Goal: Transaction & Acquisition: Purchase product/service

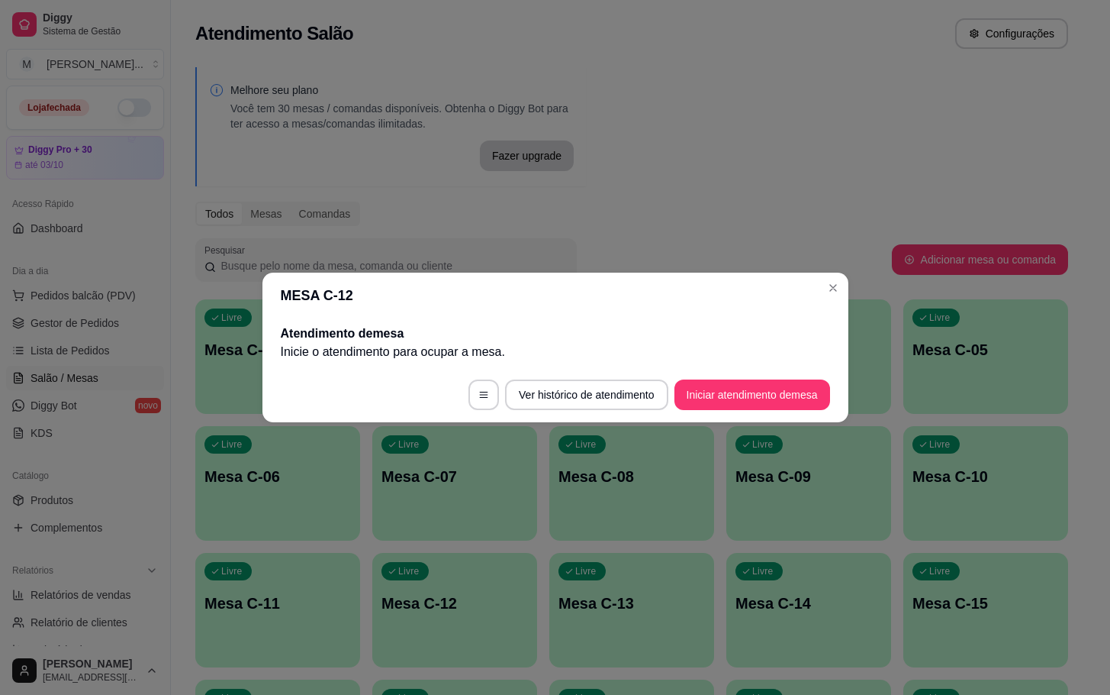
click at [754, 378] on footer "Ver histórico de atendimento Iniciar atendimento de mesa" at bounding box center [556, 394] width 586 height 55
click at [752, 385] on button "Iniciar atendimento de mesa" at bounding box center [752, 395] width 151 height 30
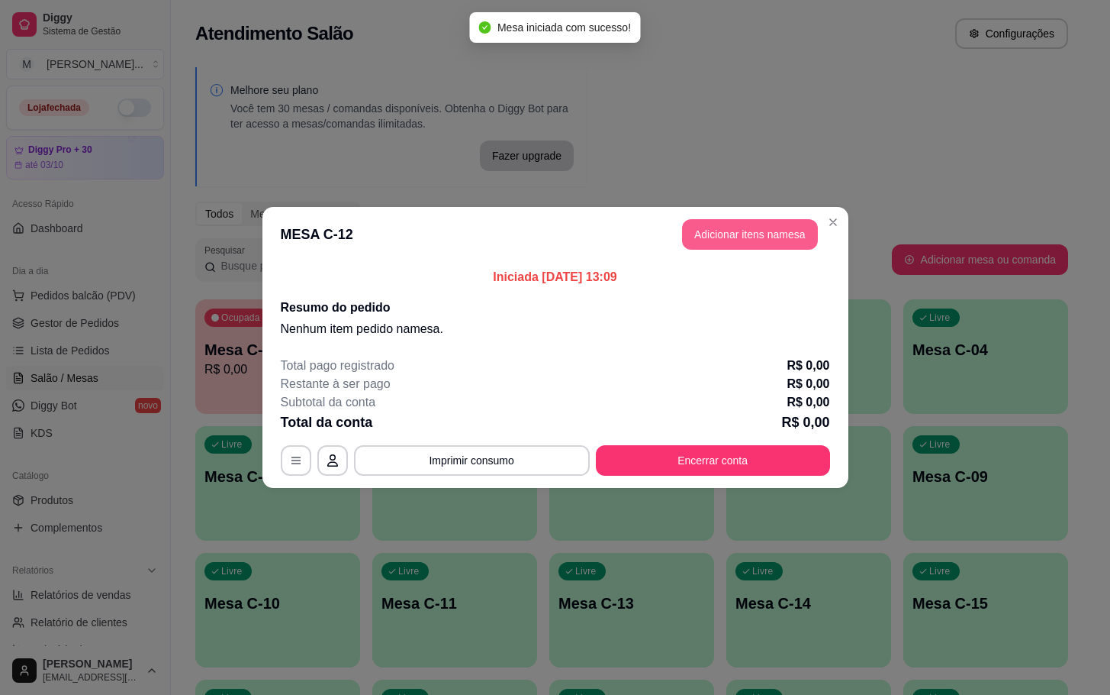
click at [746, 225] on button "Adicionar itens na mesa" at bounding box center [750, 234] width 136 height 31
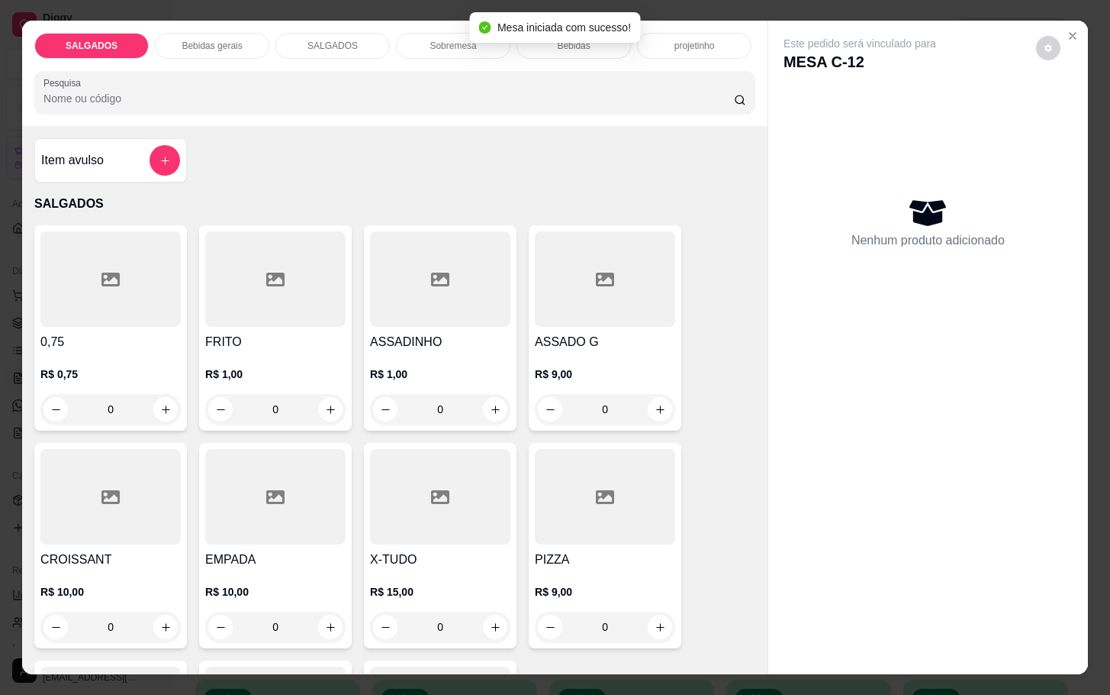
click at [280, 213] on div "Item avulso SALGADOS 0,75 R$ 0,75 0 FRITO R$ 1,00 0 ASSADINHO R$ 1,00 0 ASSADO …" at bounding box center [395, 399] width 746 height 547
click at [292, 231] on div at bounding box center [275, 278] width 140 height 95
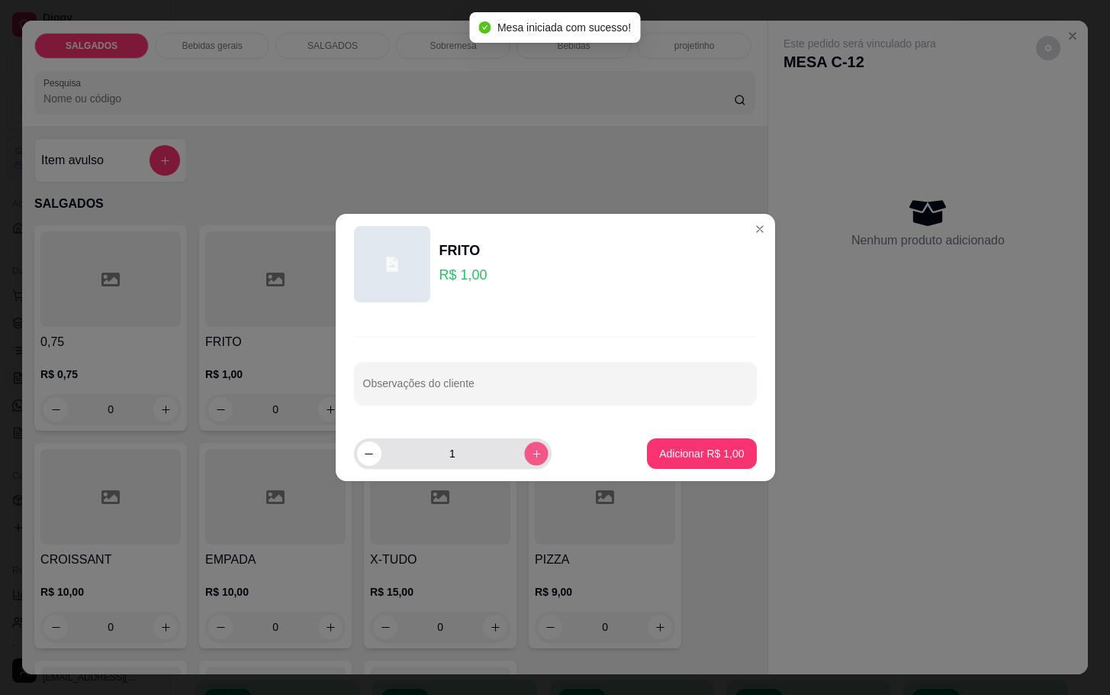
click at [524, 446] on button "increase-product-quantity" at bounding box center [536, 453] width 24 height 24
click at [530, 448] on icon "increase-product-quantity" at bounding box center [535, 453] width 11 height 11
click at [524, 446] on button "increase-product-quantity" at bounding box center [536, 453] width 24 height 24
click at [524, 445] on button "increase-product-quantity" at bounding box center [536, 453] width 24 height 24
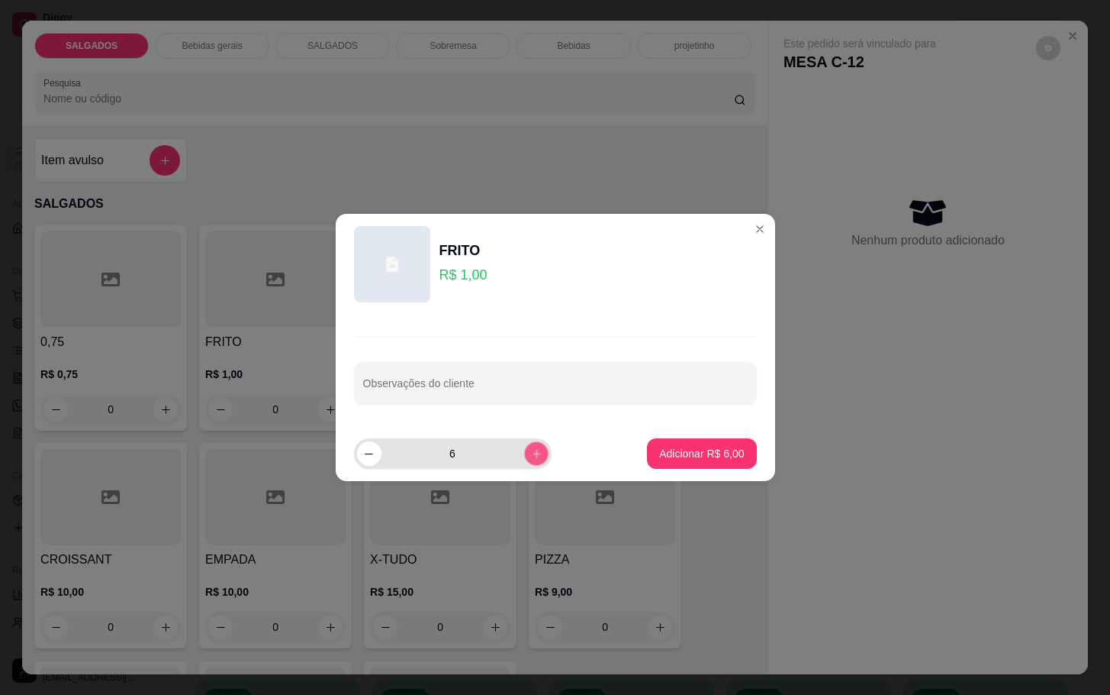
click at [524, 444] on button "increase-product-quantity" at bounding box center [536, 453] width 24 height 24
click at [524, 450] on button "increase-product-quantity" at bounding box center [536, 453] width 24 height 24
click at [524, 452] on button "increase-product-quantity" at bounding box center [536, 453] width 24 height 24
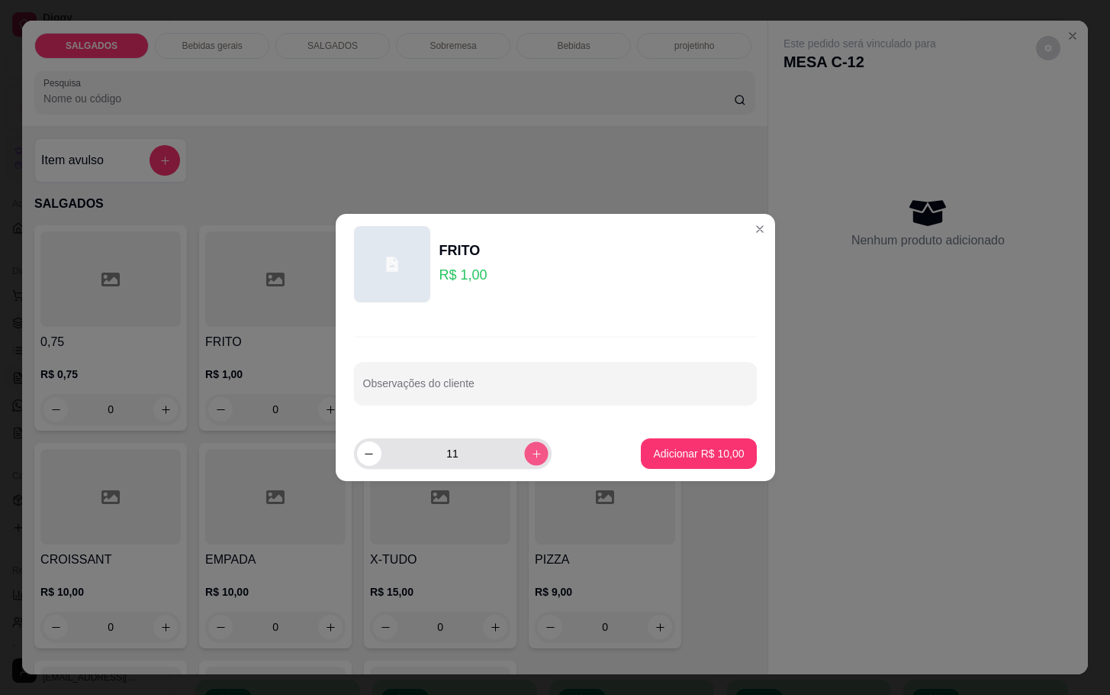
click at [530, 453] on icon "increase-product-quantity" at bounding box center [535, 453] width 11 height 11
click at [530, 452] on icon "increase-product-quantity" at bounding box center [535, 453] width 11 height 11
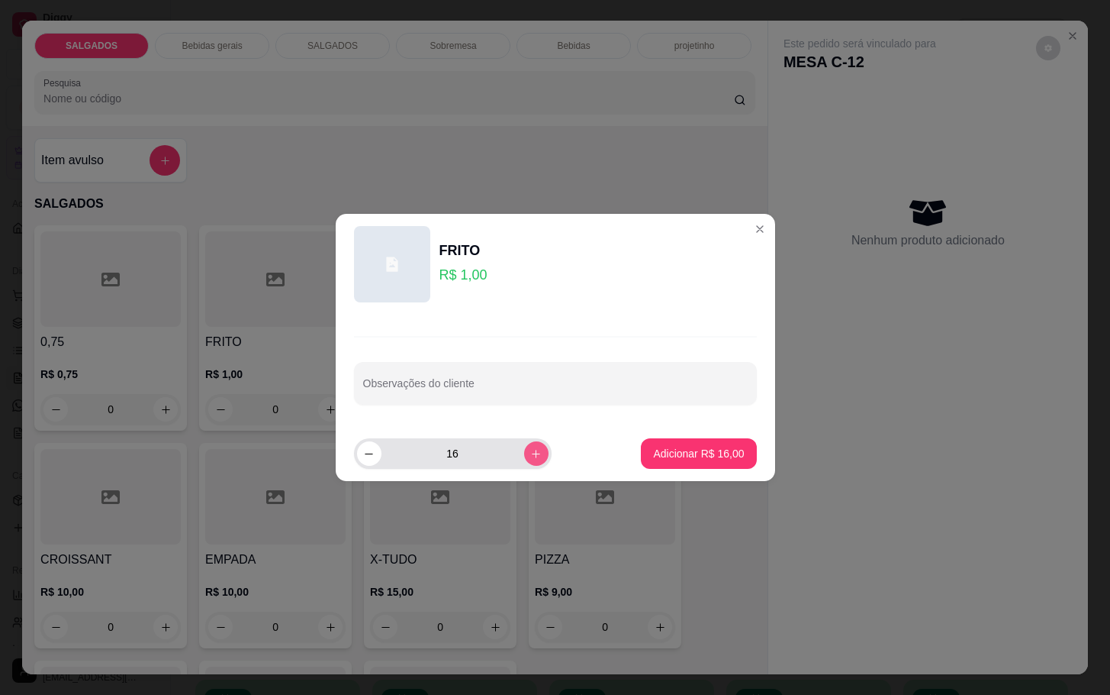
click at [530, 452] on icon "increase-product-quantity" at bounding box center [535, 453] width 11 height 11
type input "19"
click at [651, 461] on button "Adicionar R$ 19,00" at bounding box center [698, 453] width 115 height 31
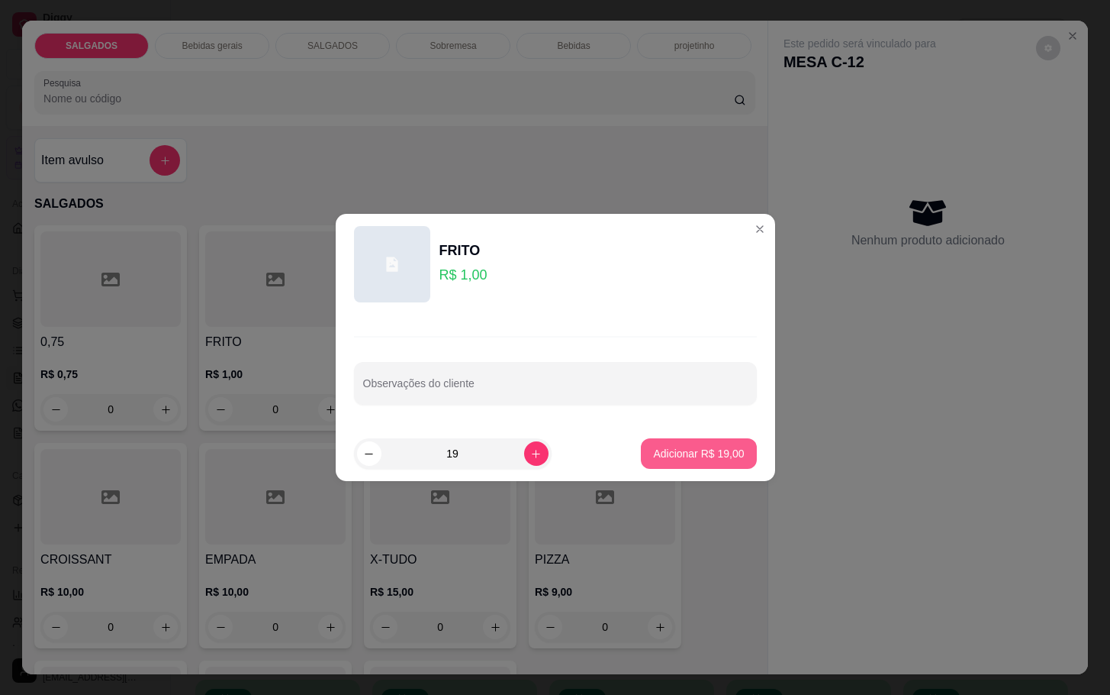
type input "19"
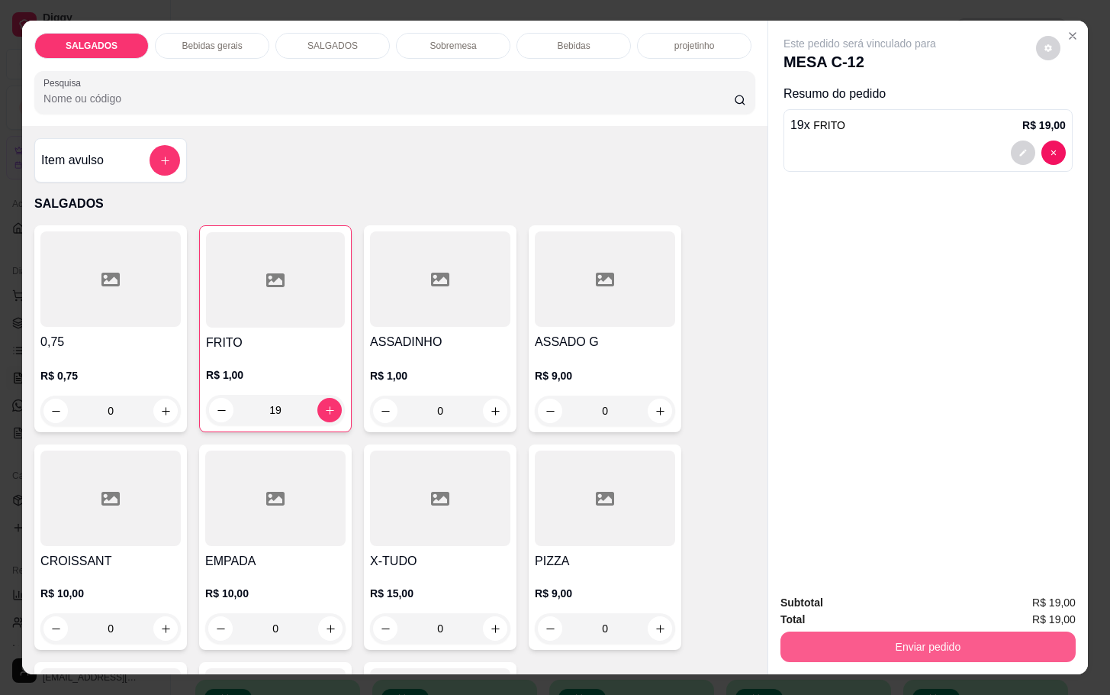
click at [877, 651] on button "Enviar pedido" at bounding box center [928, 646] width 295 height 31
click at [852, 605] on button "Não registrar e enviar pedido" at bounding box center [875, 600] width 159 height 29
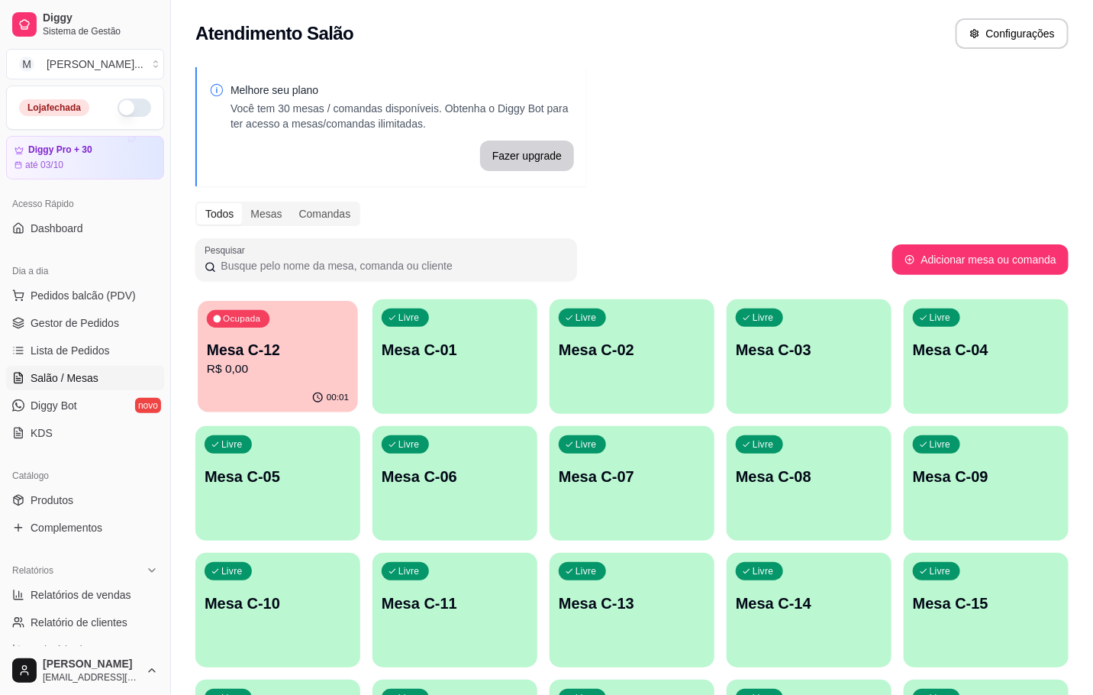
click at [211, 365] on p "R$ 0,00" at bounding box center [278, 369] width 142 height 18
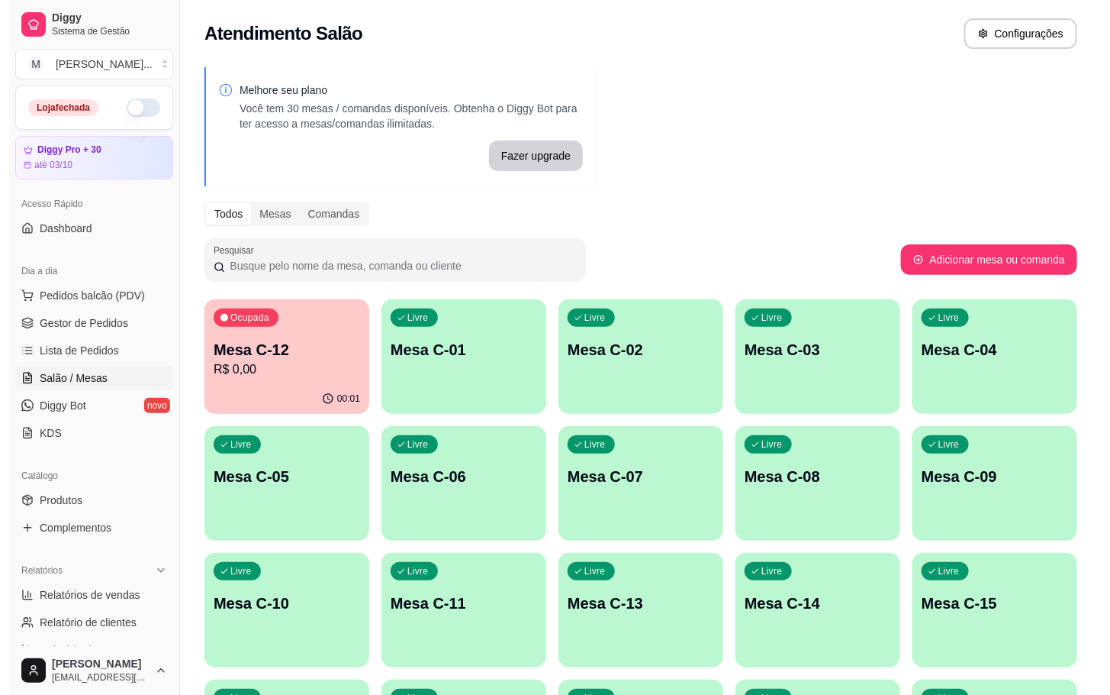
scroll to position [414, 0]
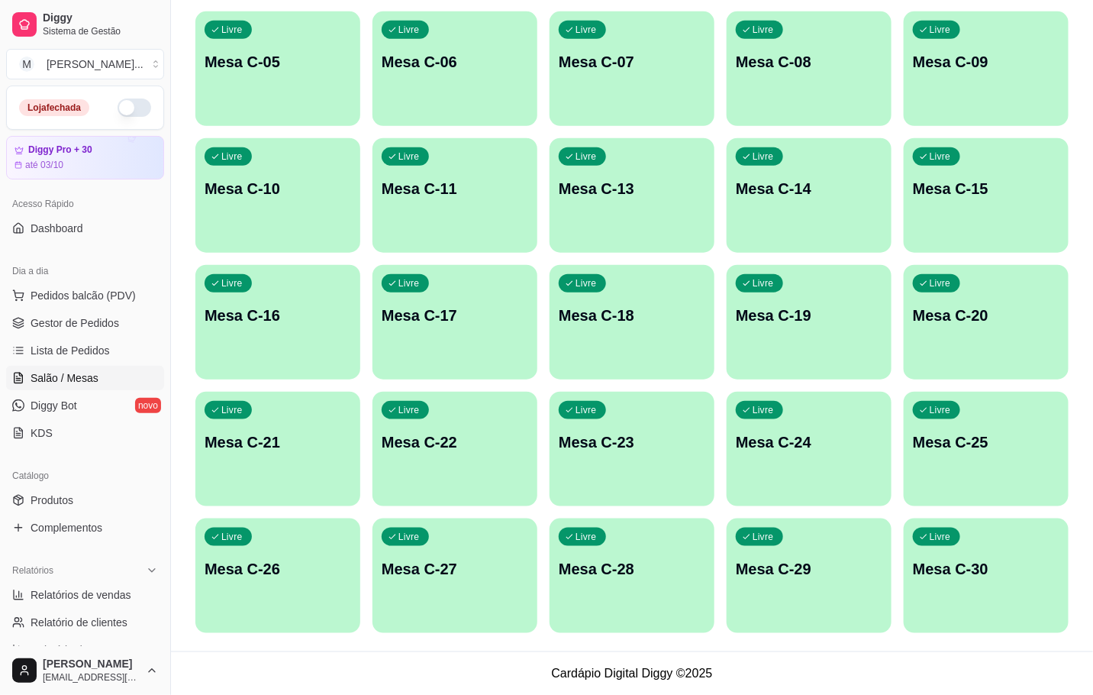
click at [981, 440] on p "Mesa C-25" at bounding box center [986, 441] width 147 height 21
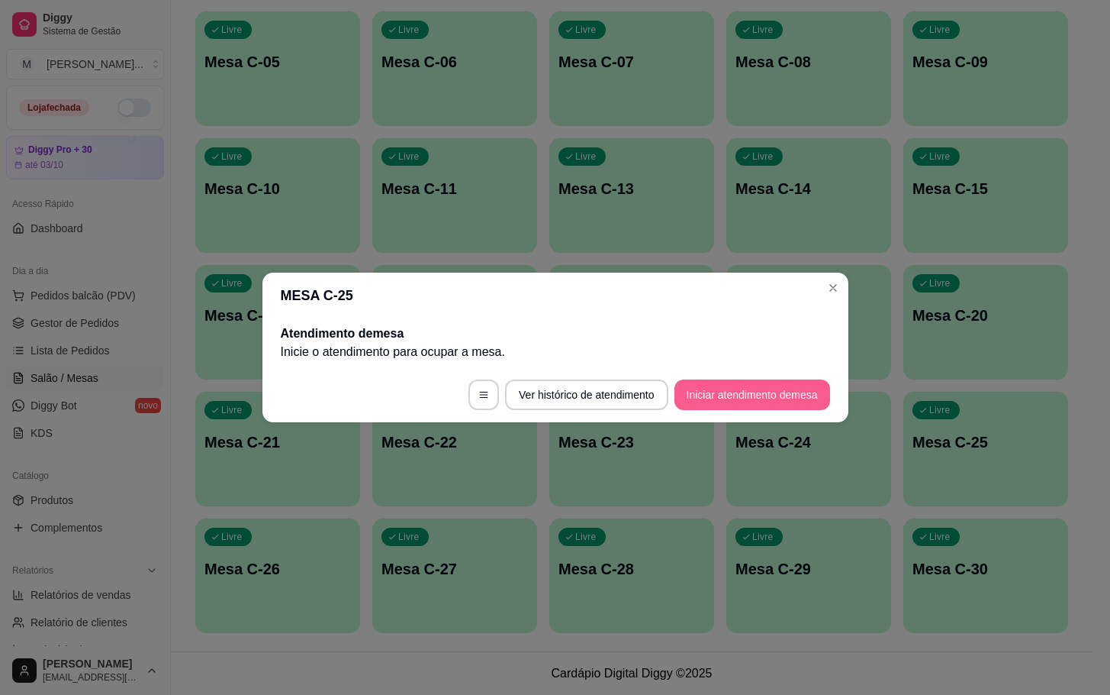
click at [722, 380] on button "Iniciar atendimento de mesa" at bounding box center [753, 394] width 156 height 31
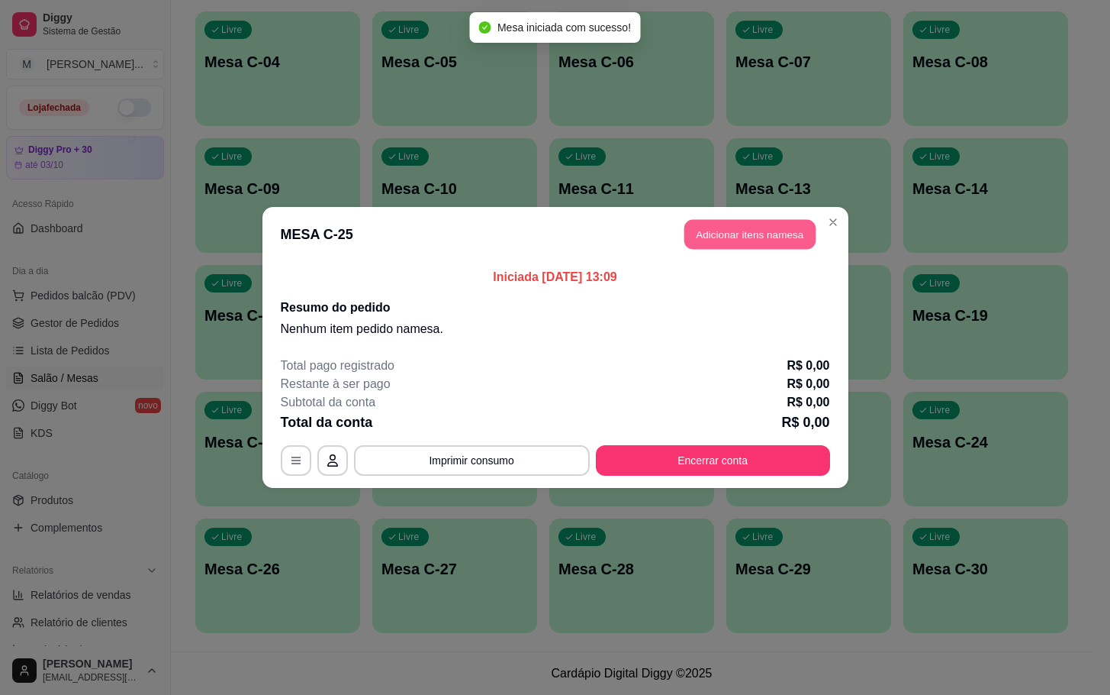
click at [745, 227] on button "Adicionar itens na mesa" at bounding box center [750, 235] width 131 height 30
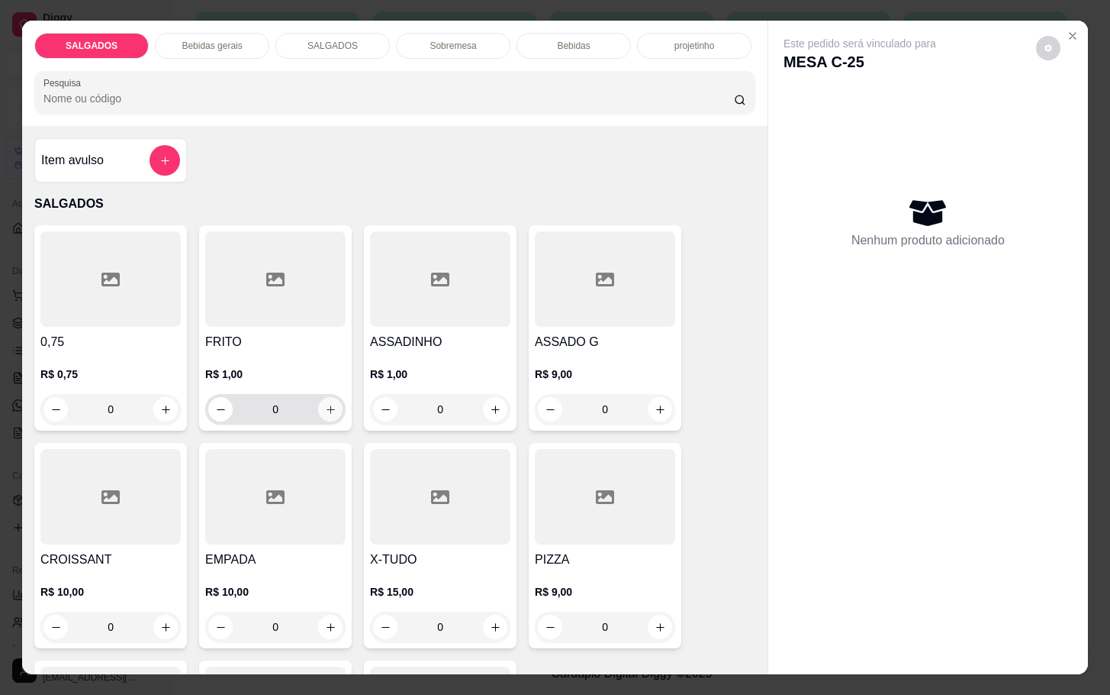
click at [325, 405] on icon "increase-product-quantity" at bounding box center [330, 409] width 11 height 11
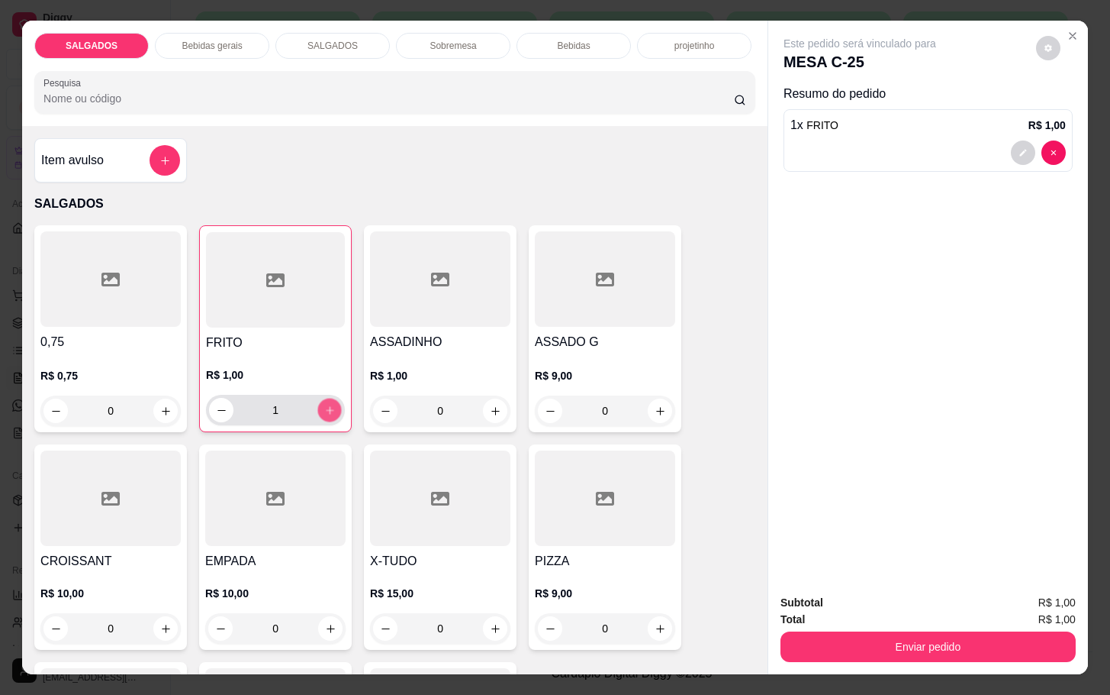
click at [325, 405] on icon "increase-product-quantity" at bounding box center [329, 409] width 11 height 11
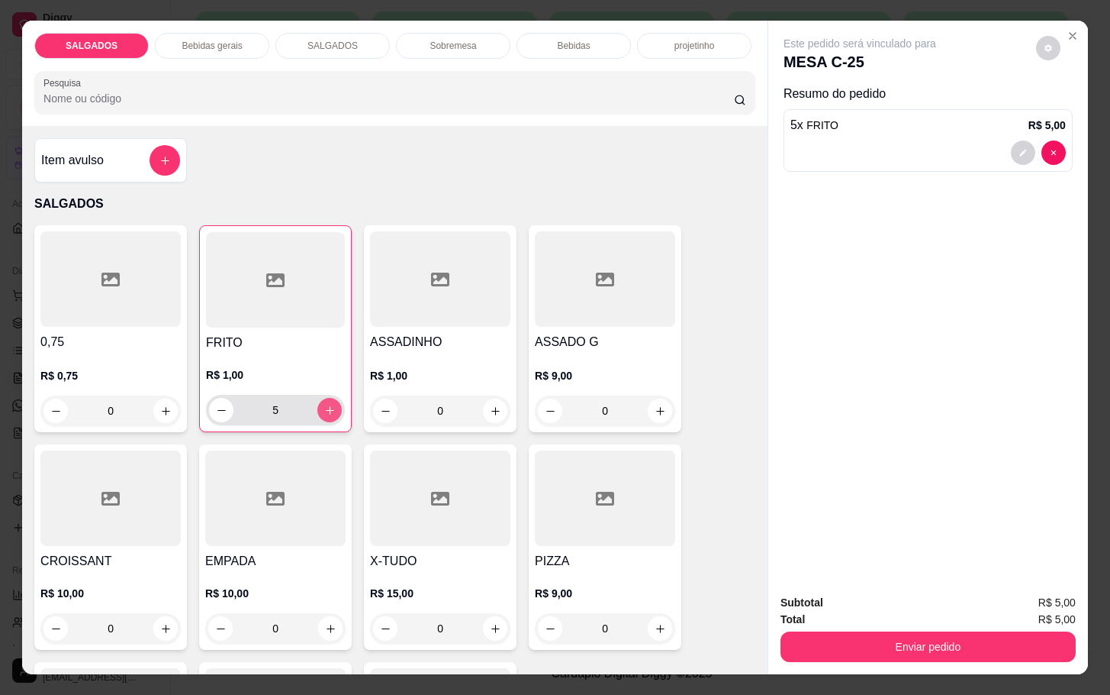
type input "6"
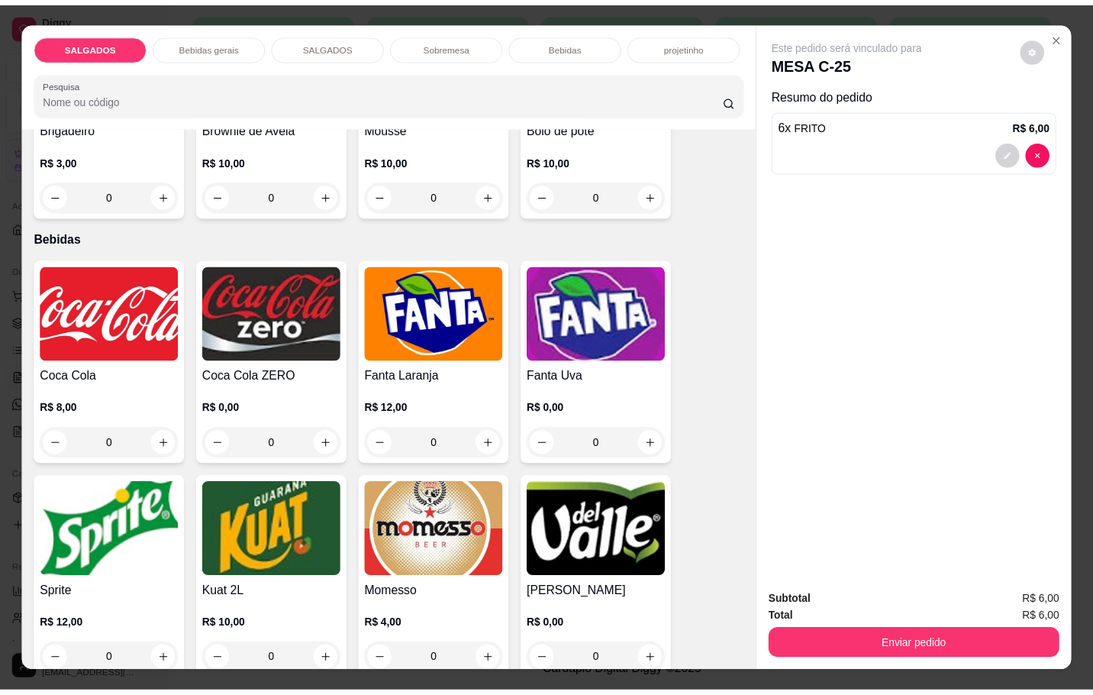
scroll to position [2633, 0]
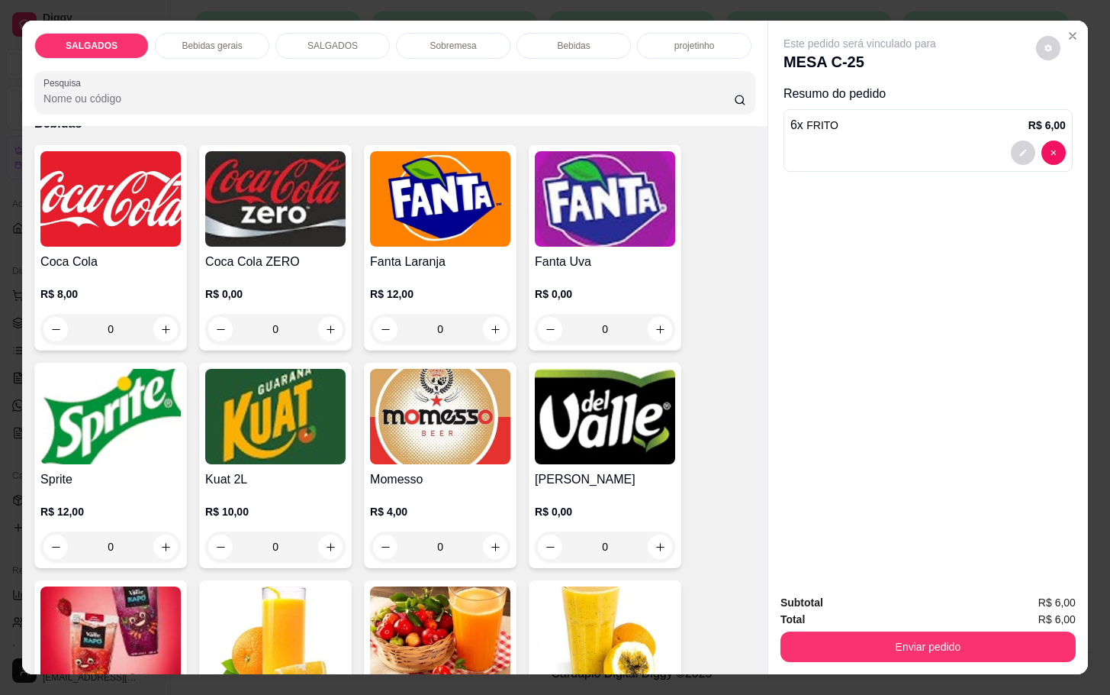
click at [97, 218] on img at bounding box center [110, 198] width 140 height 95
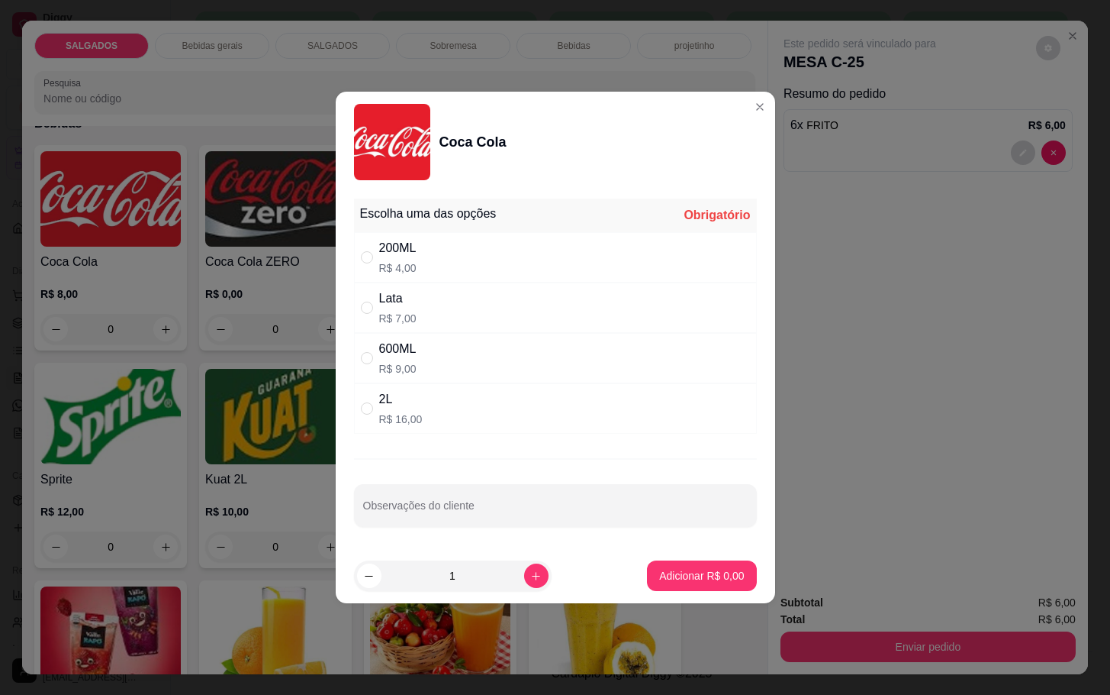
click at [431, 401] on div "2L R$ 16,00" at bounding box center [555, 408] width 403 height 50
radio input "true"
click at [664, 577] on p "Adicionar R$ 16,00" at bounding box center [699, 575] width 89 height 15
type input "1"
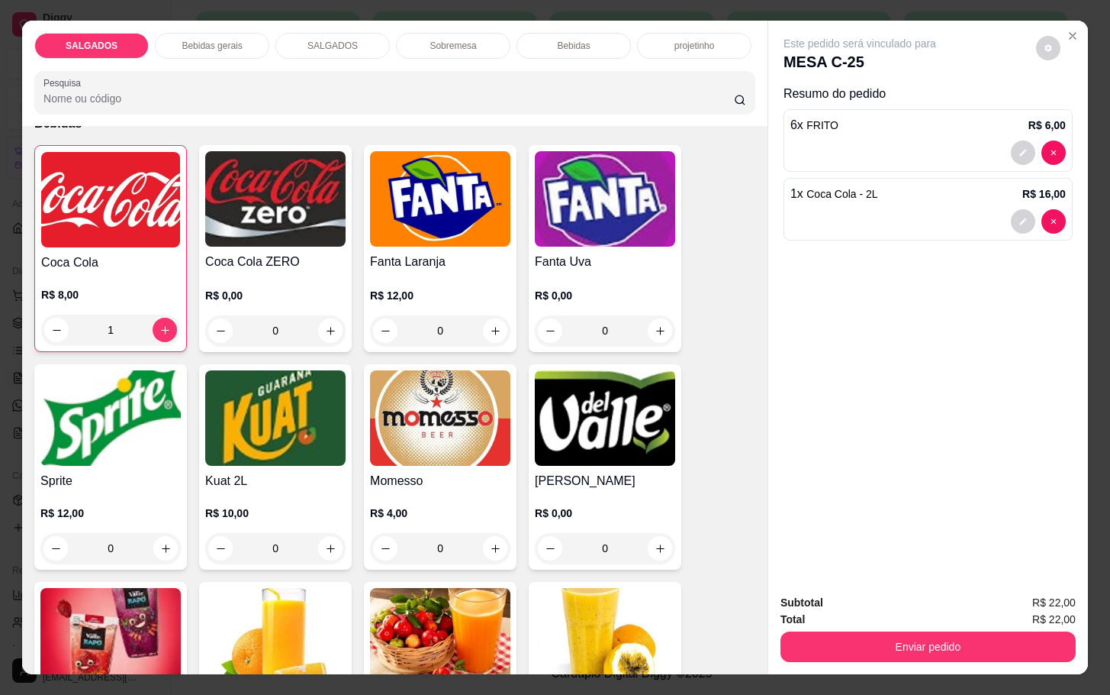
click at [923, 614] on div "Total R$ 22,00" at bounding box center [928, 619] width 295 height 17
click at [927, 631] on button "Enviar pedido" at bounding box center [928, 646] width 295 height 31
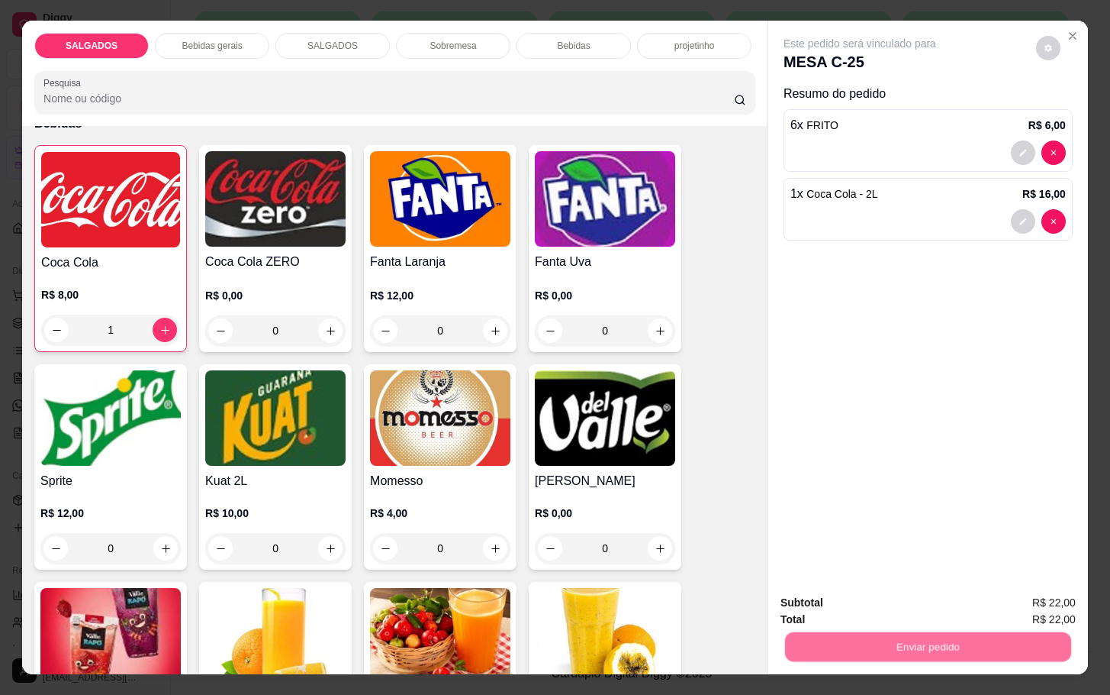
click at [898, 608] on button "Não registrar e enviar pedido" at bounding box center [875, 600] width 159 height 29
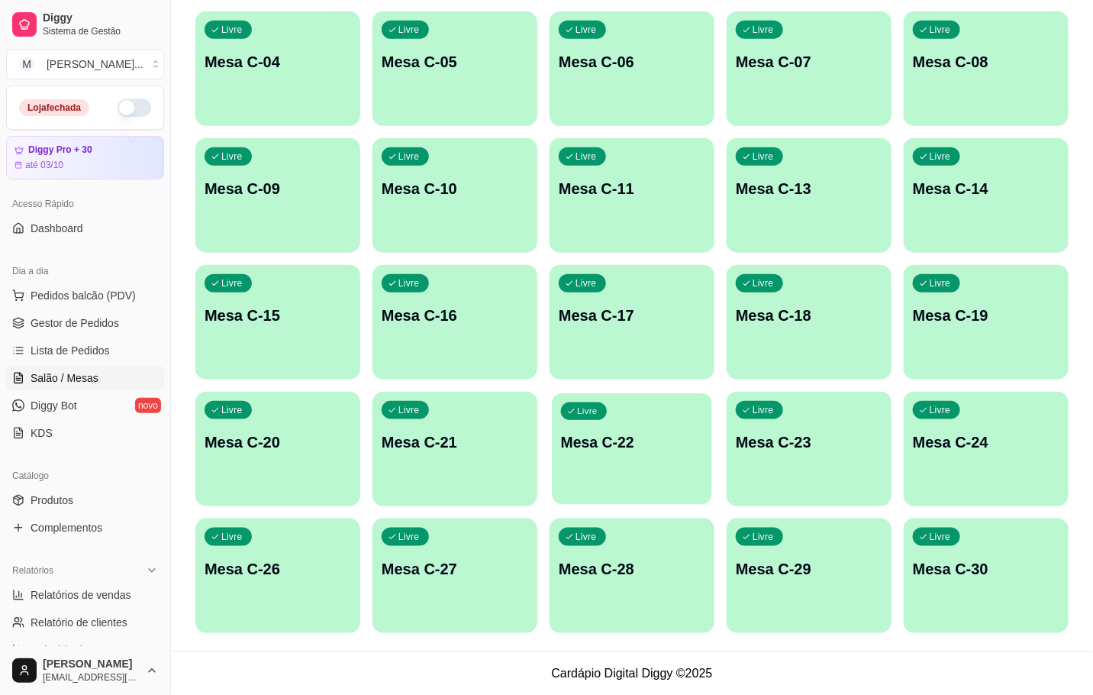
click at [598, 446] on p "Mesa C-22" at bounding box center [632, 442] width 142 height 21
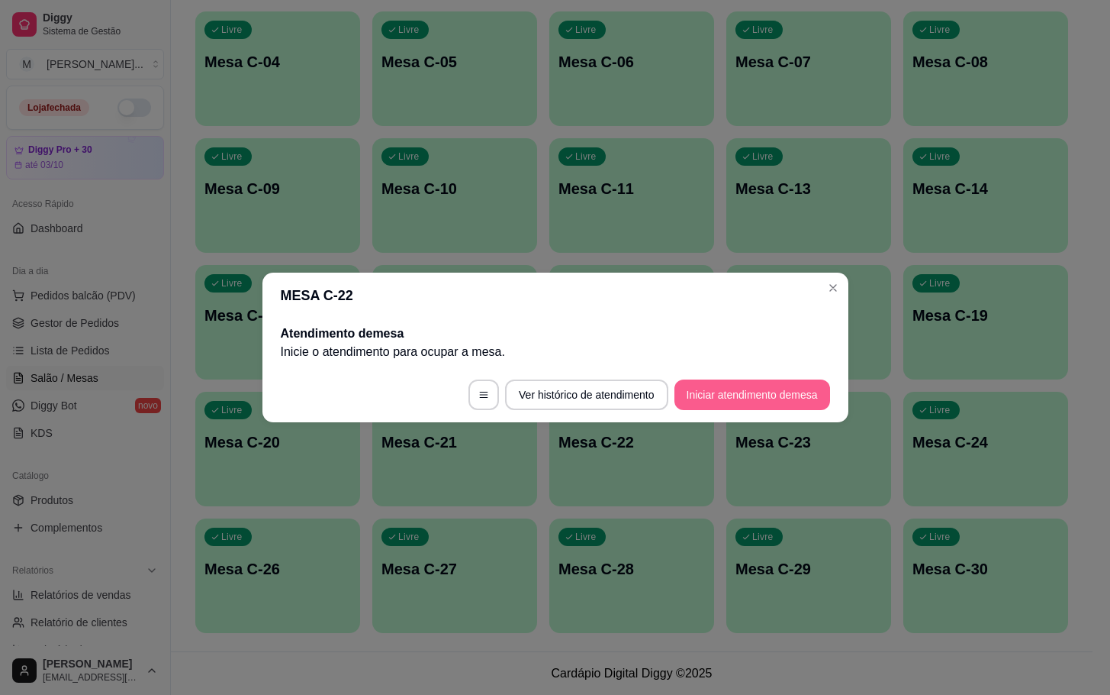
click at [712, 408] on button "Iniciar atendimento de mesa" at bounding box center [753, 394] width 156 height 31
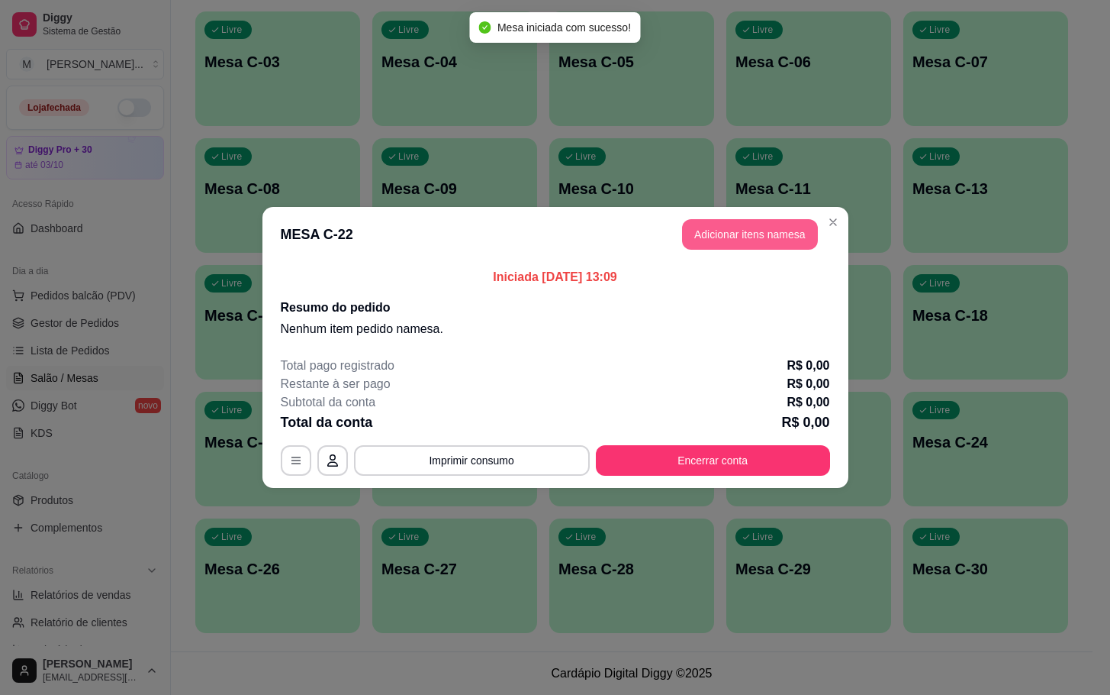
click at [703, 230] on button "Adicionar itens na mesa" at bounding box center [750, 234] width 136 height 31
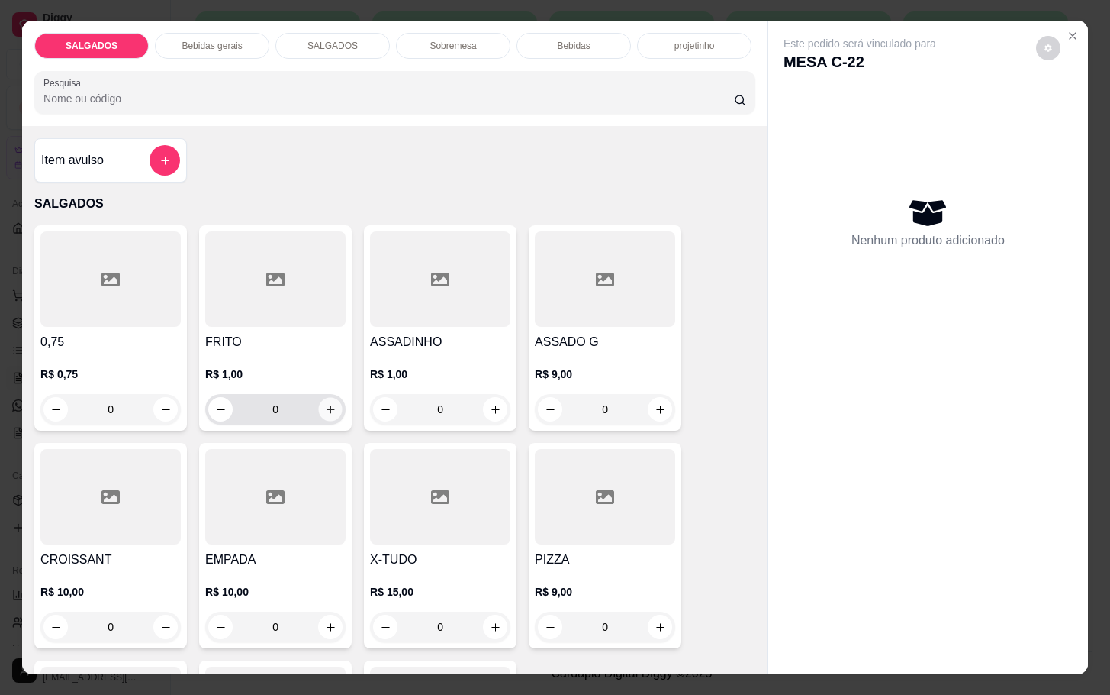
click at [319, 411] on button "increase-product-quantity" at bounding box center [331, 410] width 24 height 24
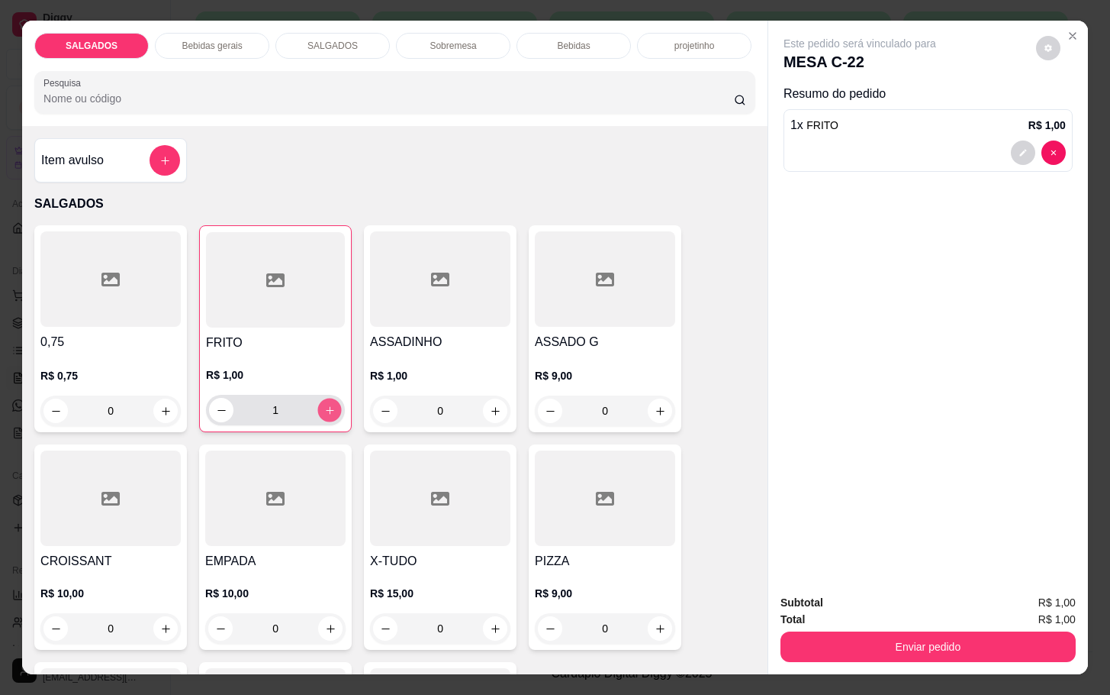
click at [319, 411] on button "increase-product-quantity" at bounding box center [330, 410] width 24 height 24
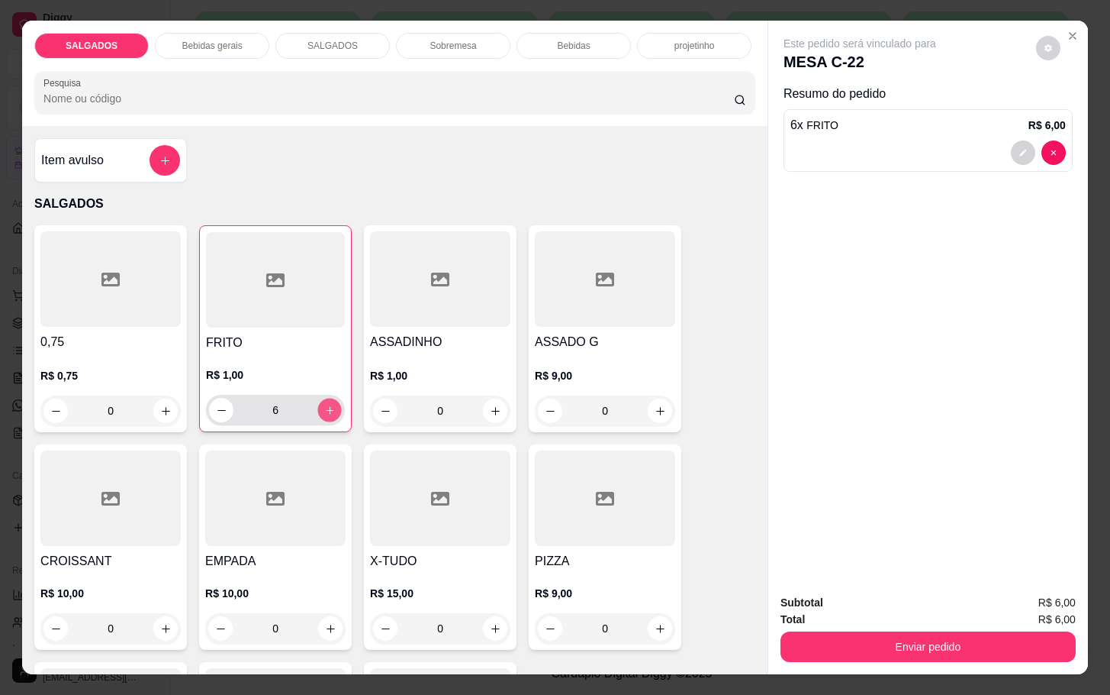
click at [319, 411] on button "increase-product-quantity" at bounding box center [330, 410] width 24 height 24
type input "7"
click at [823, 627] on div "Enviar pedido" at bounding box center [928, 644] width 295 height 34
click at [823, 631] on button "Enviar pedido" at bounding box center [928, 646] width 295 height 31
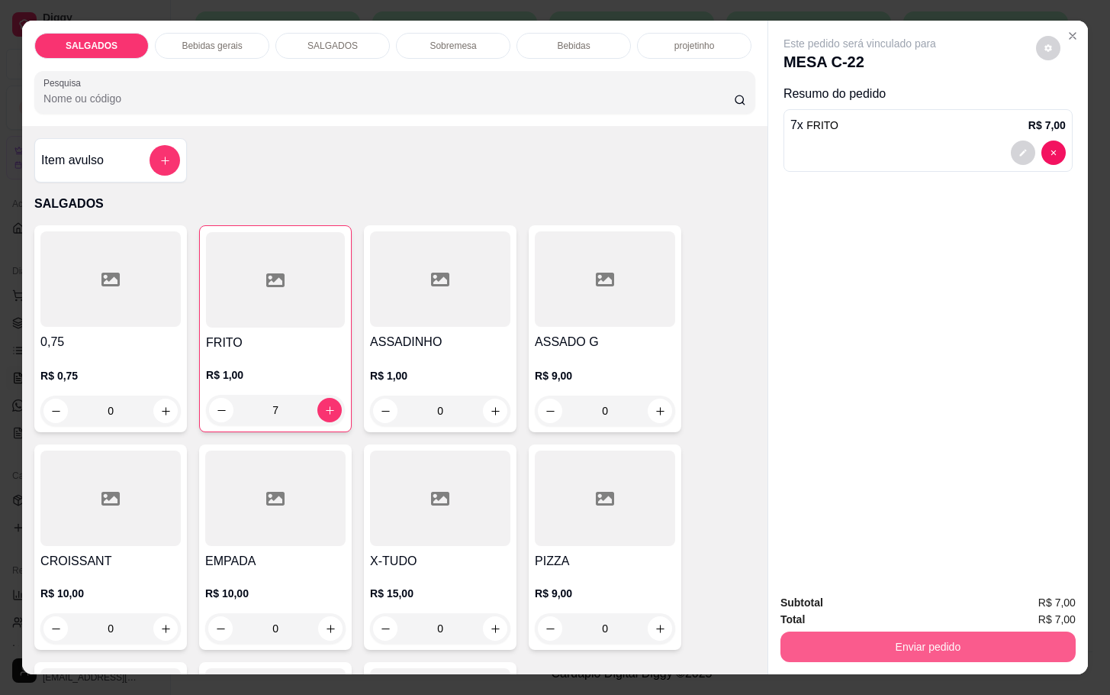
click at [838, 634] on button "Enviar pedido" at bounding box center [928, 646] width 295 height 31
click at [868, 609] on button "Não registrar e enviar pedido" at bounding box center [875, 600] width 159 height 29
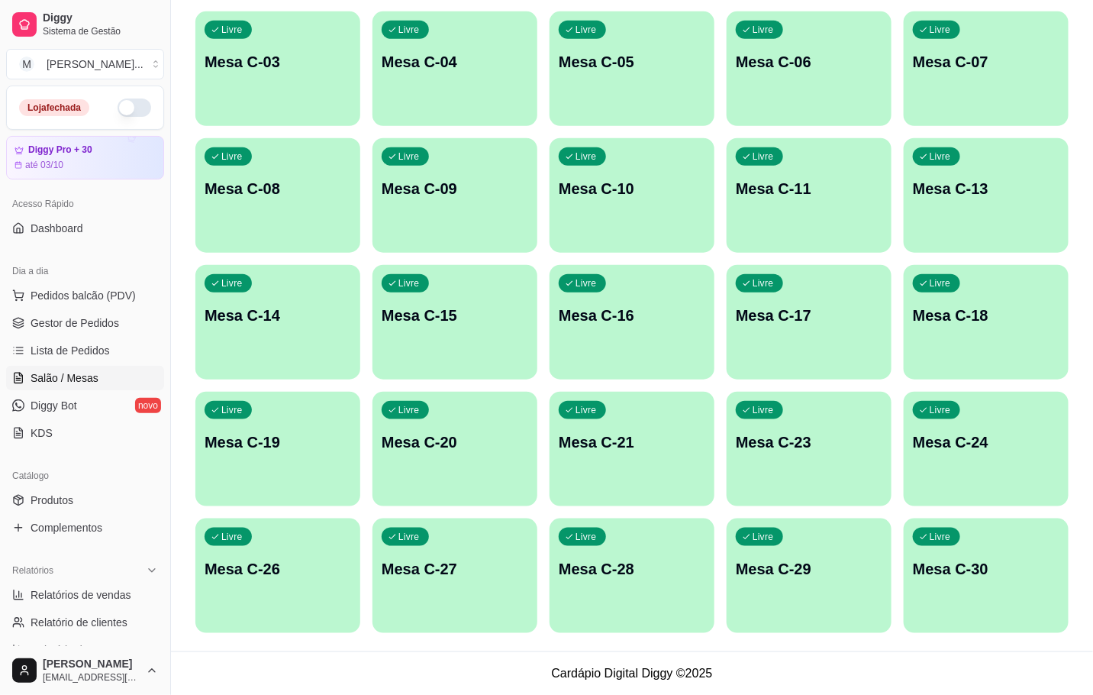
click at [660, 546] on div "Livre Mesa C-28" at bounding box center [632, 566] width 165 height 96
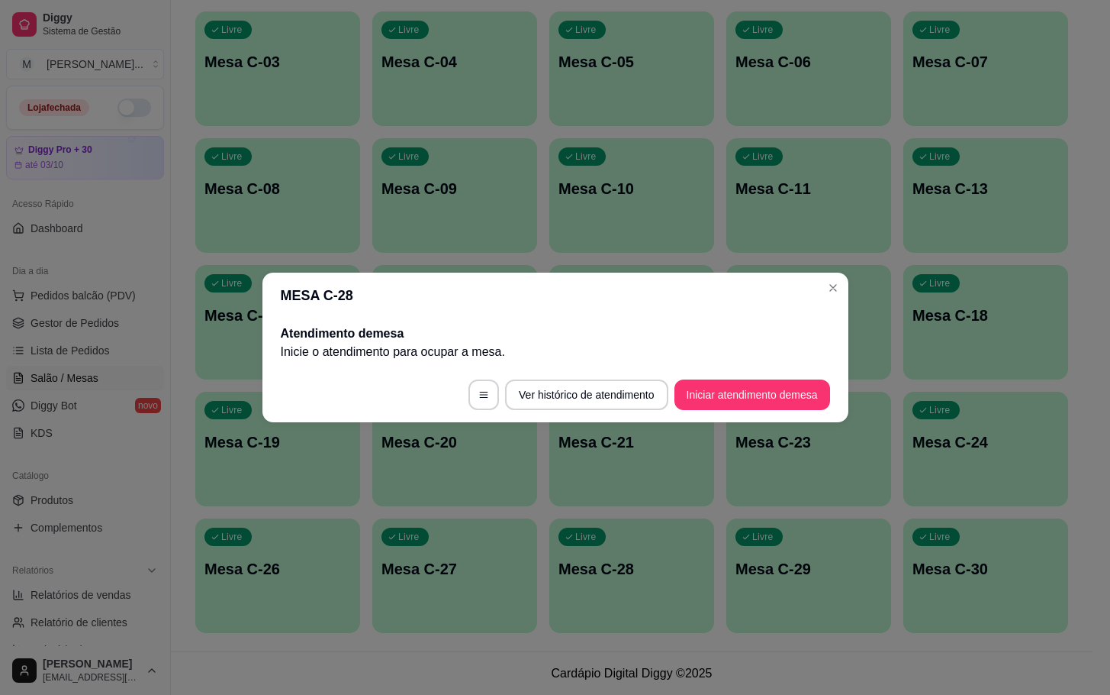
click at [791, 410] on footer "Ver histórico de atendimento Iniciar atendimento de mesa" at bounding box center [556, 394] width 586 height 55
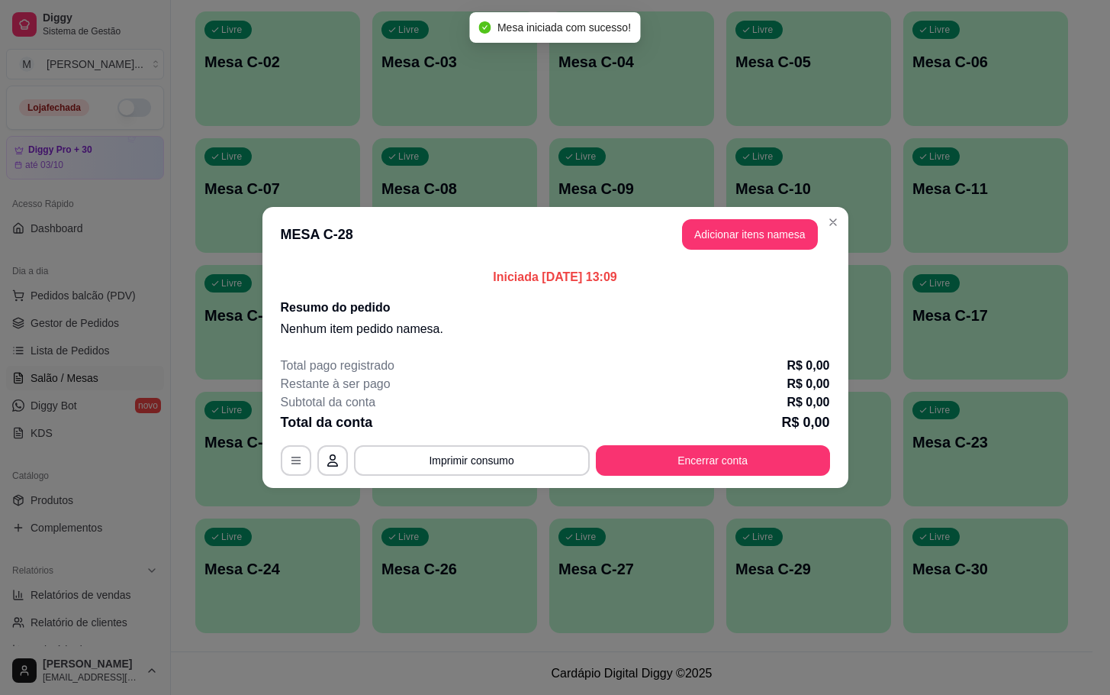
click at [775, 253] on header "MESA C-28 Adicionar itens na mesa" at bounding box center [556, 234] width 586 height 55
drag, startPoint x: 733, startPoint y: 255, endPoint x: 761, endPoint y: 248, distance: 29.1
click at [744, 255] on header "MESA C-28 Adicionar itens na mesa" at bounding box center [556, 234] width 586 height 55
click at [770, 246] on button "Adicionar itens na mesa" at bounding box center [750, 235] width 131 height 30
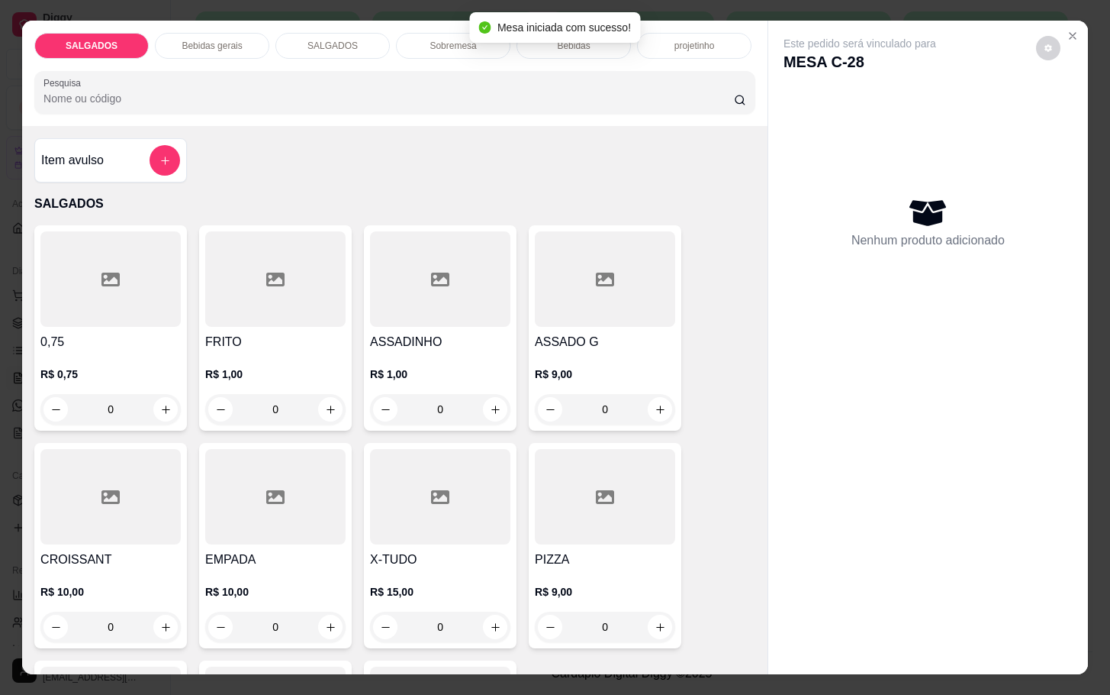
click at [422, 305] on div at bounding box center [440, 278] width 140 height 95
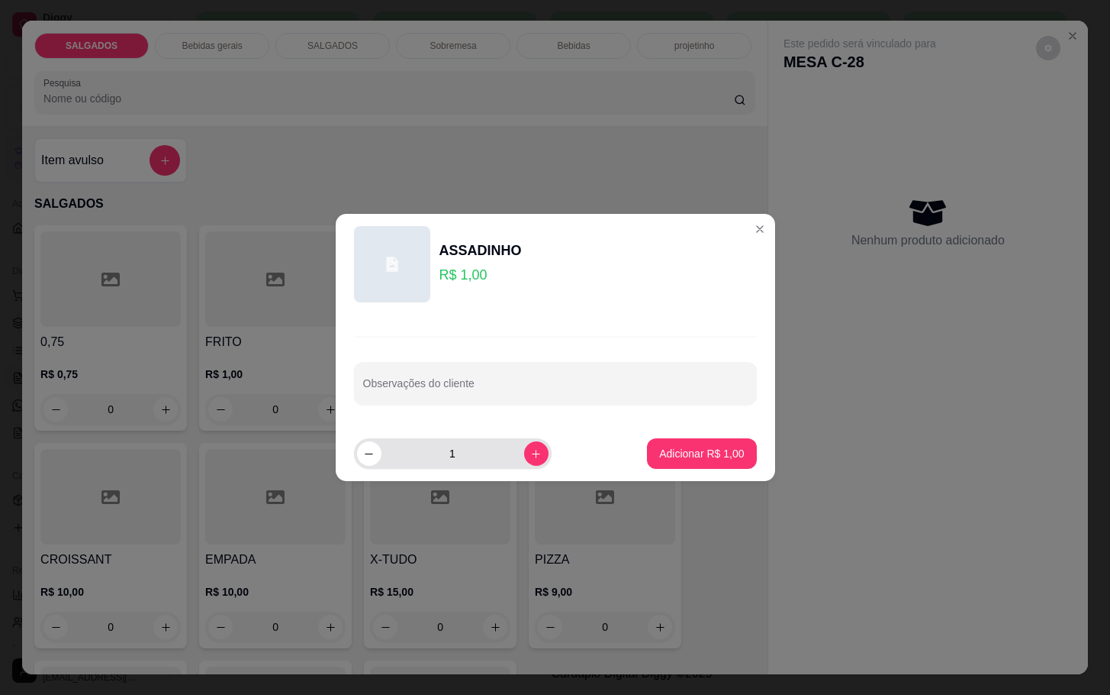
click at [529, 460] on button "increase-product-quantity" at bounding box center [536, 453] width 24 height 24
click at [531, 460] on button "increase-product-quantity" at bounding box center [536, 453] width 24 height 24
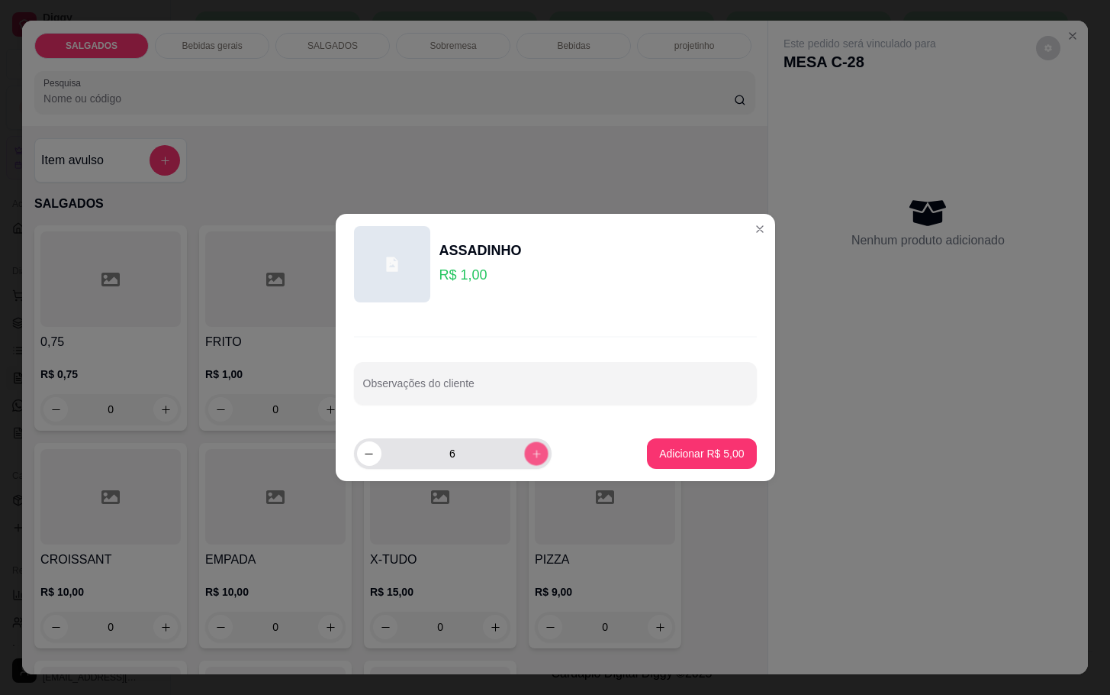
click at [531, 460] on button "increase-product-quantity" at bounding box center [536, 453] width 24 height 24
click at [532, 459] on button "increase-product-quantity" at bounding box center [536, 453] width 24 height 24
type input "8"
click at [672, 456] on p "Adicionar R$ 8,00" at bounding box center [701, 453] width 85 height 15
type input "8"
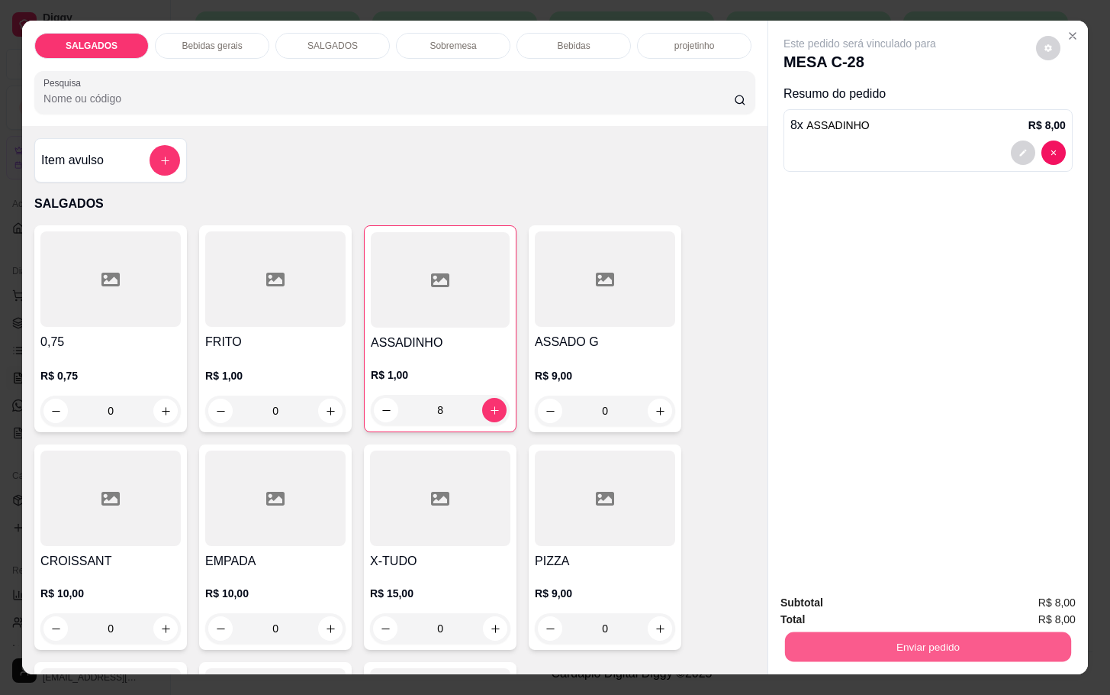
click at [920, 643] on button "Enviar pedido" at bounding box center [928, 646] width 286 height 30
click at [852, 593] on button "Não registrar e enviar pedido" at bounding box center [875, 600] width 159 height 29
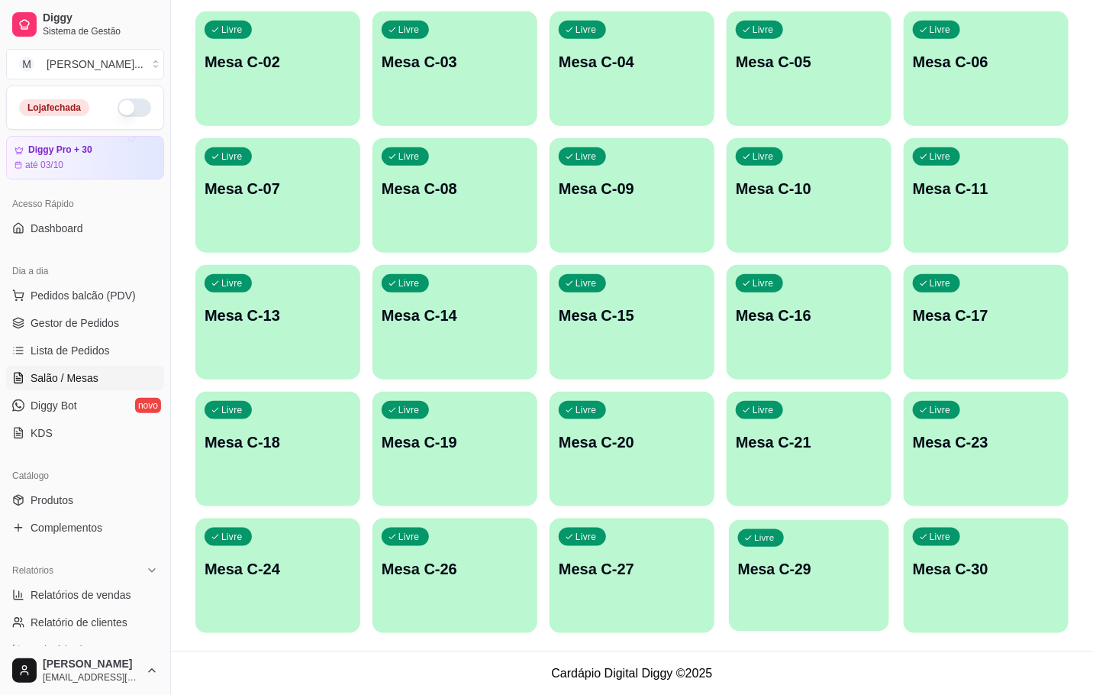
click at [838, 566] on p "Mesa C-29" at bounding box center [809, 569] width 142 height 21
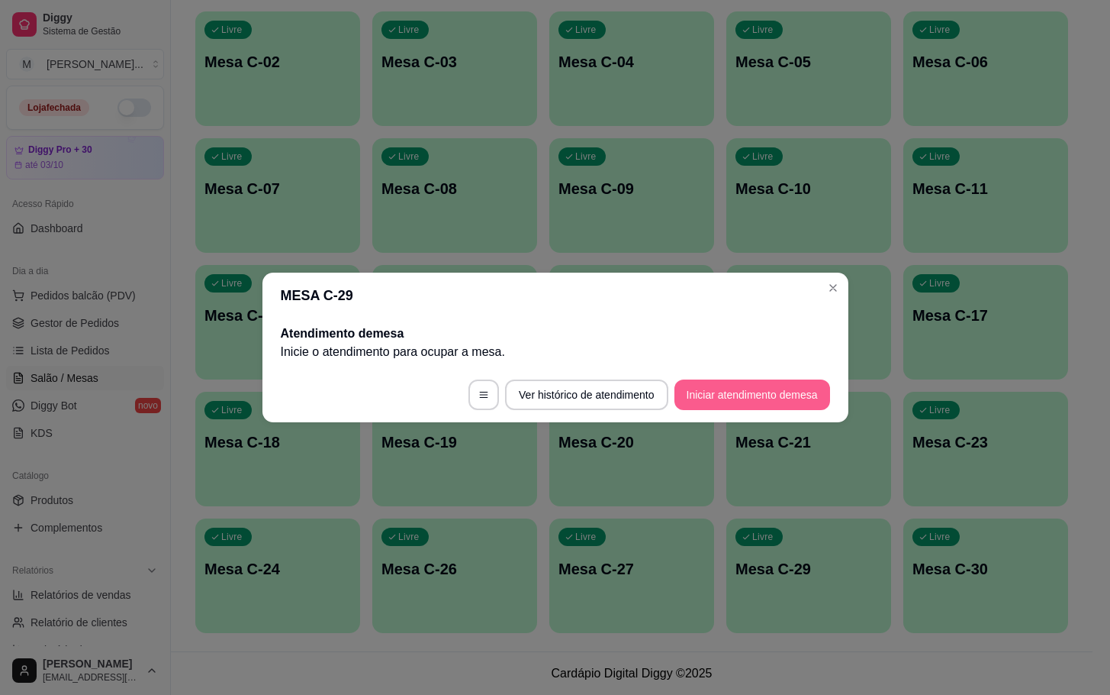
click at [751, 408] on button "Iniciar atendimento de mesa" at bounding box center [753, 394] width 156 height 31
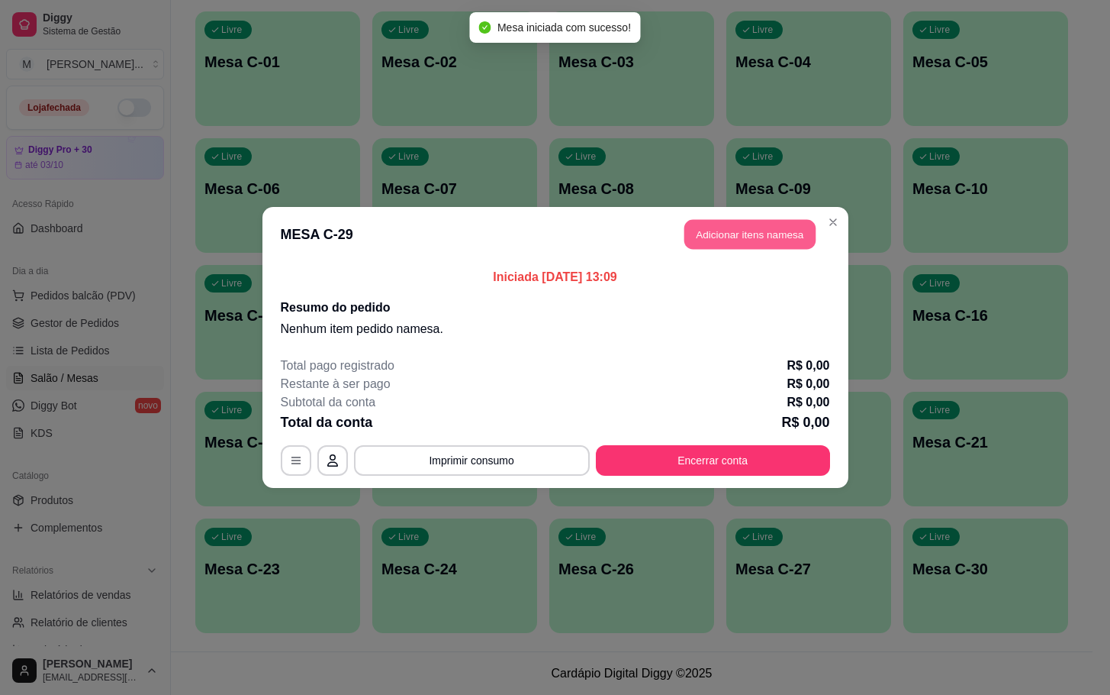
click at [694, 232] on button "Adicionar itens na mesa" at bounding box center [750, 235] width 131 height 30
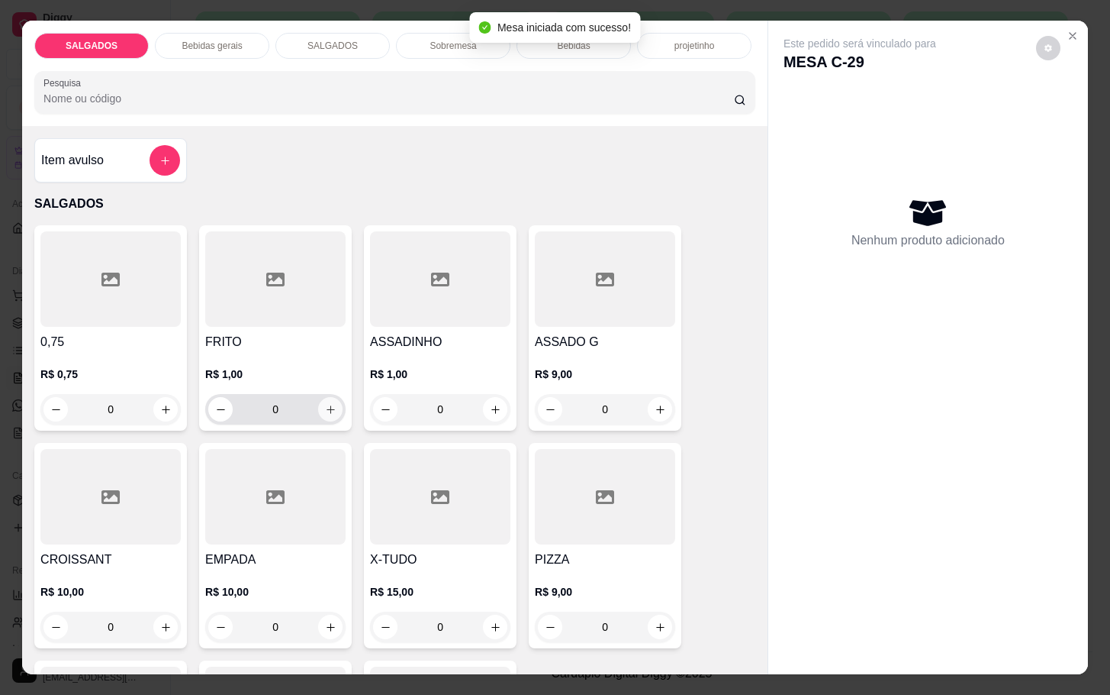
click at [325, 413] on button "increase-product-quantity" at bounding box center [330, 409] width 24 height 24
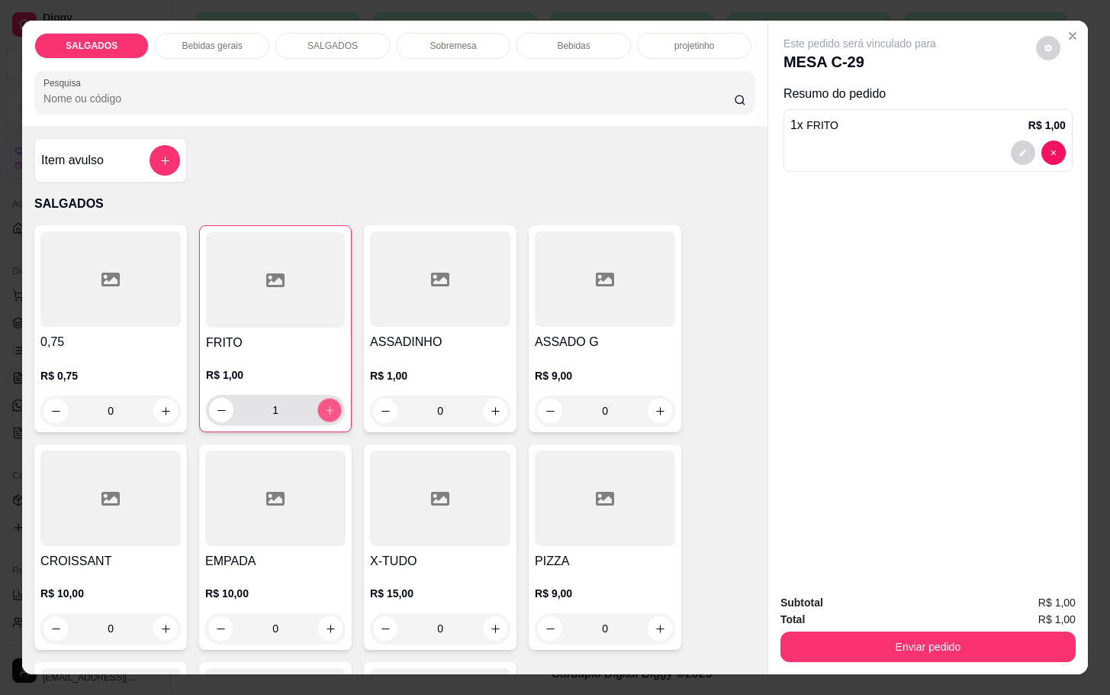
click at [325, 413] on button "increase-product-quantity" at bounding box center [330, 410] width 24 height 24
click at [325, 413] on button "increase-product-quantity" at bounding box center [329, 410] width 24 height 24
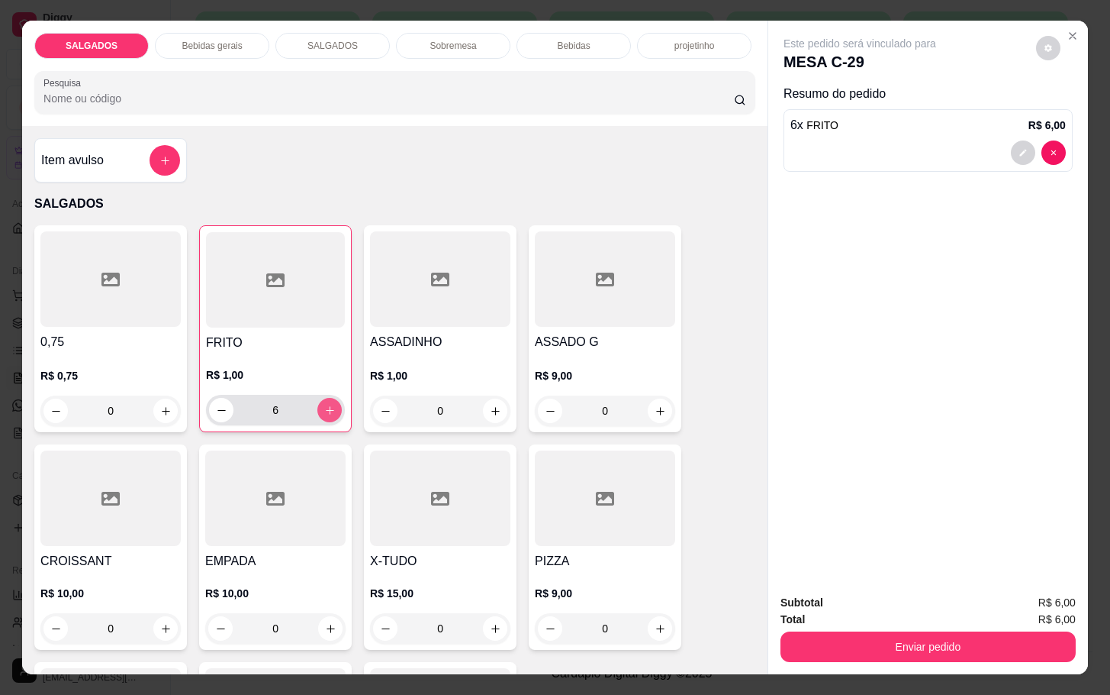
click at [325, 413] on button "increase-product-quantity" at bounding box center [329, 410] width 24 height 24
type input "7"
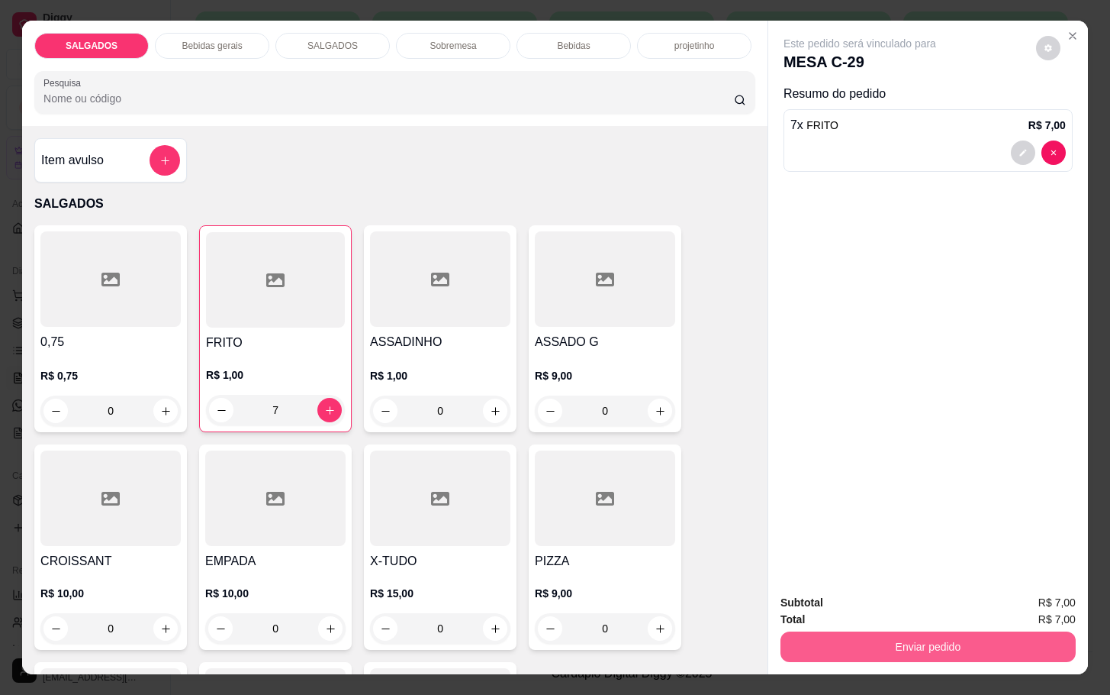
click at [907, 631] on button "Enviar pedido" at bounding box center [928, 646] width 295 height 31
click at [889, 602] on button "Não registrar e enviar pedido" at bounding box center [875, 600] width 159 height 29
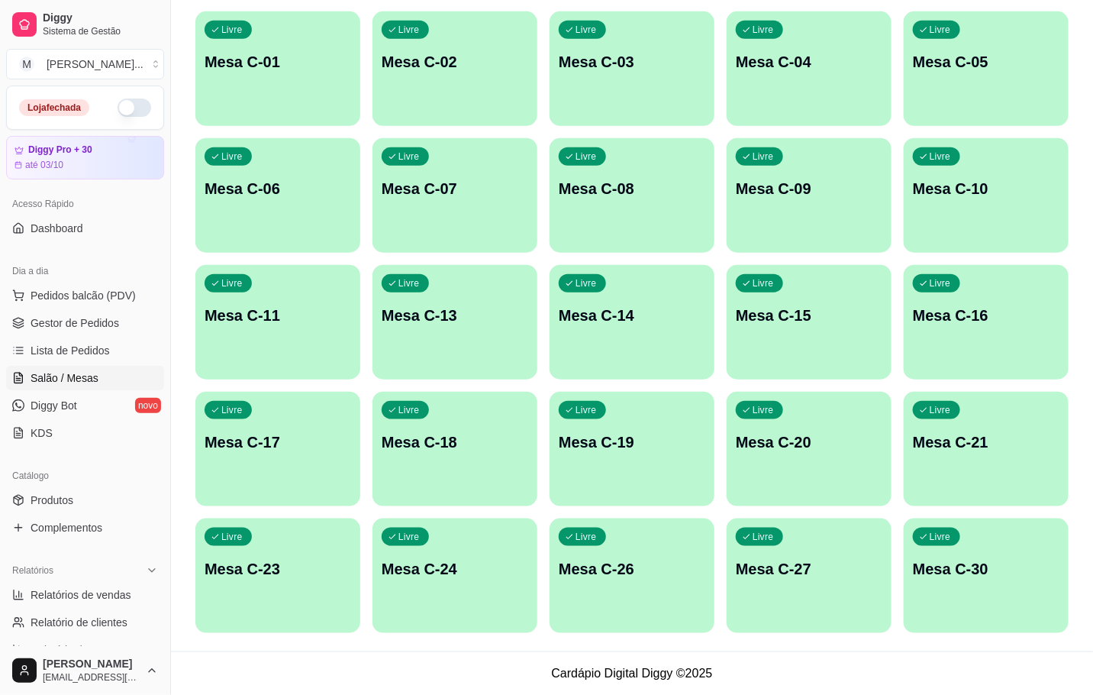
scroll to position [300, 0]
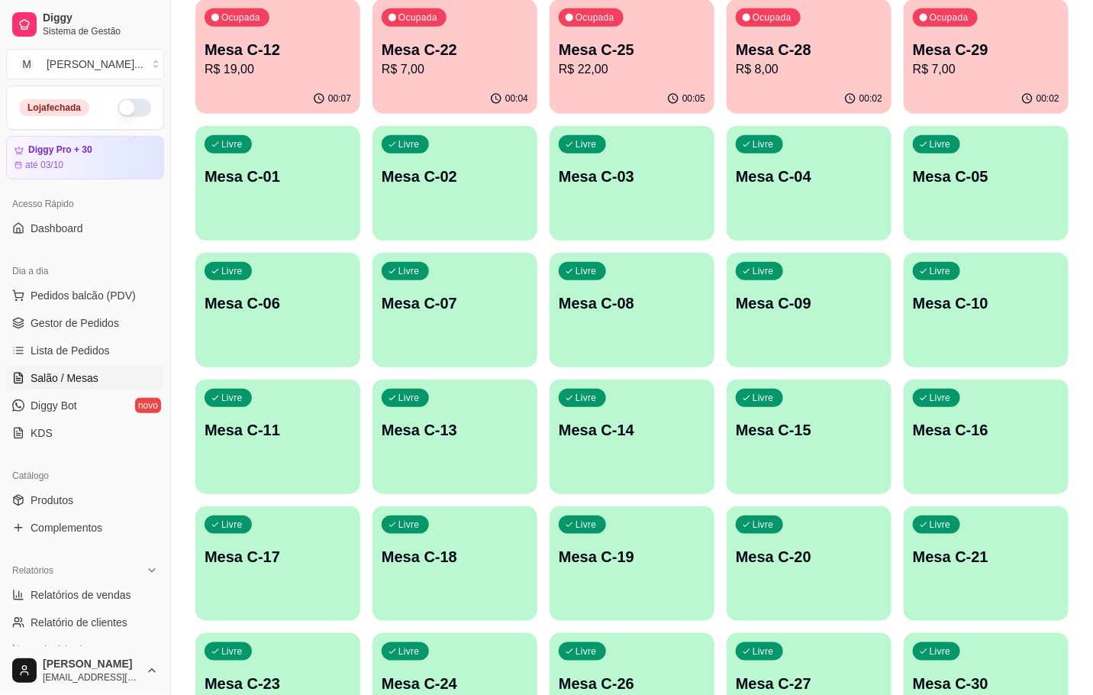
click at [293, 466] on div "Livre Mesa C-11" at bounding box center [277, 427] width 165 height 96
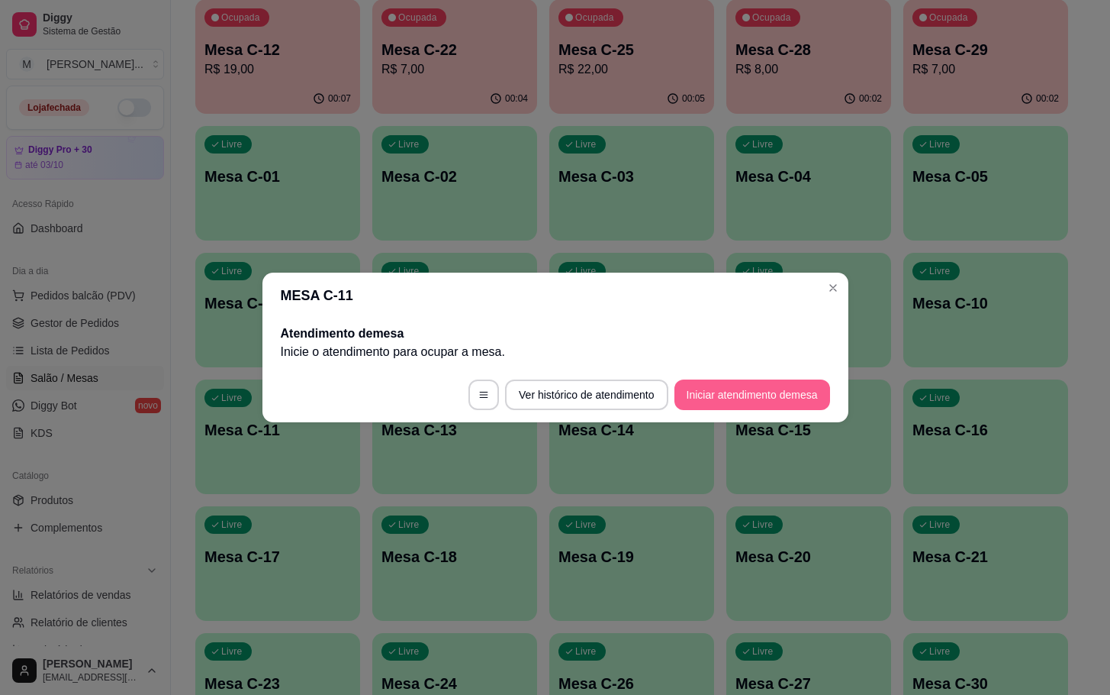
click at [776, 383] on button "Iniciar atendimento de mesa" at bounding box center [753, 394] width 156 height 31
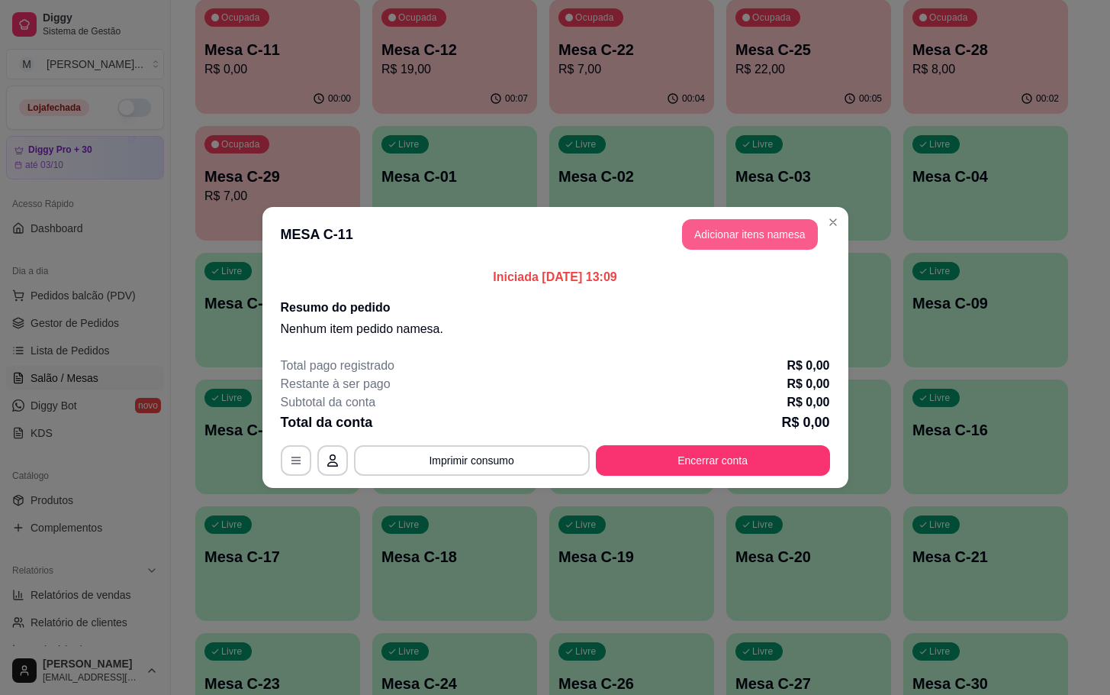
click at [726, 218] on header "MESA C-11 Adicionar itens na mesa" at bounding box center [556, 234] width 586 height 55
click at [724, 222] on button "Adicionar itens na mesa" at bounding box center [750, 234] width 136 height 31
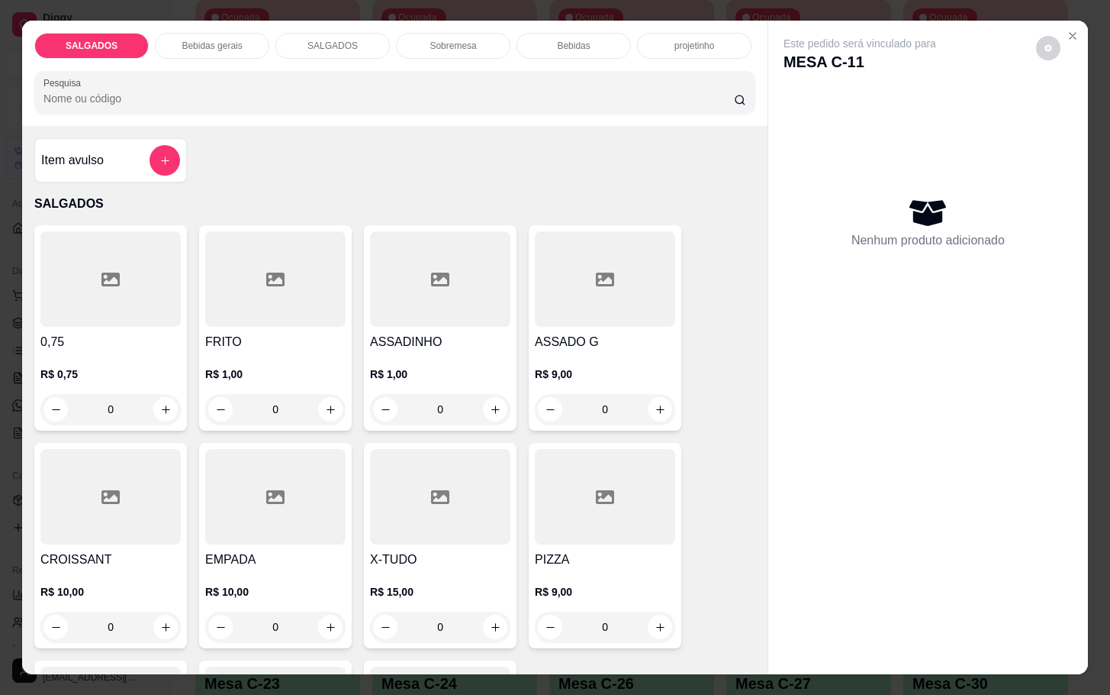
click at [484, 500] on div at bounding box center [440, 496] width 140 height 95
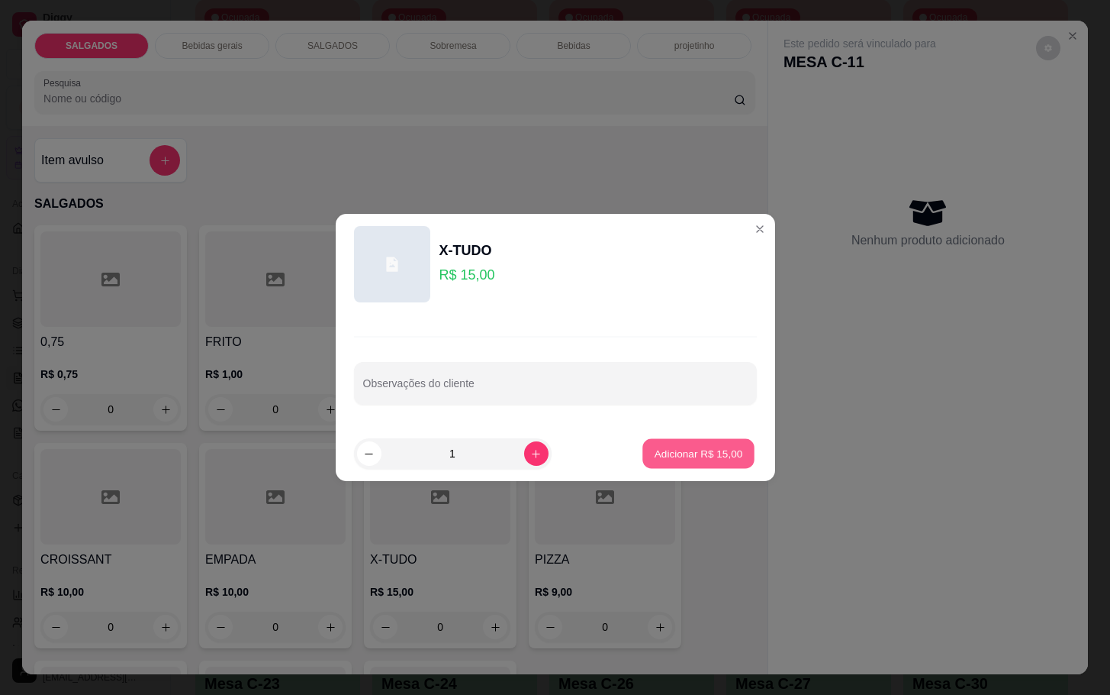
click at [678, 446] on p "Adicionar R$ 15,00" at bounding box center [699, 453] width 89 height 15
type input "1"
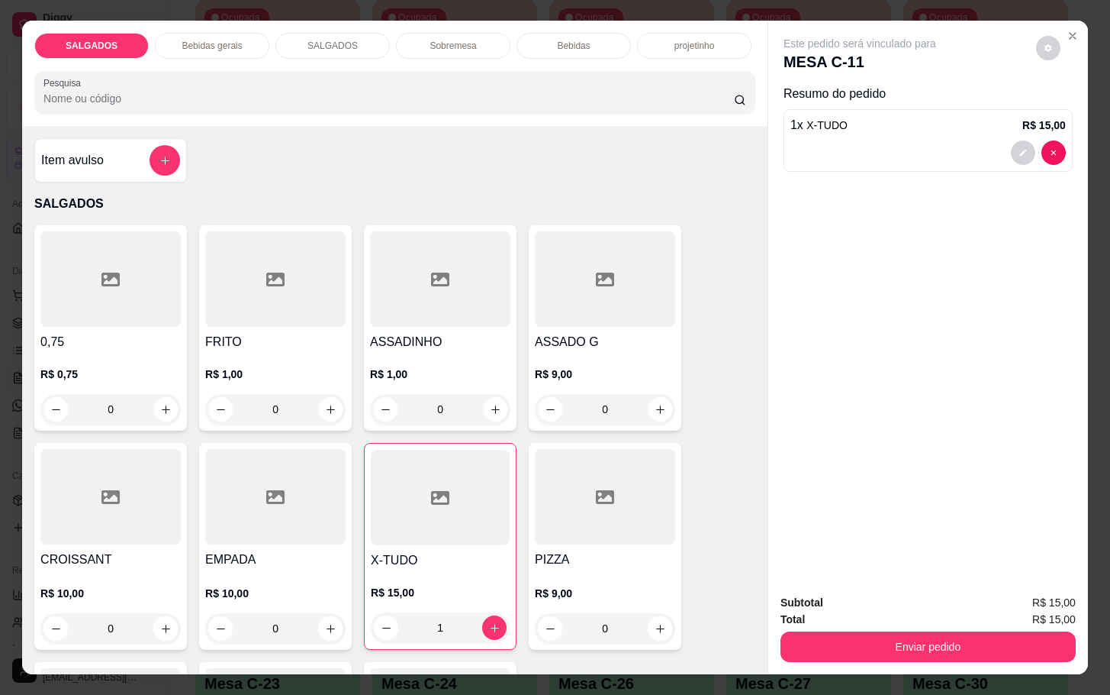
click at [330, 295] on div at bounding box center [275, 278] width 140 height 95
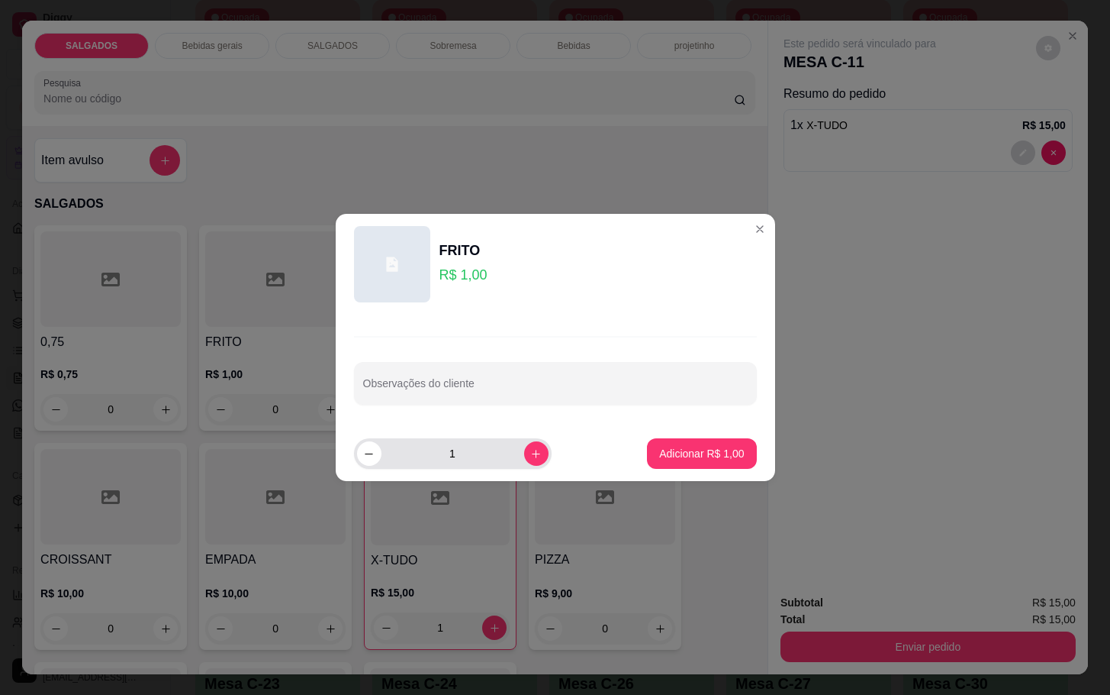
click at [521, 467] on div "1" at bounding box center [453, 453] width 192 height 31
click at [534, 461] on div "1" at bounding box center [453, 453] width 192 height 31
click at [530, 454] on icon "increase-product-quantity" at bounding box center [535, 453] width 11 height 11
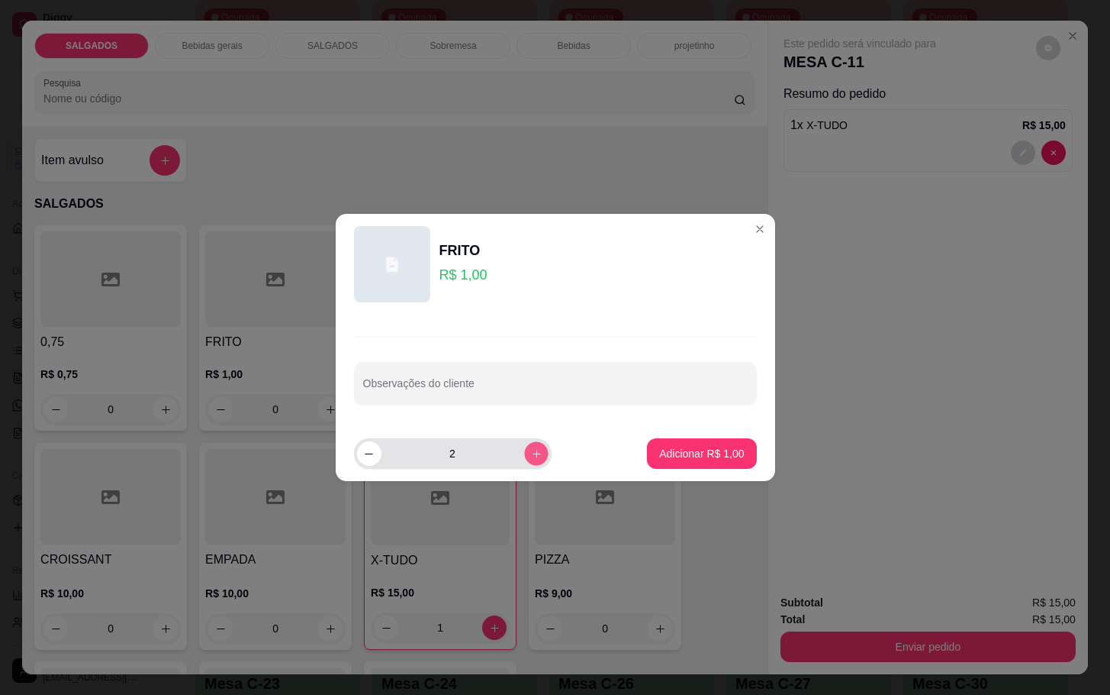
click at [530, 454] on icon "increase-product-quantity" at bounding box center [535, 453] width 11 height 11
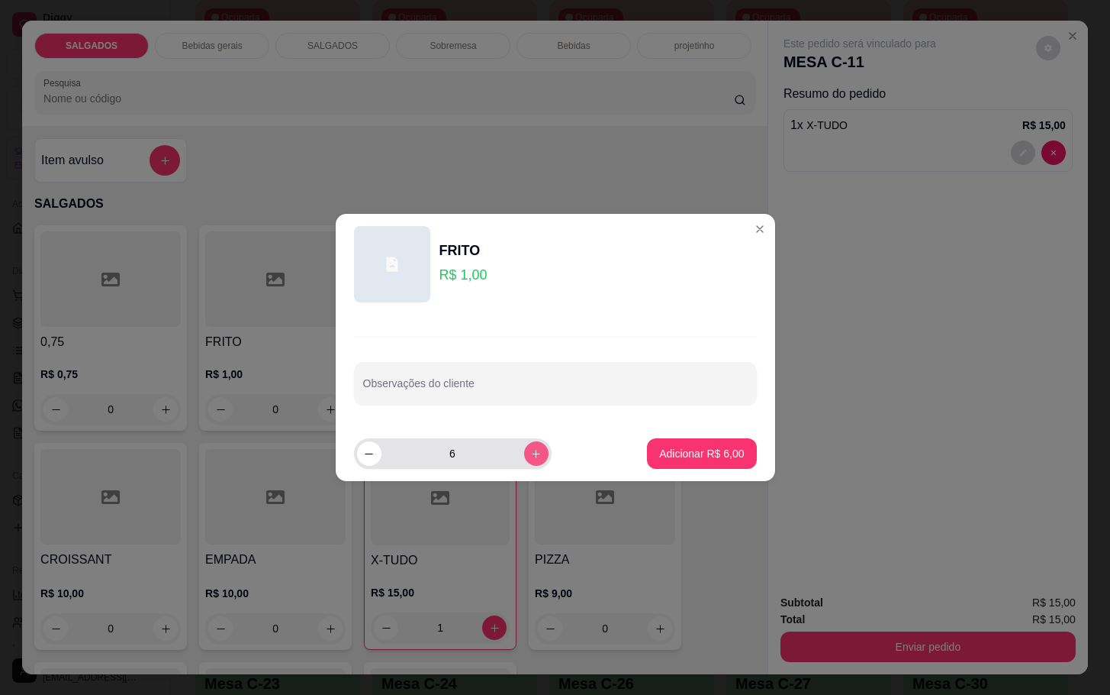
type input "7"
click at [647, 453] on button "Adicionar R$ 7,00" at bounding box center [701, 453] width 109 height 31
type input "7"
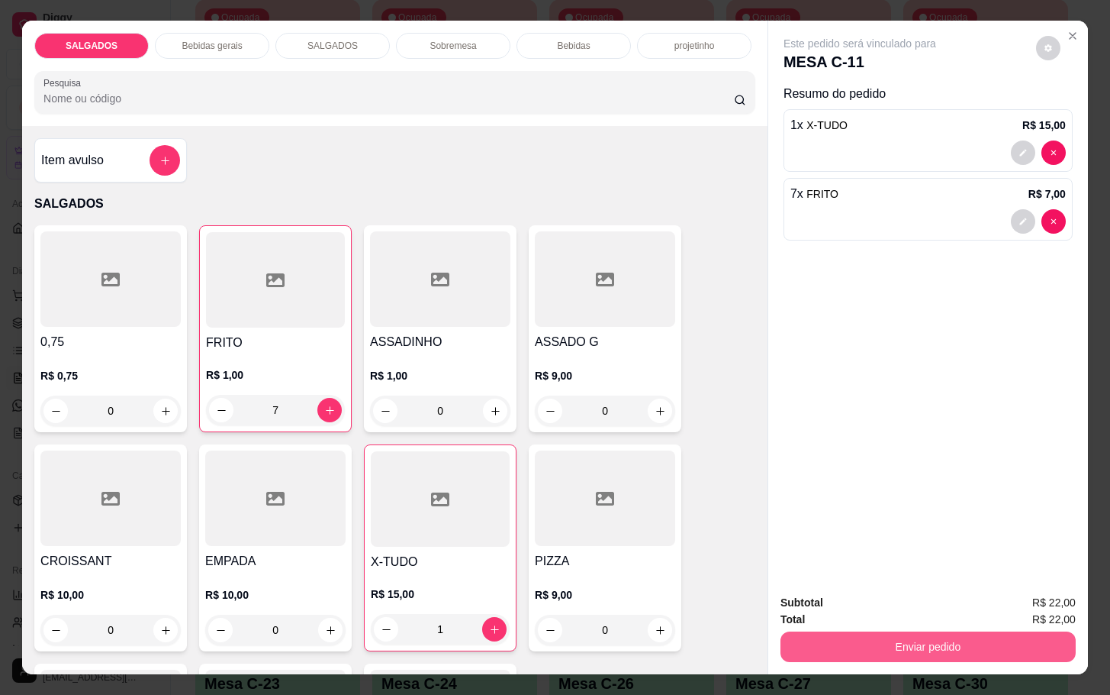
click at [841, 631] on button "Enviar pedido" at bounding box center [928, 646] width 295 height 31
click at [838, 591] on button "Não registrar e enviar pedido" at bounding box center [875, 600] width 154 height 28
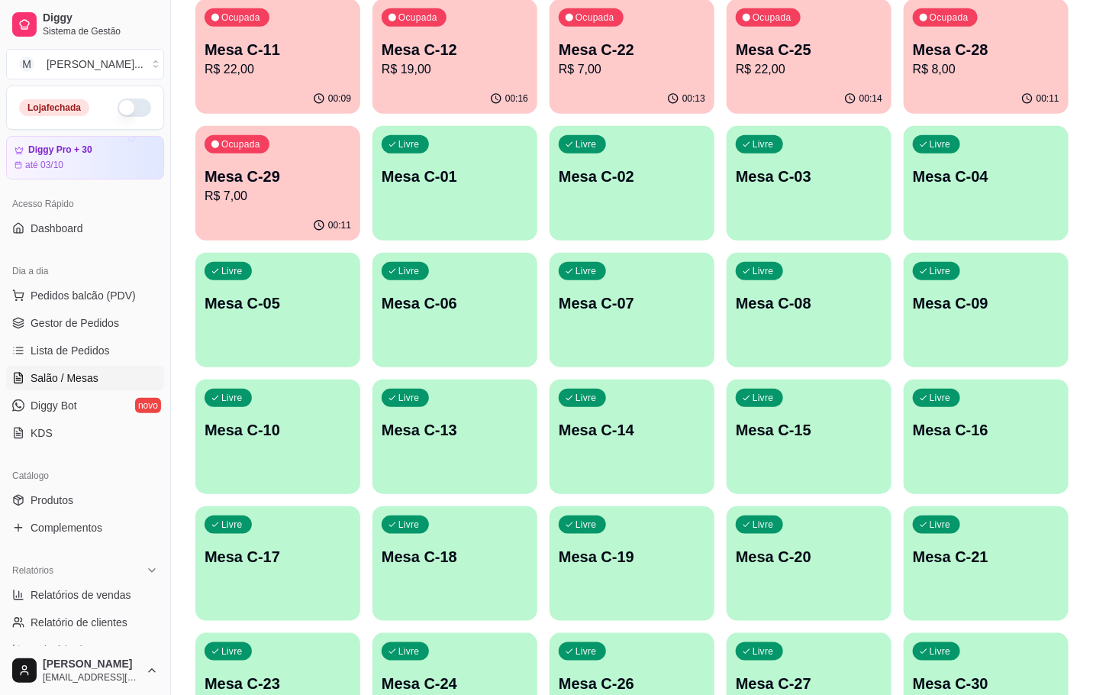
click at [1033, 81] on div "Ocupada Mesa C-28 R$ 8,00" at bounding box center [986, 41] width 165 height 85
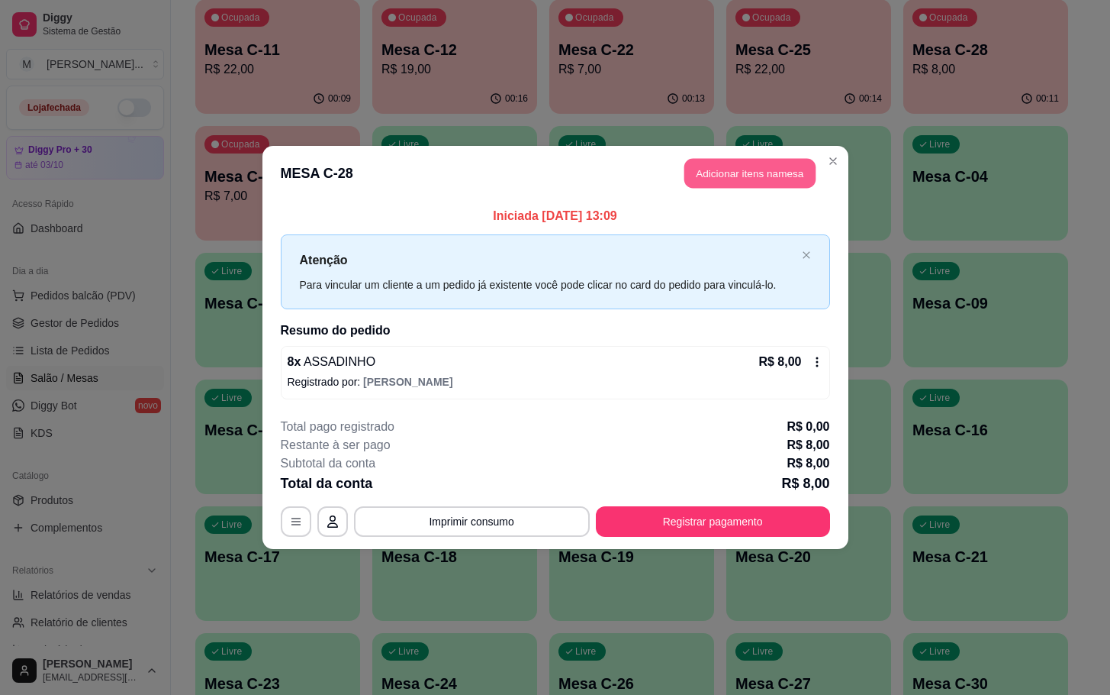
click at [769, 156] on header "MESA C-28 Adicionar itens na mesa" at bounding box center [556, 173] width 586 height 55
click at [733, 172] on button "Adicionar itens na mesa" at bounding box center [750, 173] width 136 height 31
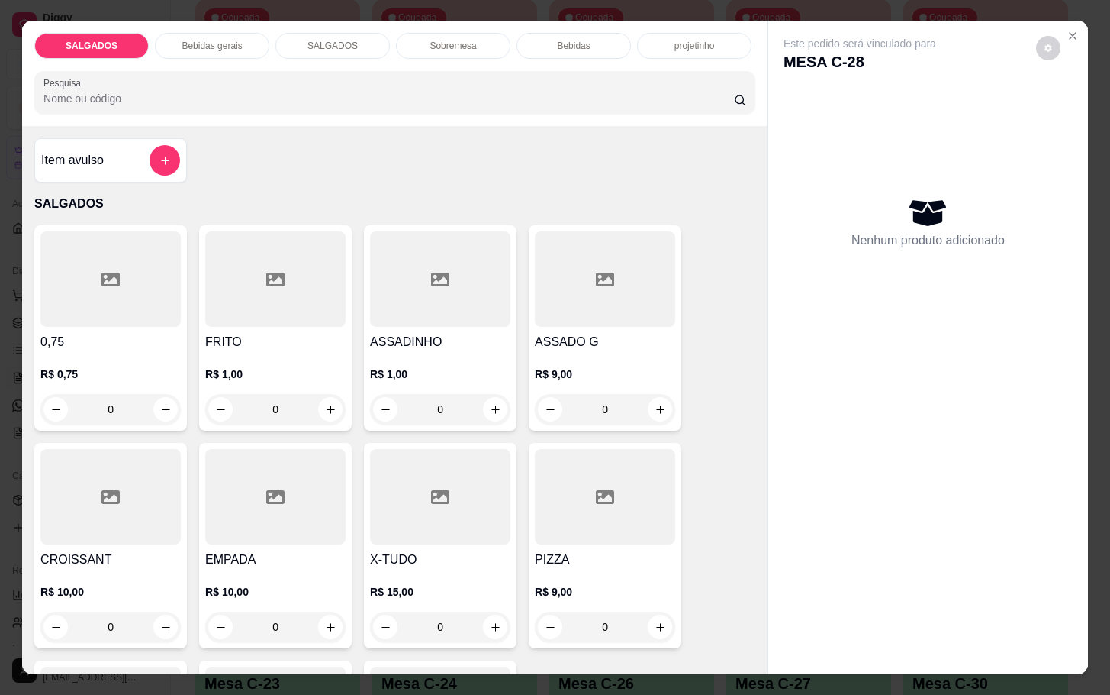
click at [298, 351] on div "R$ 1,00 0" at bounding box center [275, 387] width 140 height 73
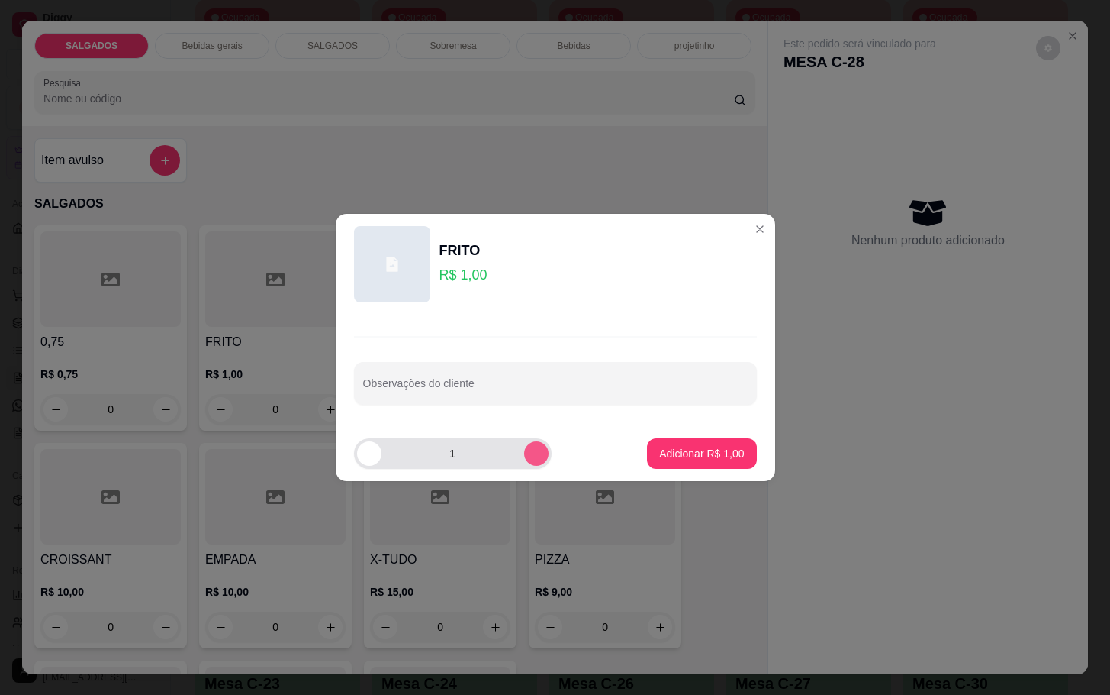
click at [533, 459] on button "increase-product-quantity" at bounding box center [536, 453] width 24 height 24
type input "2"
click at [710, 475] on footer "2 Adicionar R$ 2,00" at bounding box center [556, 453] width 440 height 55
click at [711, 475] on footer "2 Adicionar R$ 2,00" at bounding box center [556, 453] width 440 height 55
click at [712, 467] on button "Adicionar R$ 2,00" at bounding box center [701, 453] width 109 height 31
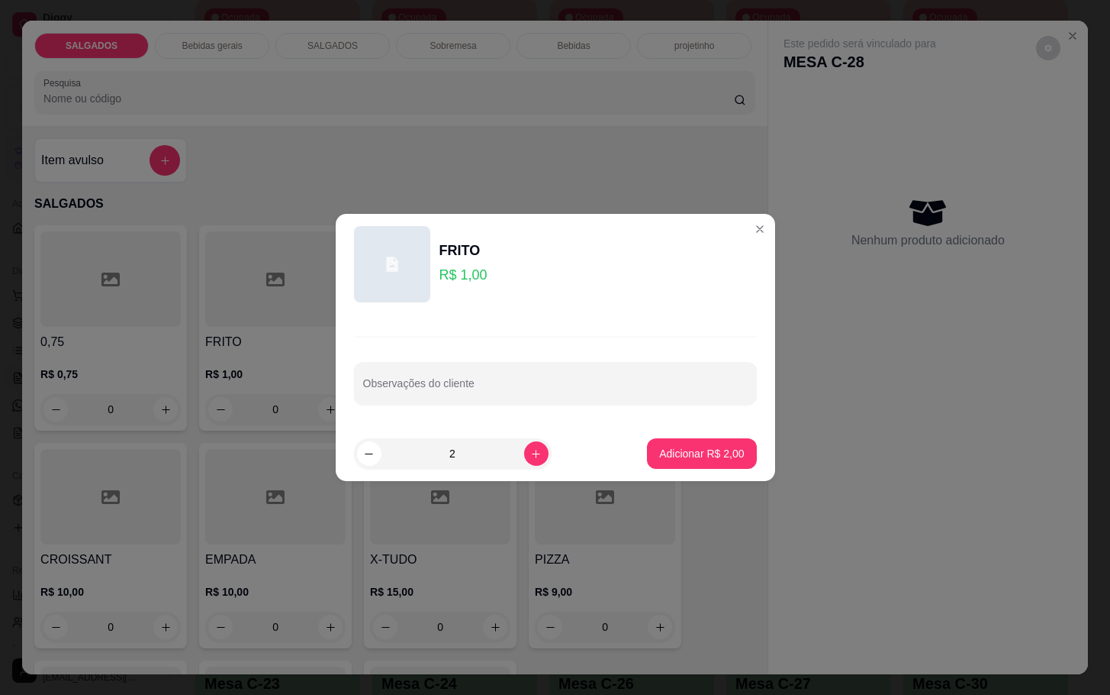
type input "2"
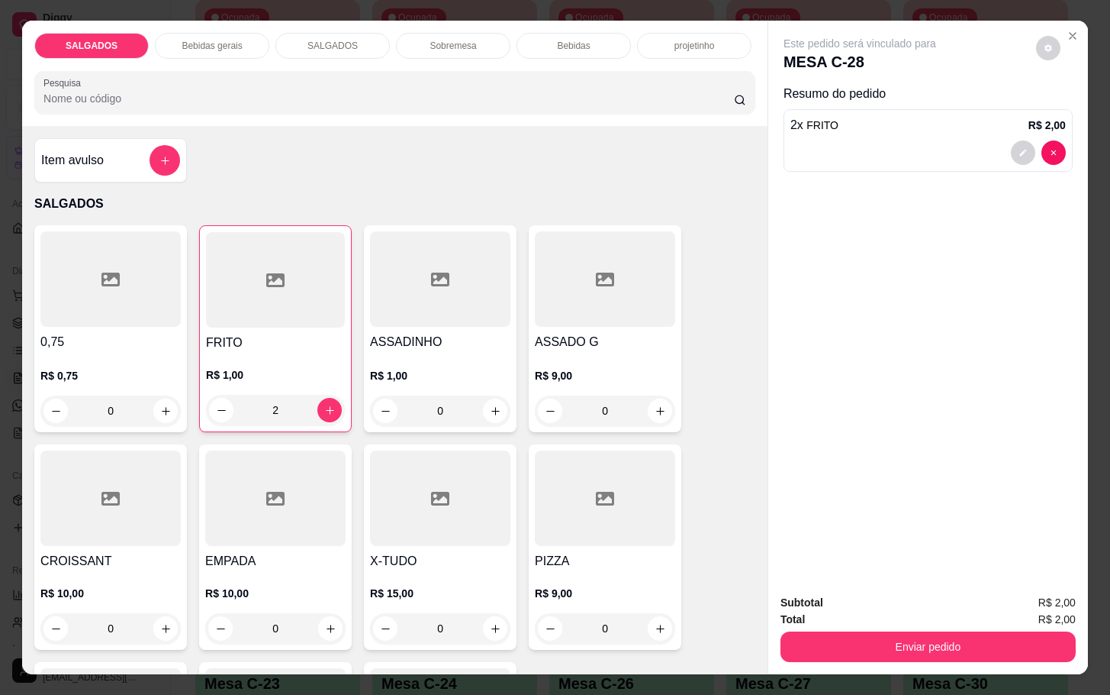
click at [882, 616] on div "Total R$ 2,00" at bounding box center [928, 619] width 295 height 17
click at [884, 617] on div "Total R$ 2,00" at bounding box center [928, 619] width 295 height 17
click at [891, 634] on button "Enviar pedido" at bounding box center [928, 646] width 295 height 31
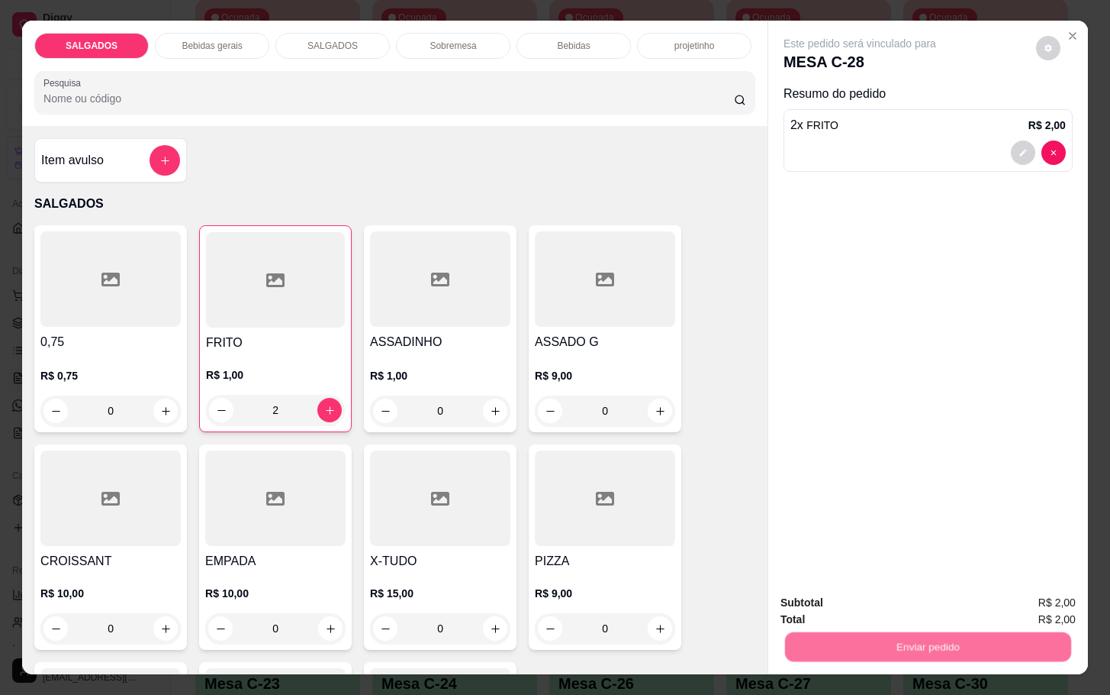
click at [891, 607] on button "Não registrar e enviar pedido" at bounding box center [875, 600] width 159 height 29
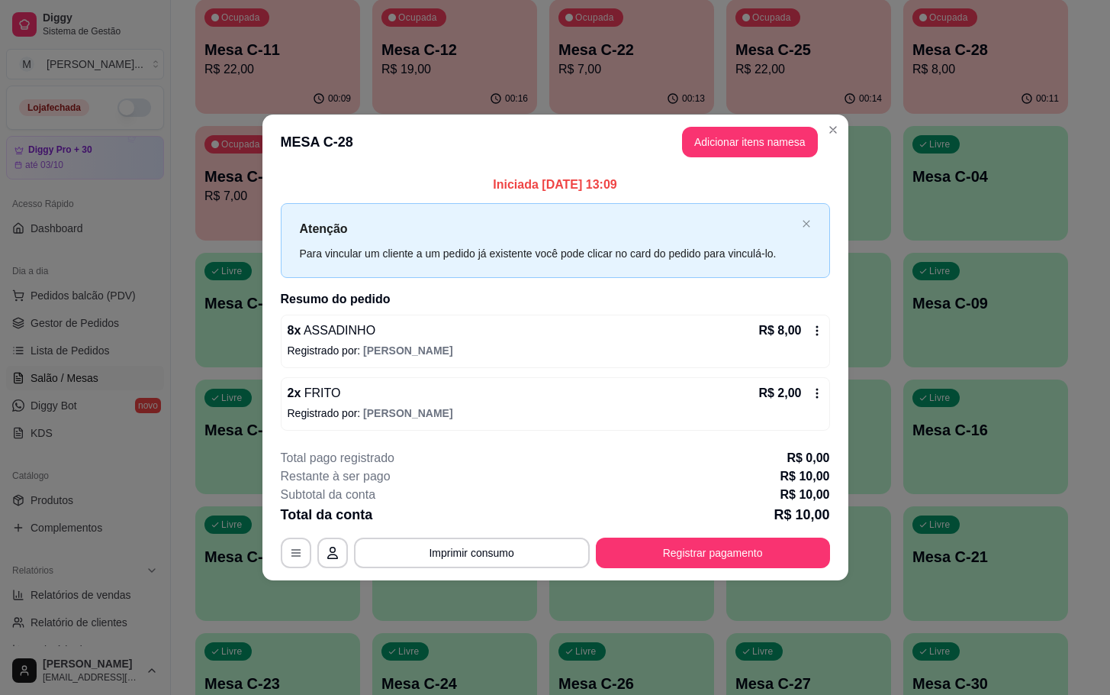
click at [717, 536] on div "**********" at bounding box center [556, 508] width 550 height 119
click at [717, 559] on button "Registrar pagamento" at bounding box center [712, 552] width 227 height 30
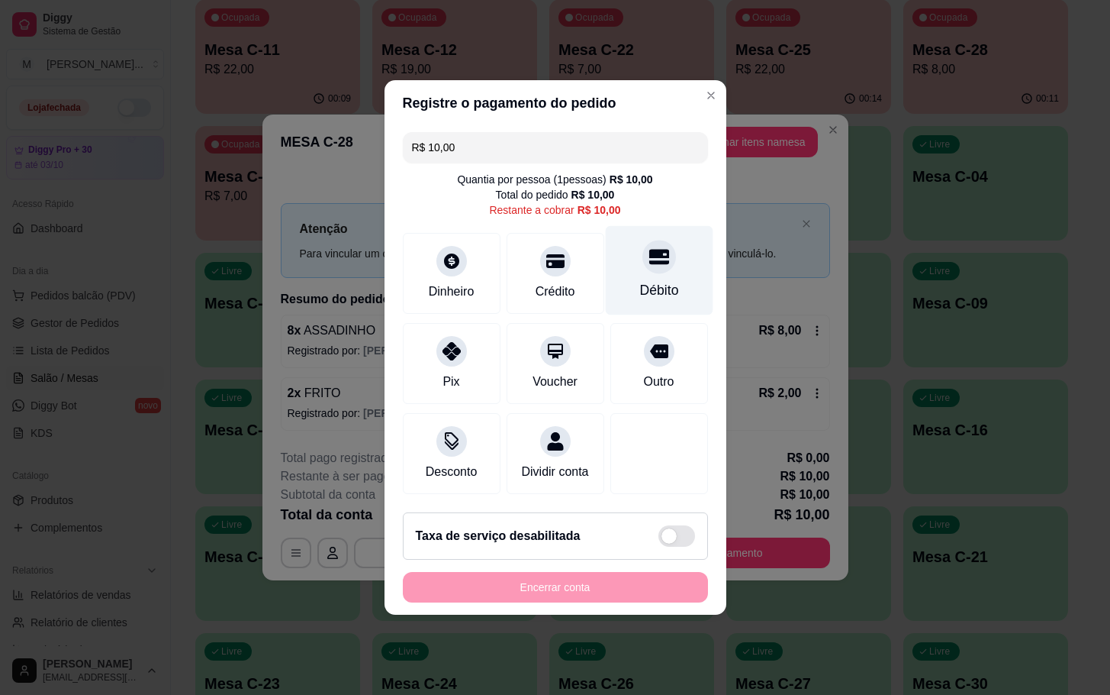
click at [671, 276] on div "Débito" at bounding box center [659, 270] width 108 height 89
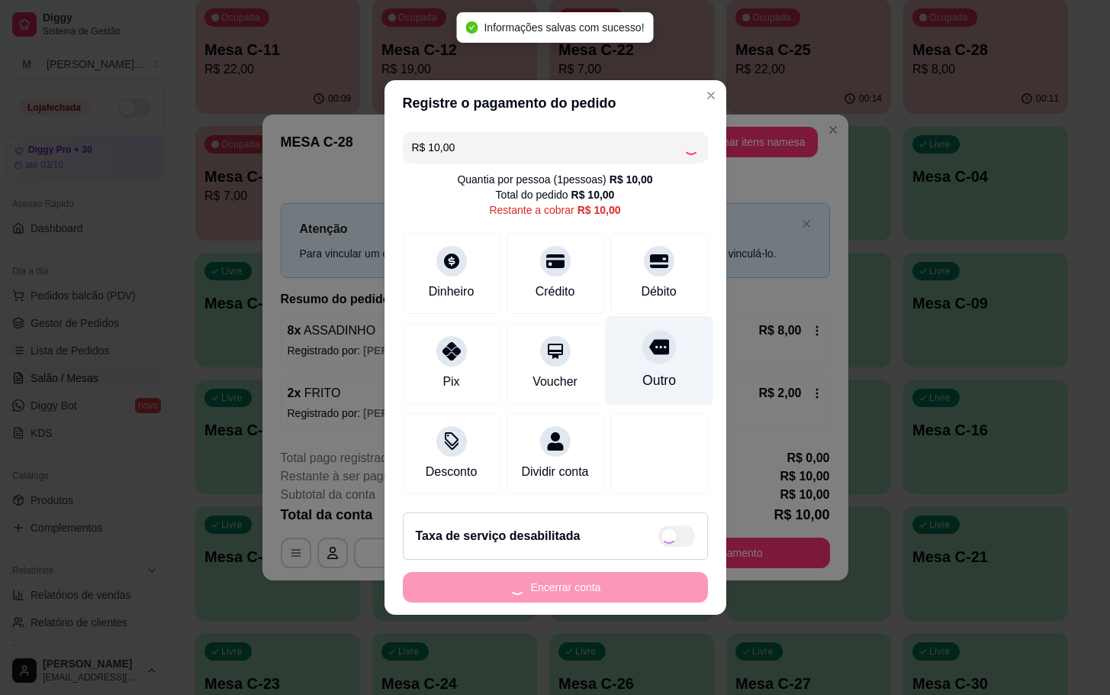
type input "R$ 0,00"
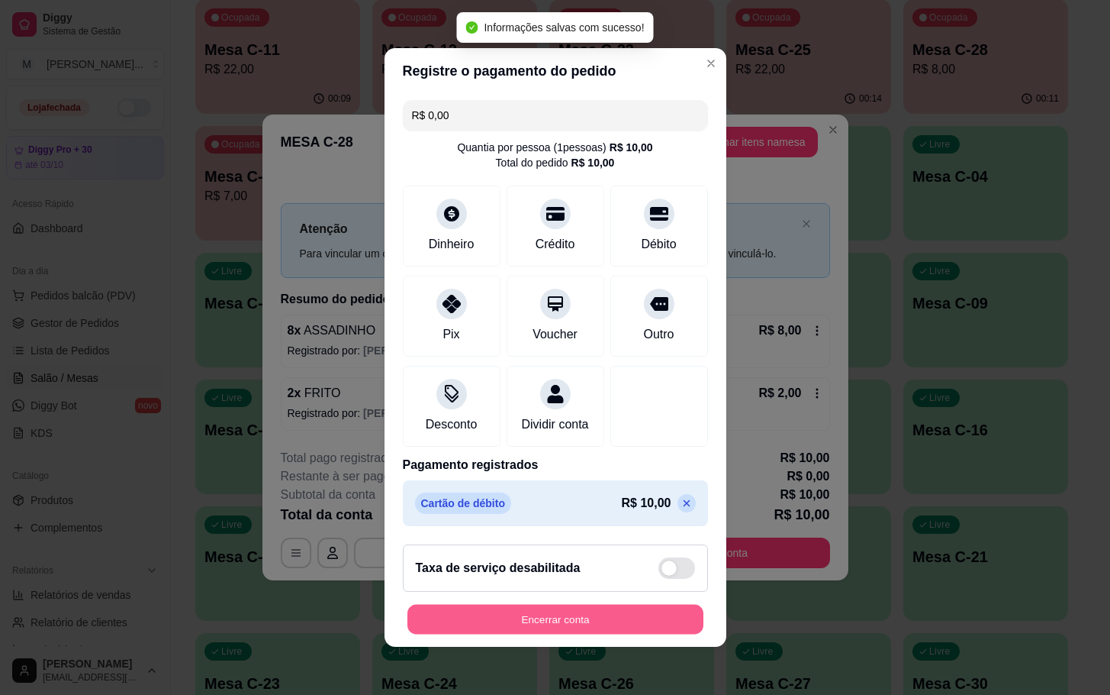
click at [562, 620] on button "Encerrar conta" at bounding box center [556, 619] width 296 height 30
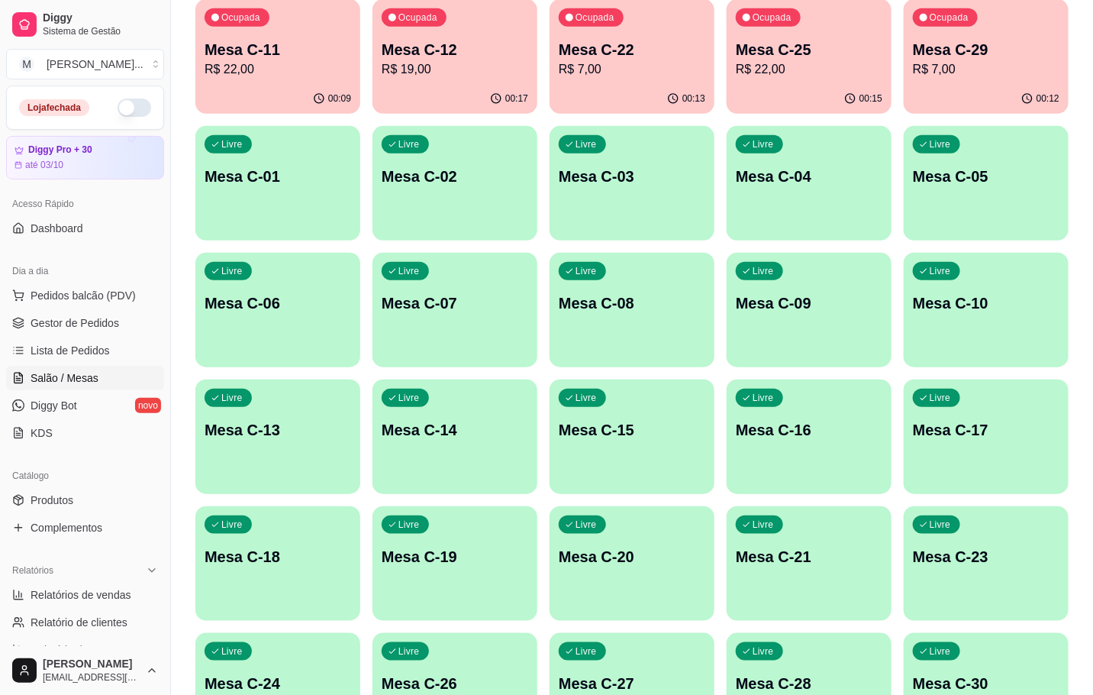
click at [849, 78] on div "Ocupada Mesa C-25 R$ 22,00" at bounding box center [809, 41] width 165 height 85
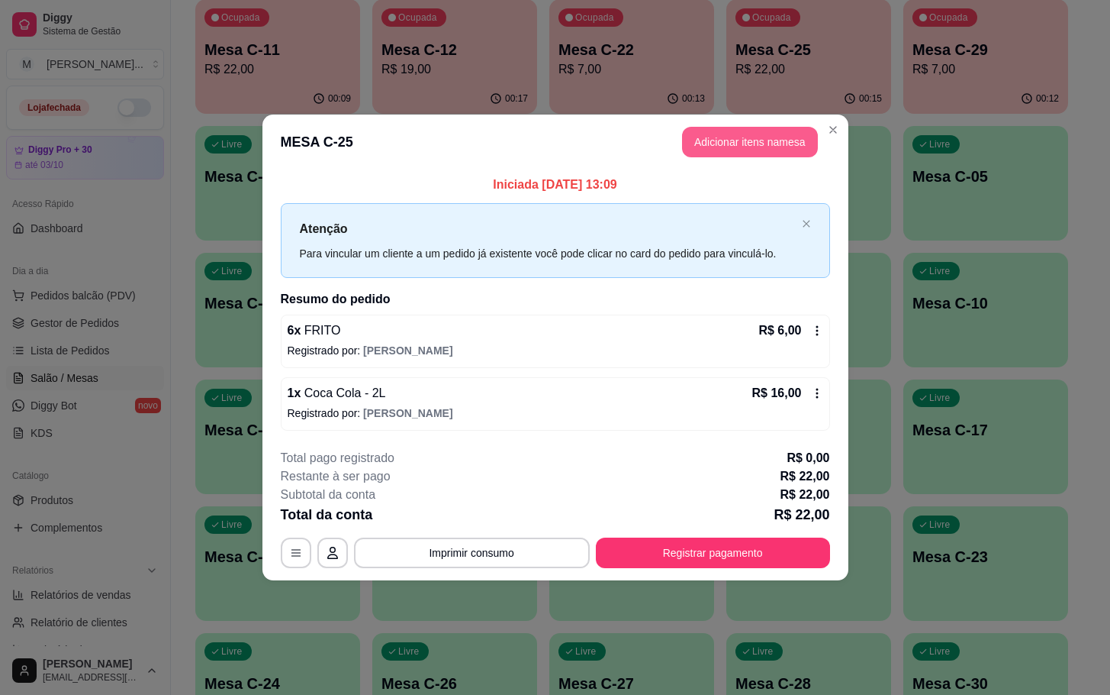
click at [737, 127] on button "Adicionar itens na mesa" at bounding box center [750, 142] width 136 height 31
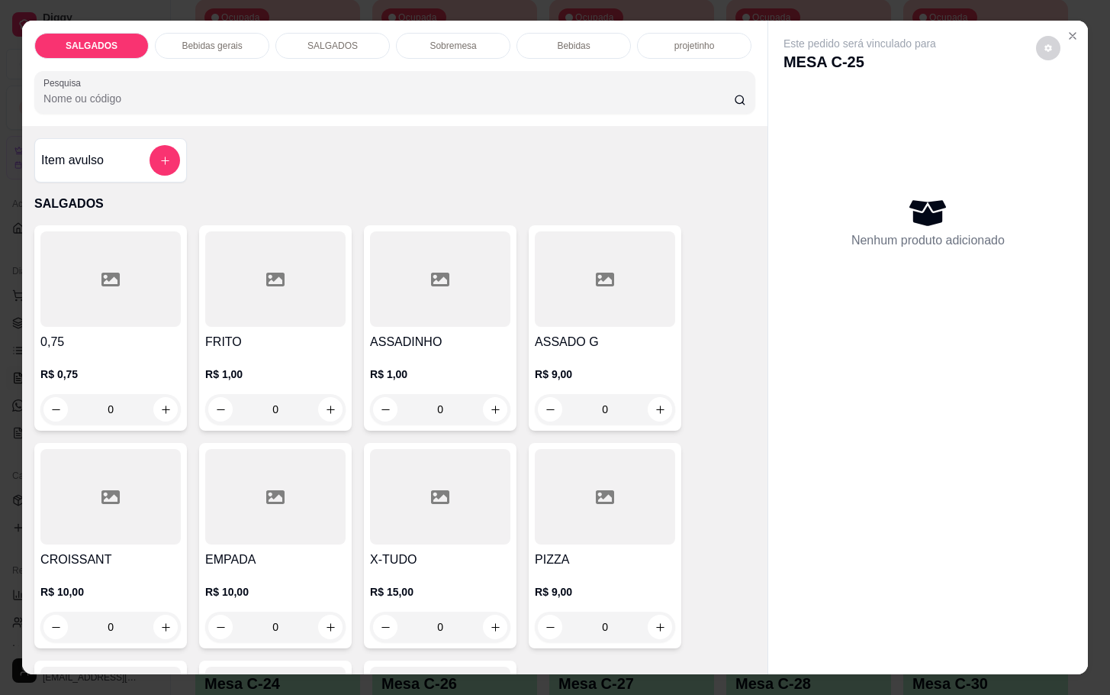
click at [293, 296] on div at bounding box center [275, 278] width 140 height 95
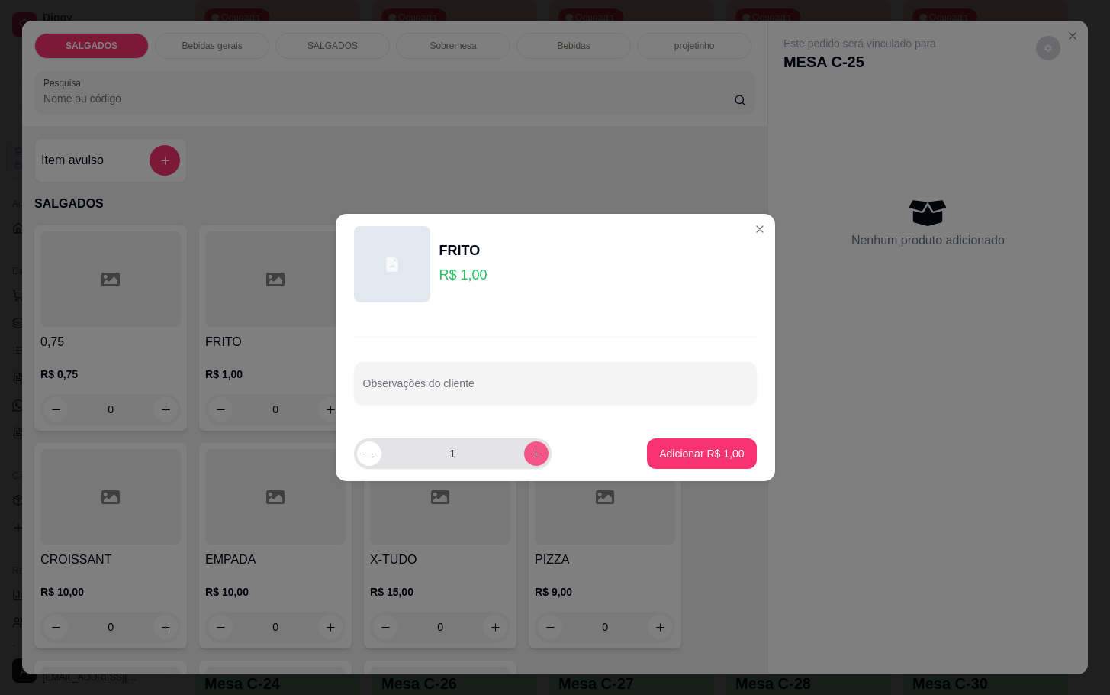
click at [524, 451] on button "increase-product-quantity" at bounding box center [536, 453] width 24 height 24
click at [530, 451] on icon "increase-product-quantity" at bounding box center [535, 453] width 11 height 11
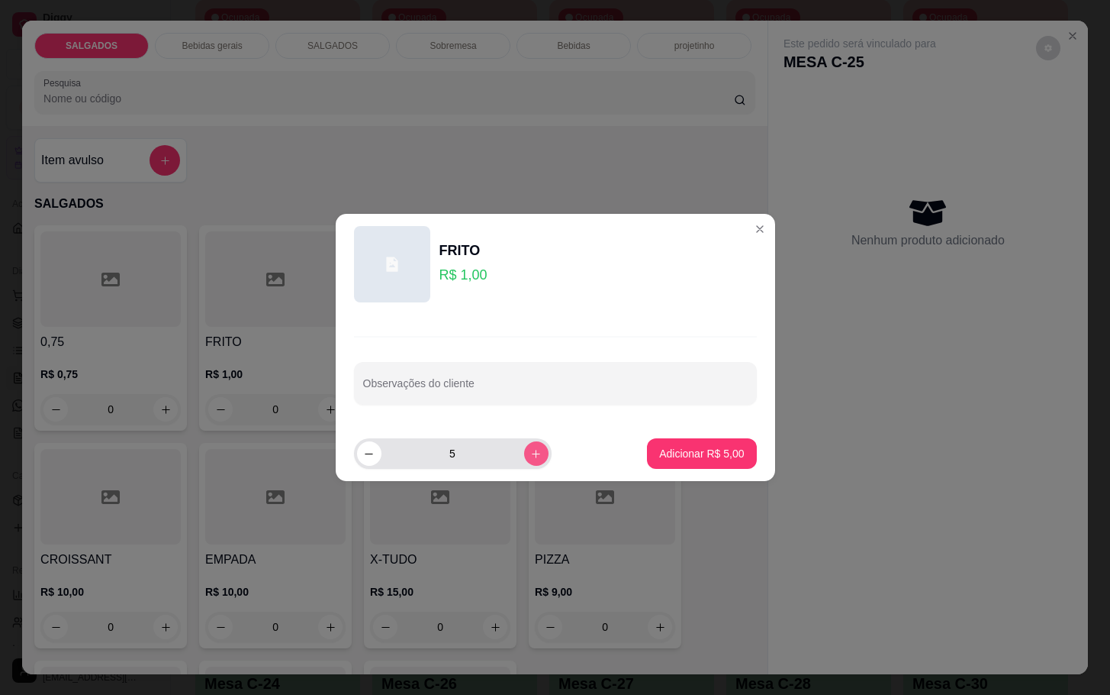
type input "6"
click at [698, 465] on button "Adicionar R$ 6,00" at bounding box center [701, 453] width 109 height 31
type input "6"
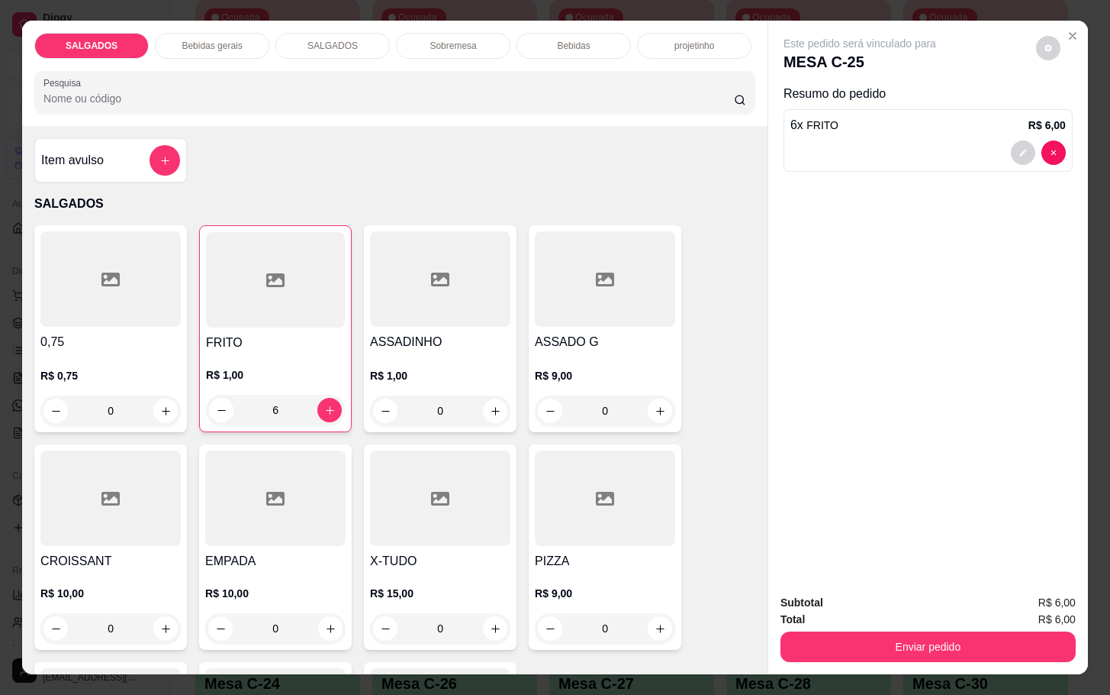
click at [786, 644] on button "Enviar pedido" at bounding box center [928, 646] width 295 height 31
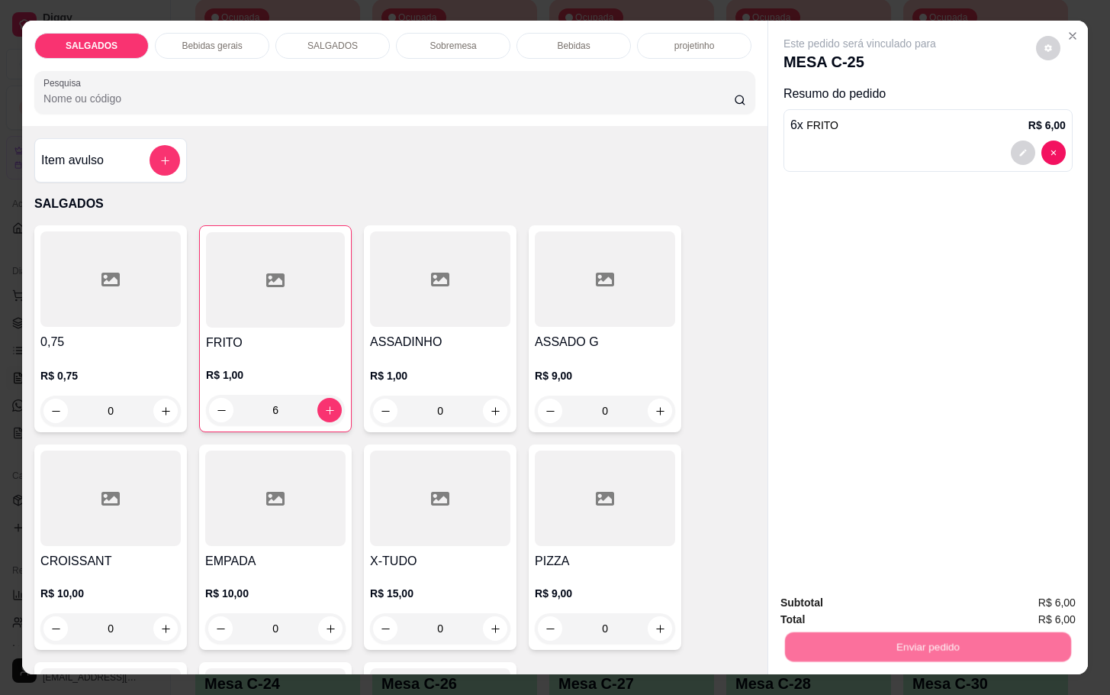
click at [820, 601] on button "Não registrar e enviar pedido" at bounding box center [875, 600] width 154 height 28
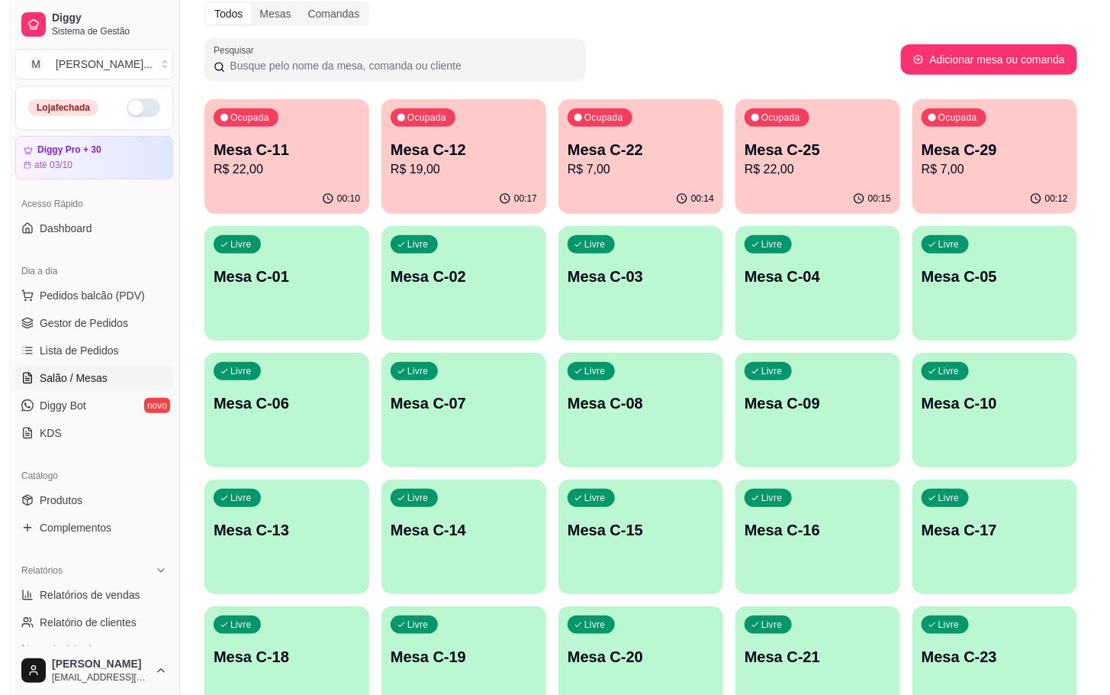
scroll to position [172, 0]
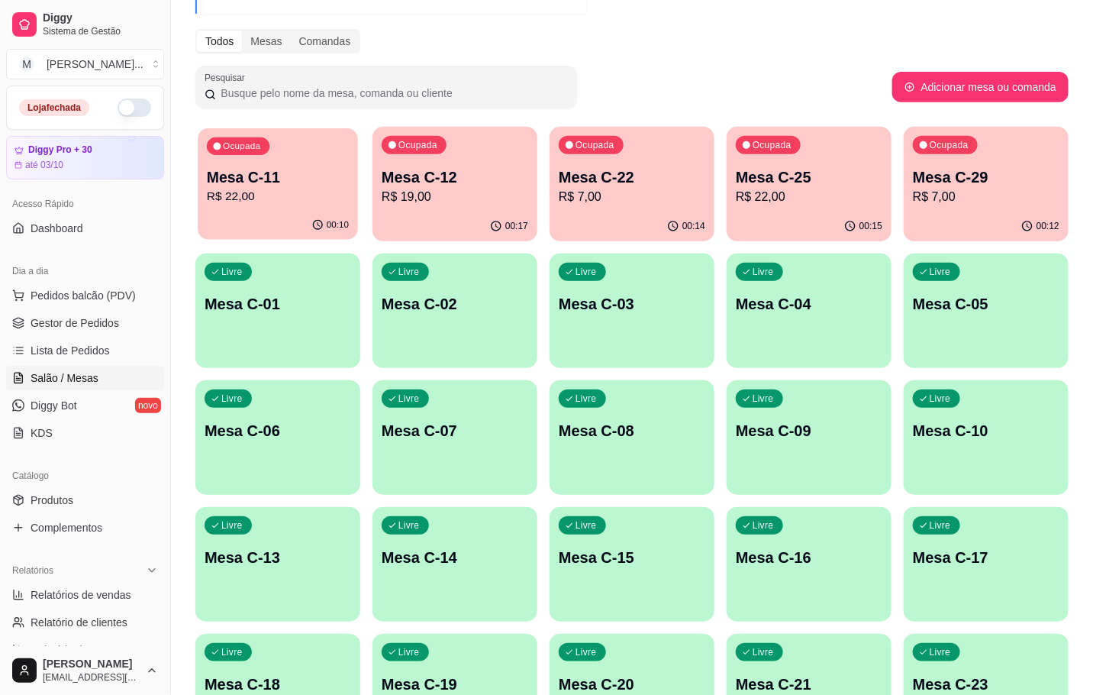
click at [282, 147] on div "Ocupada Mesa C-11 R$ 22,00" at bounding box center [278, 169] width 160 height 82
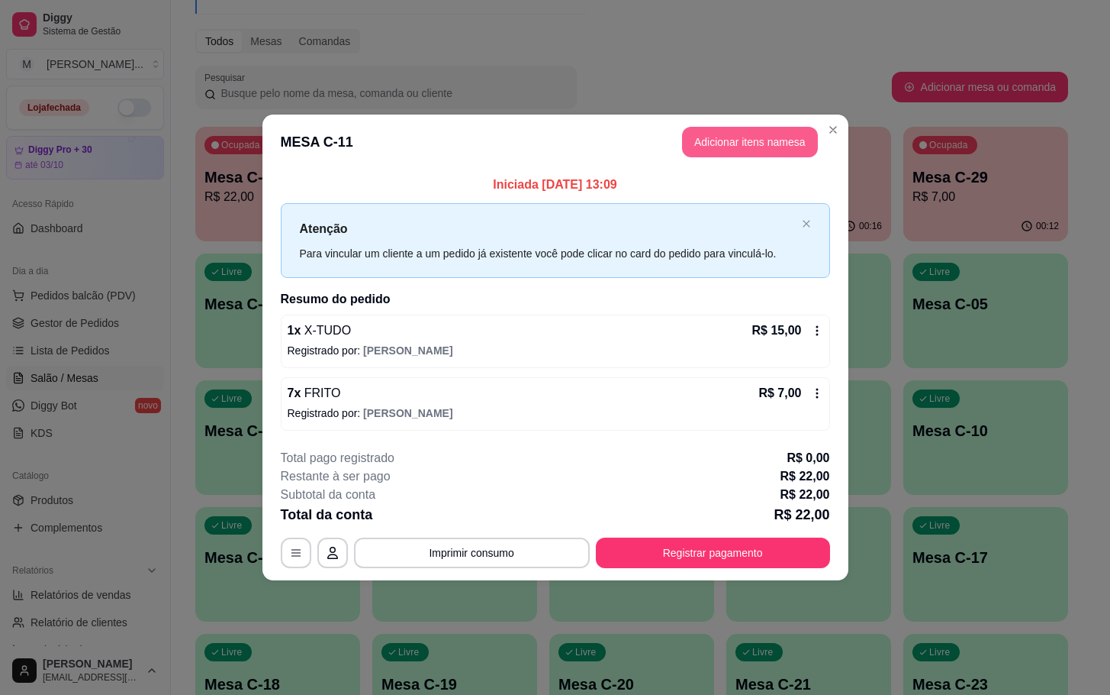
click at [701, 150] on button "Adicionar itens na mesa" at bounding box center [750, 142] width 136 height 31
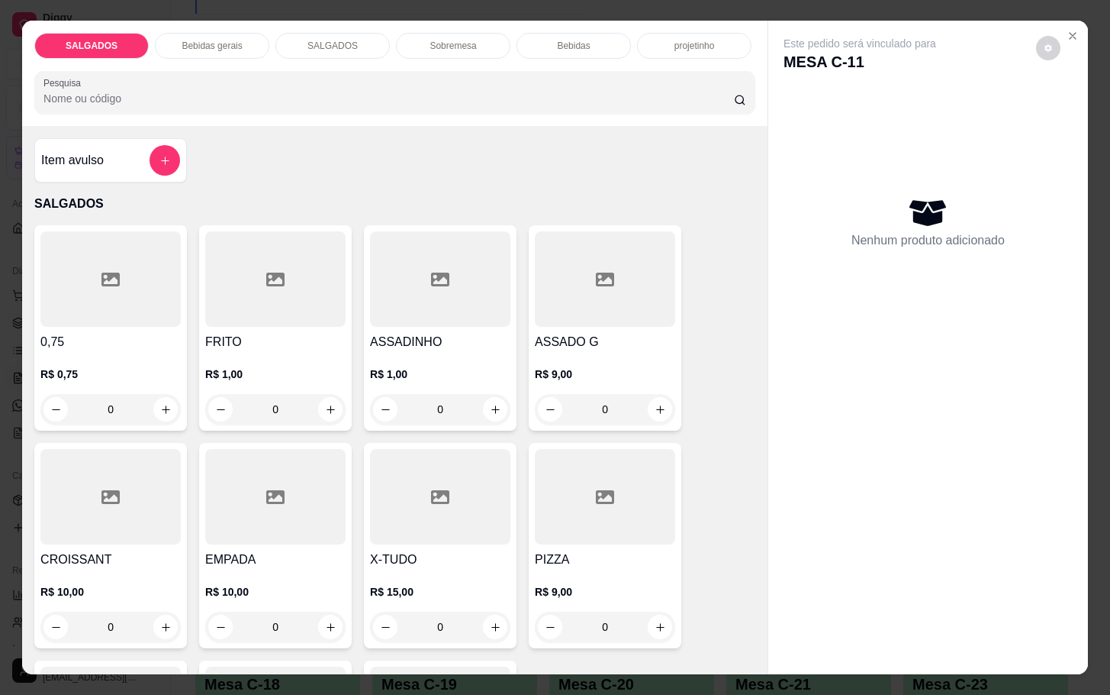
click at [300, 277] on div at bounding box center [275, 278] width 140 height 95
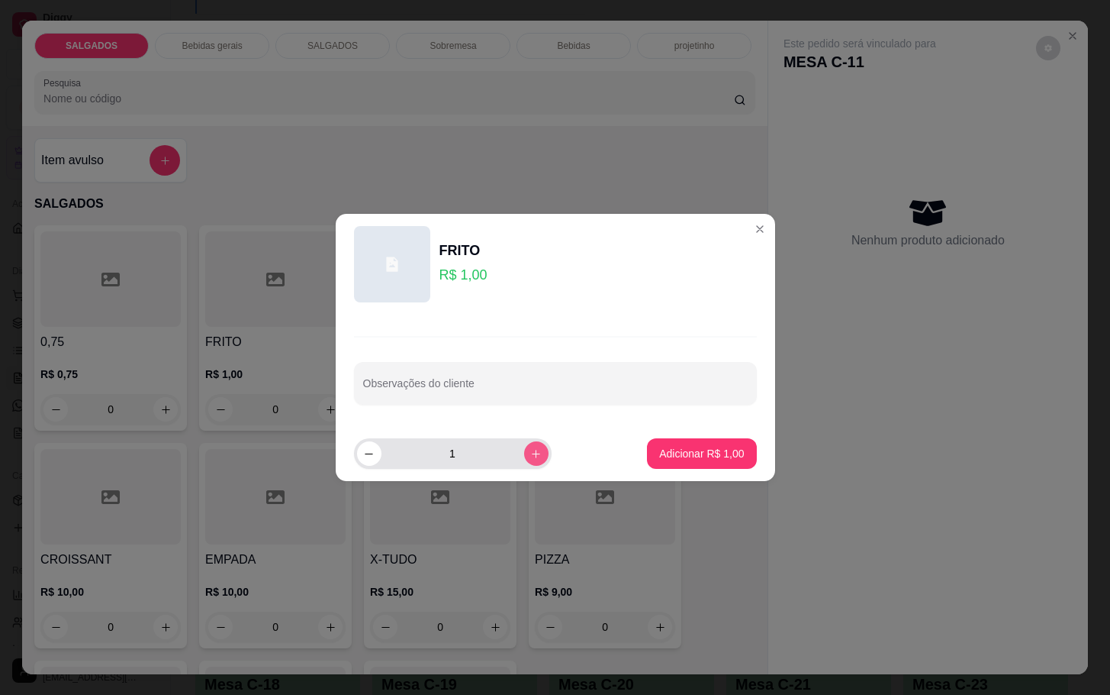
click at [530, 451] on icon "increase-product-quantity" at bounding box center [535, 453] width 11 height 11
click at [530, 452] on icon "increase-product-quantity" at bounding box center [535, 453] width 11 height 11
click at [530, 449] on icon "increase-product-quantity" at bounding box center [535, 453] width 11 height 11
click at [530, 448] on icon "increase-product-quantity" at bounding box center [535, 453] width 11 height 11
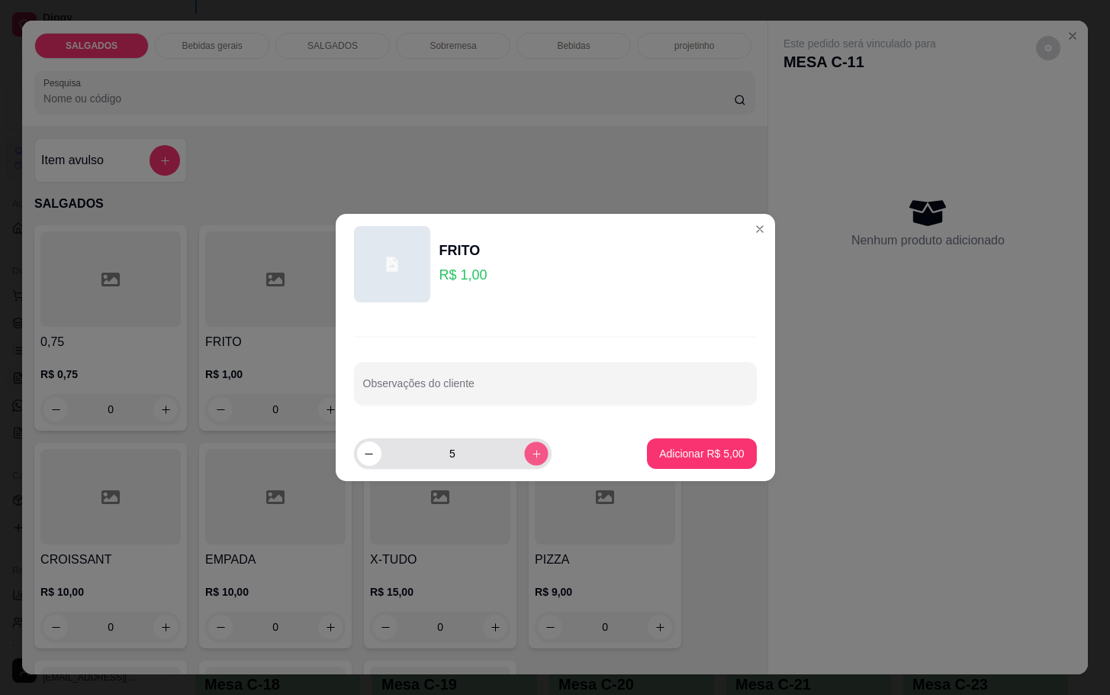
type input "6"
click at [707, 458] on p "Adicionar R$ 6,00" at bounding box center [701, 453] width 85 height 15
type input "6"
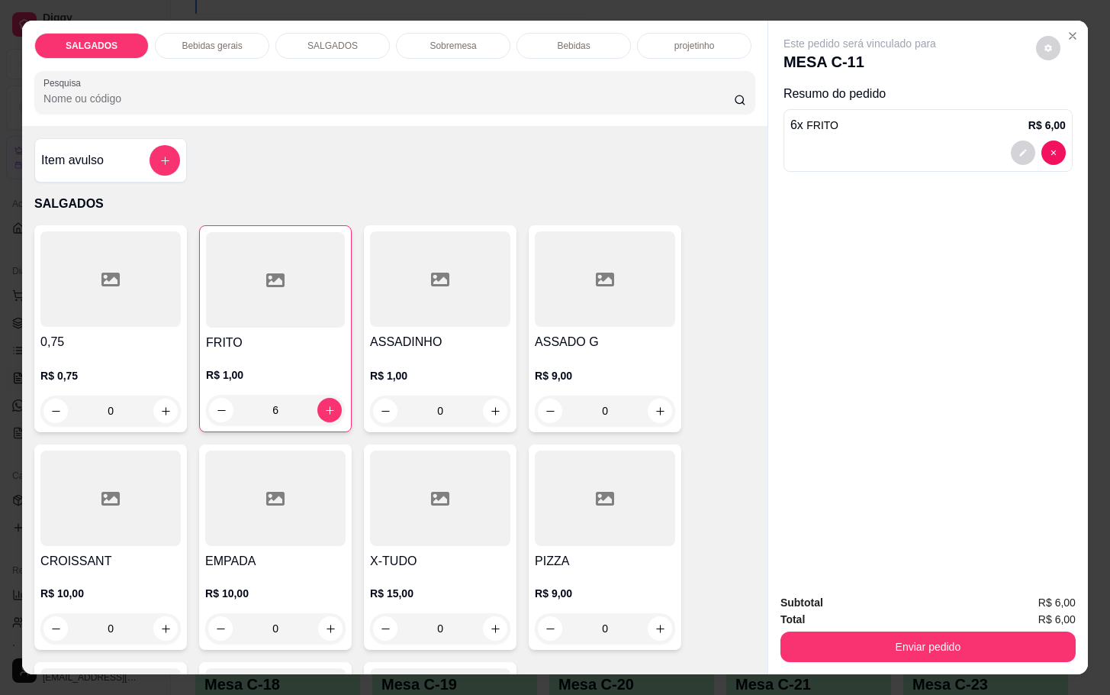
click at [978, 657] on div "Subtotal R$ 6,00 Total R$ 6,00 Enviar pedido" at bounding box center [929, 628] width 320 height 92
click at [978, 646] on button "Enviar pedido" at bounding box center [928, 646] width 295 height 31
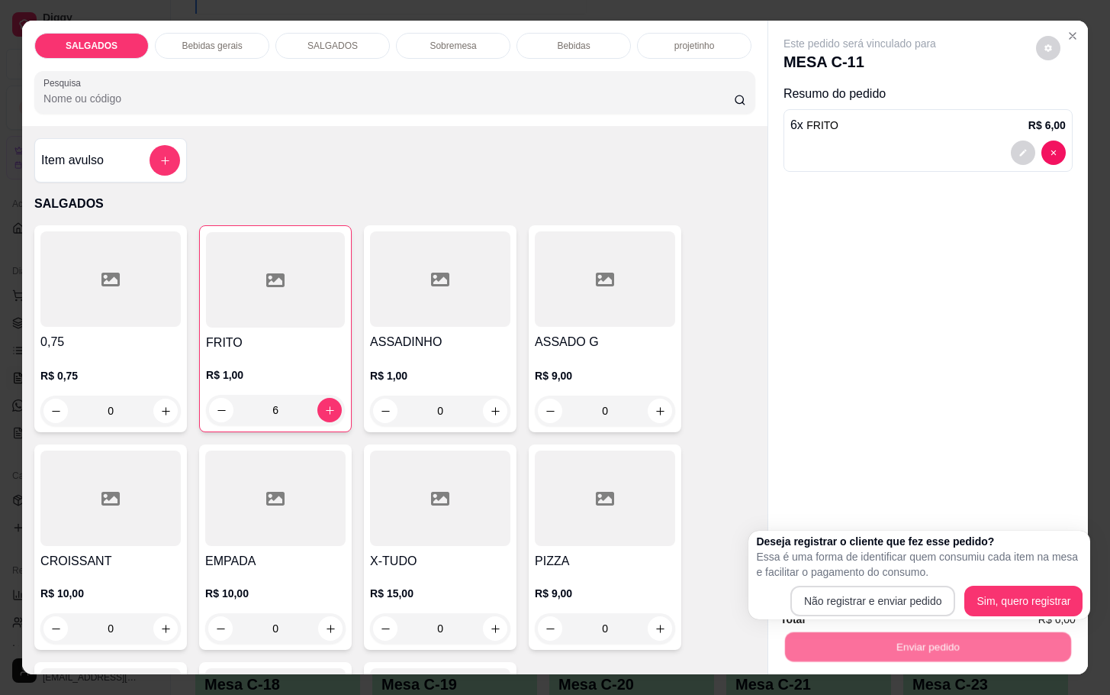
drag, startPoint x: 886, startPoint y: 571, endPoint x: 889, endPoint y: 607, distance: 36.0
click at [889, 594] on div "Deseja registrar o cliente que fez esse pedido? Essa é uma forma de identificar…" at bounding box center [919, 574] width 327 height 82
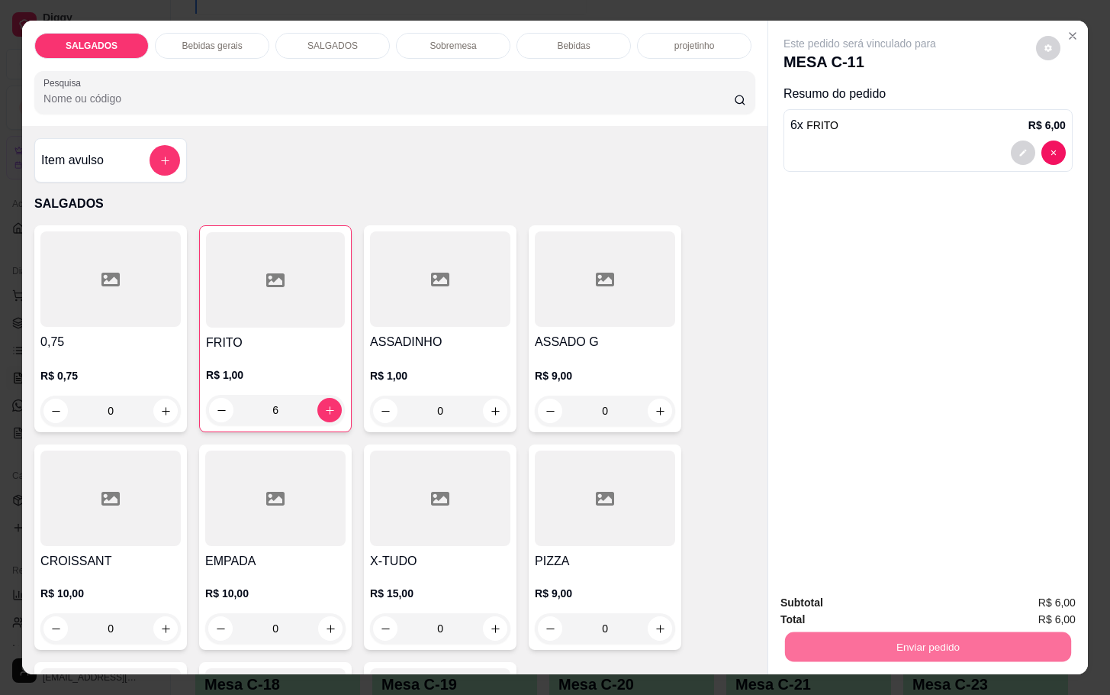
click at [885, 627] on div "Enviar pedido" at bounding box center [928, 644] width 295 height 34
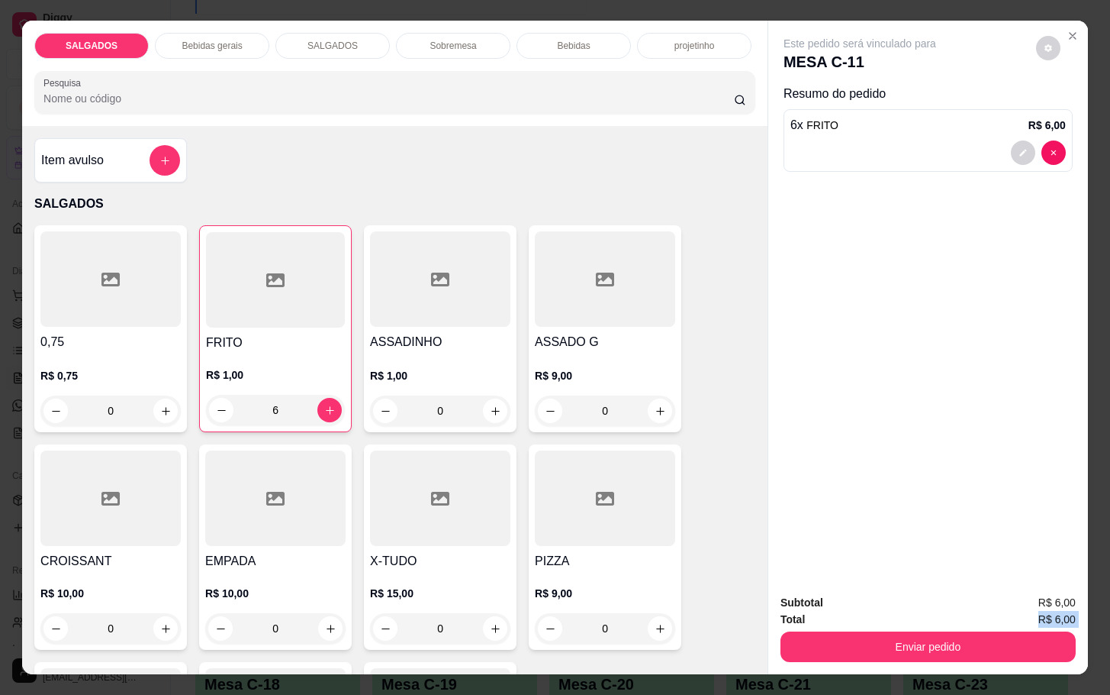
click at [887, 625] on div "Subtotal R$ 6,00 Total R$ 6,00 Enviar pedido" at bounding box center [928, 628] width 295 height 68
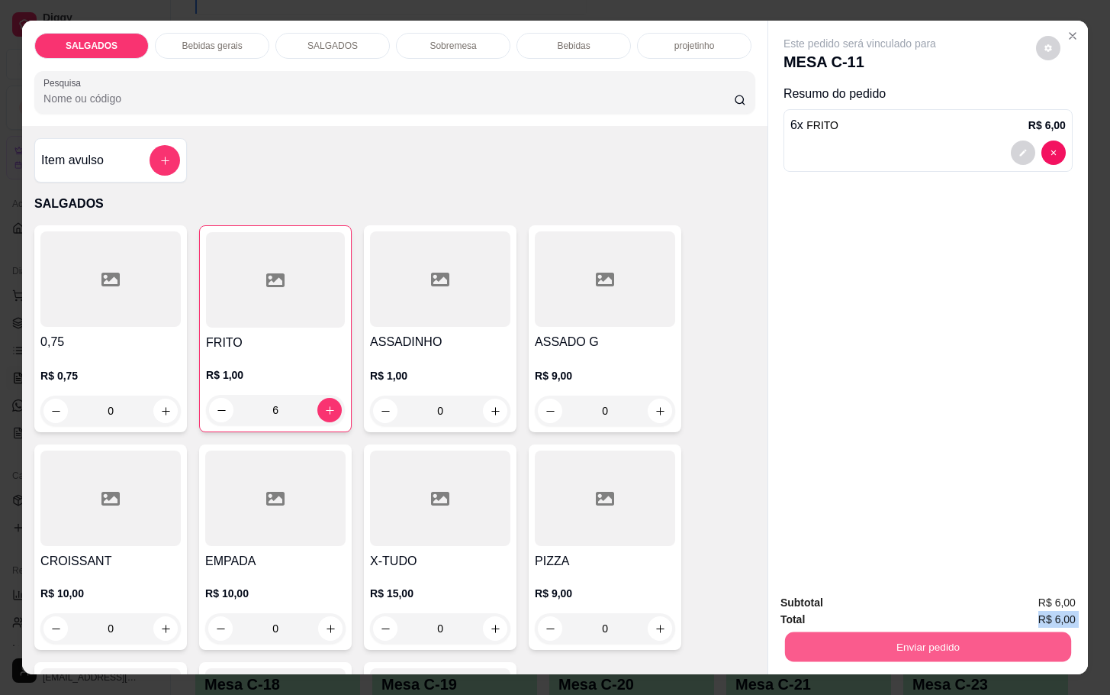
click at [885, 639] on button "Enviar pedido" at bounding box center [928, 646] width 286 height 30
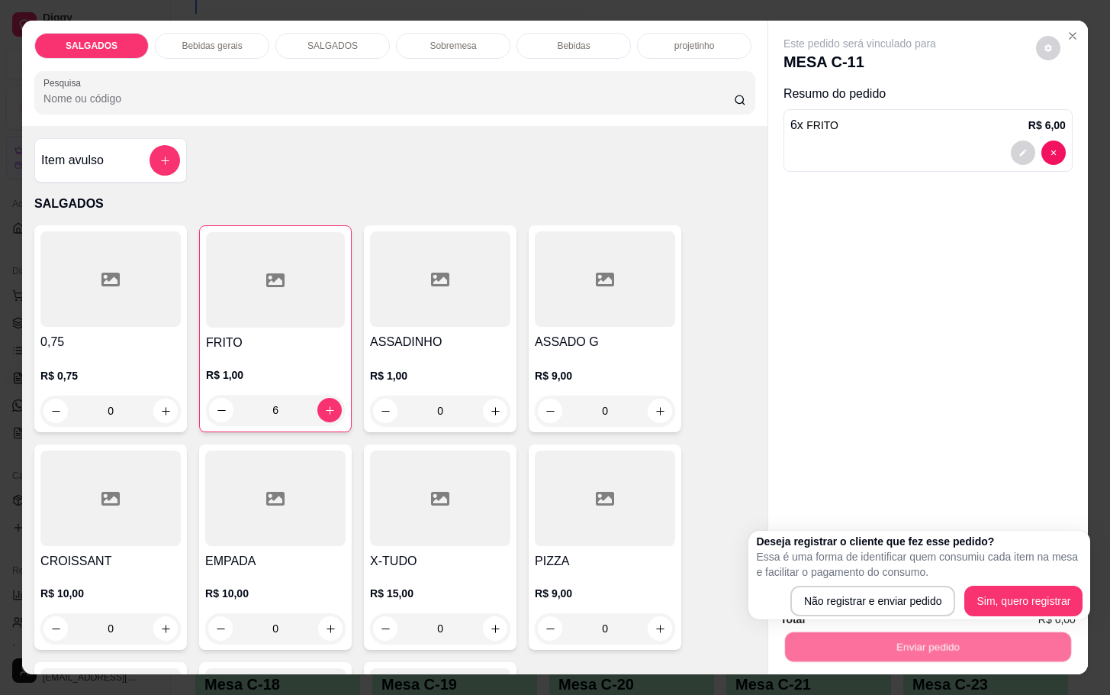
click at [882, 616] on div "Deseja registrar o cliente que fez esse pedido? Essa é uma forma de identificar…" at bounding box center [920, 574] width 342 height 89
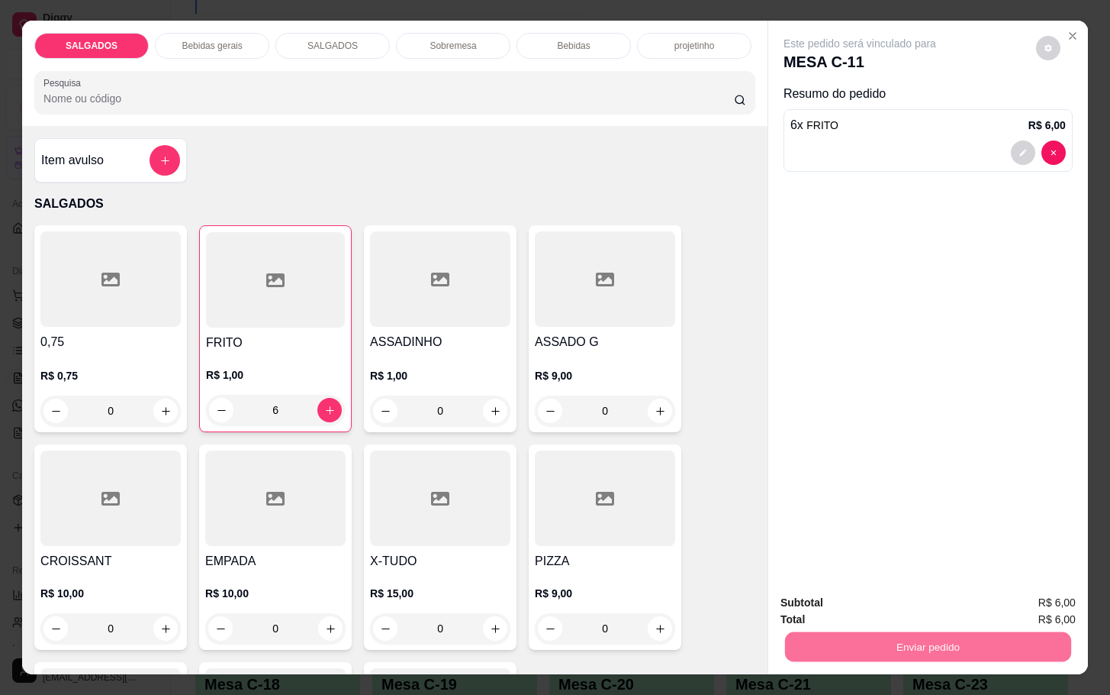
click at [891, 602] on button "Não registrar e enviar pedido" at bounding box center [875, 601] width 154 height 28
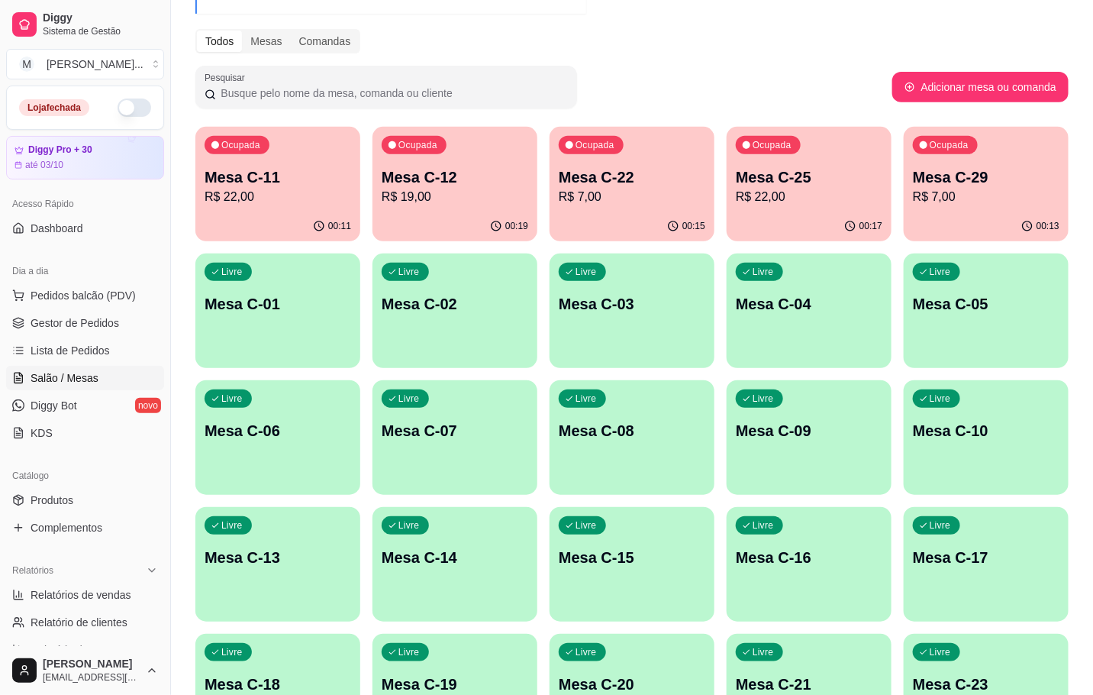
click at [1033, 211] on button "Ocupada Mesa C-29 R$ 7,00 00:13" at bounding box center [986, 184] width 165 height 114
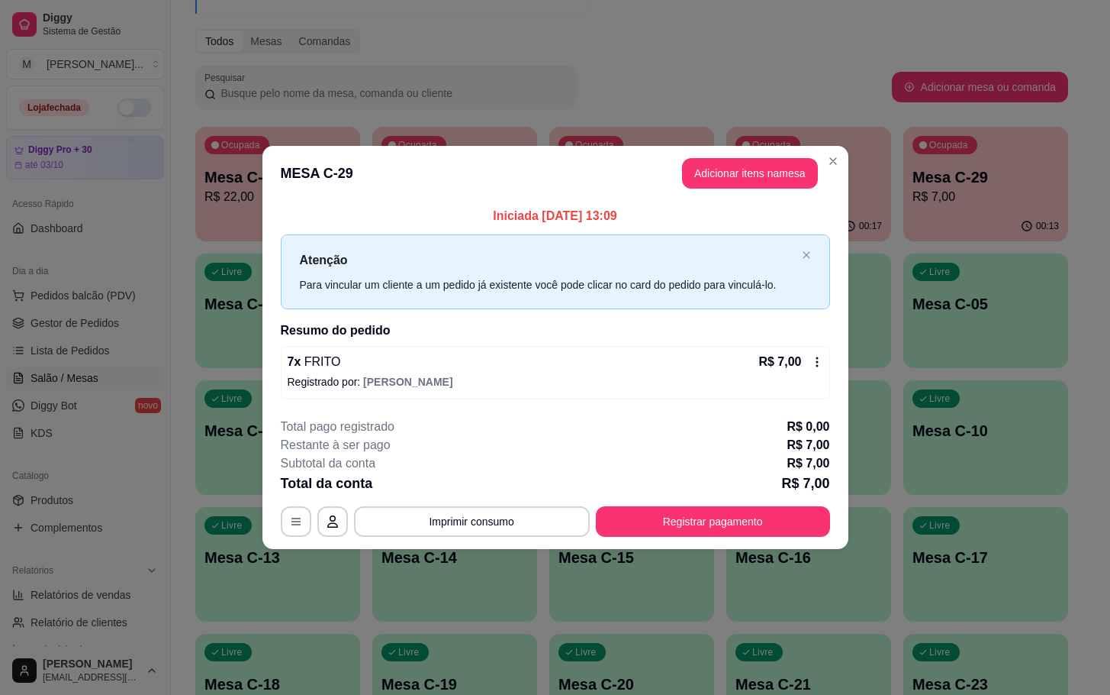
click at [774, 169] on button "Adicionar itens na mesa" at bounding box center [750, 173] width 136 height 31
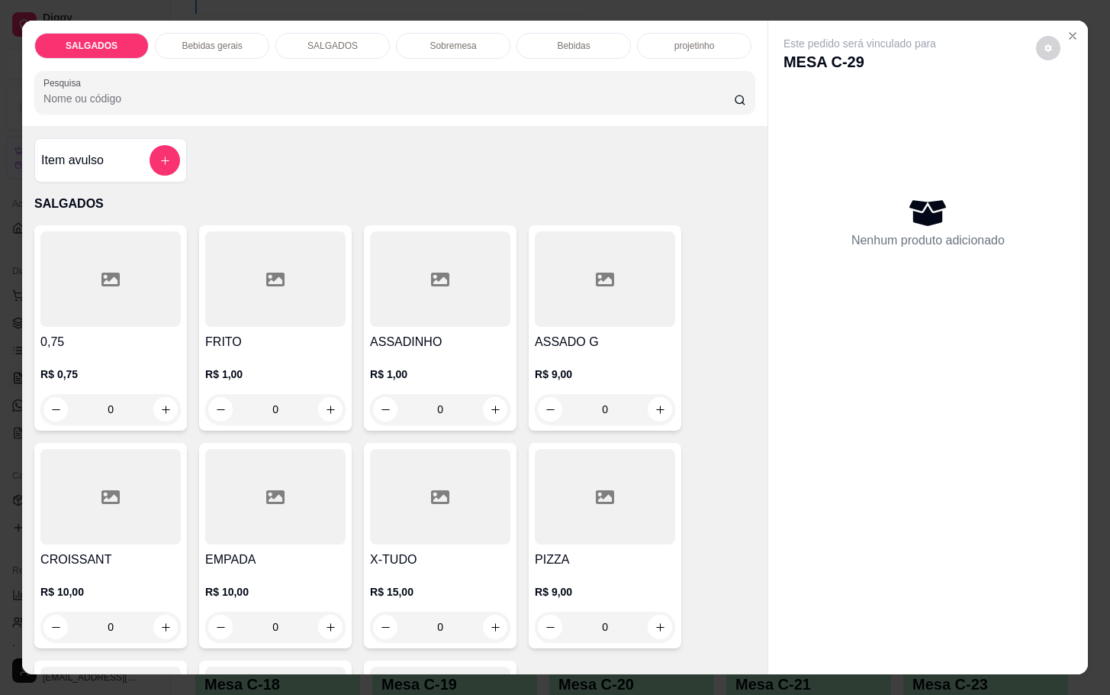
click at [431, 293] on div at bounding box center [440, 278] width 140 height 95
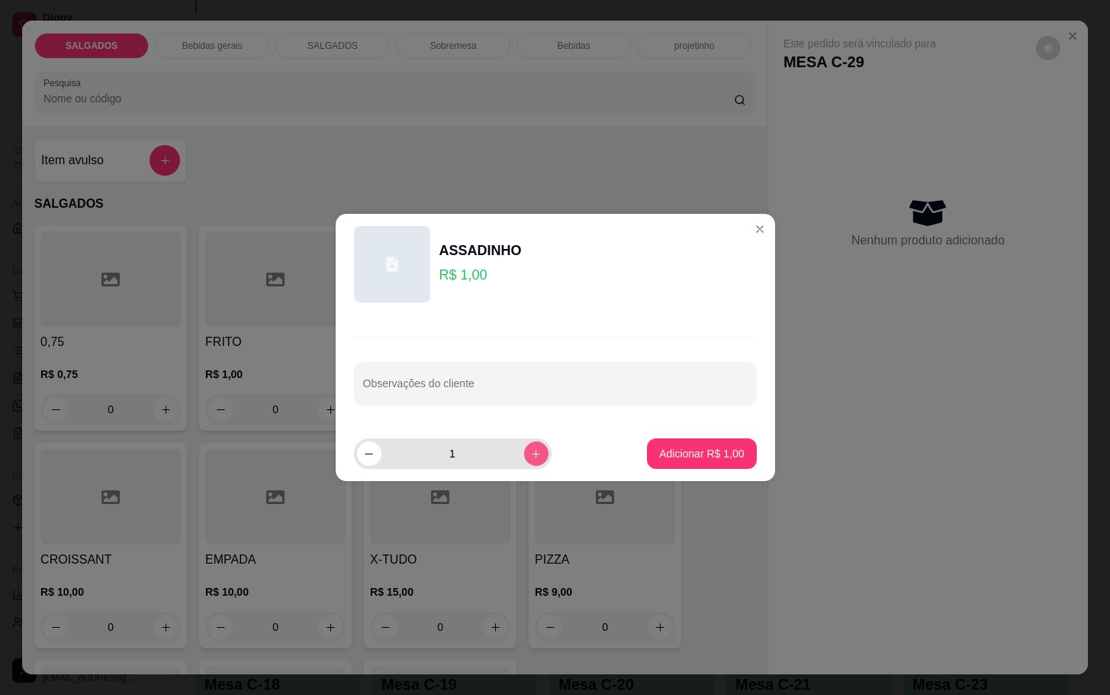
click at [530, 450] on button "increase-product-quantity" at bounding box center [536, 453] width 24 height 24
type input "2"
click at [710, 465] on button "Adicionar R$ 2,00" at bounding box center [701, 453] width 109 height 31
type input "2"
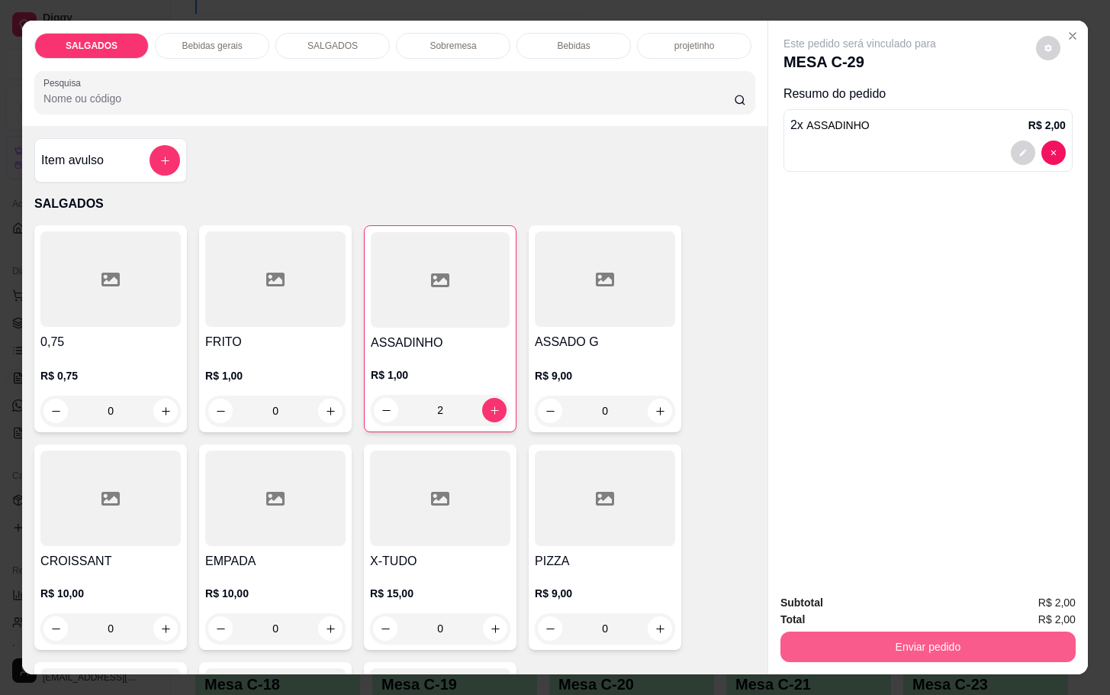
click at [804, 634] on button "Enviar pedido" at bounding box center [928, 646] width 295 height 31
click at [834, 608] on button "Não registrar e enviar pedido" at bounding box center [875, 601] width 159 height 29
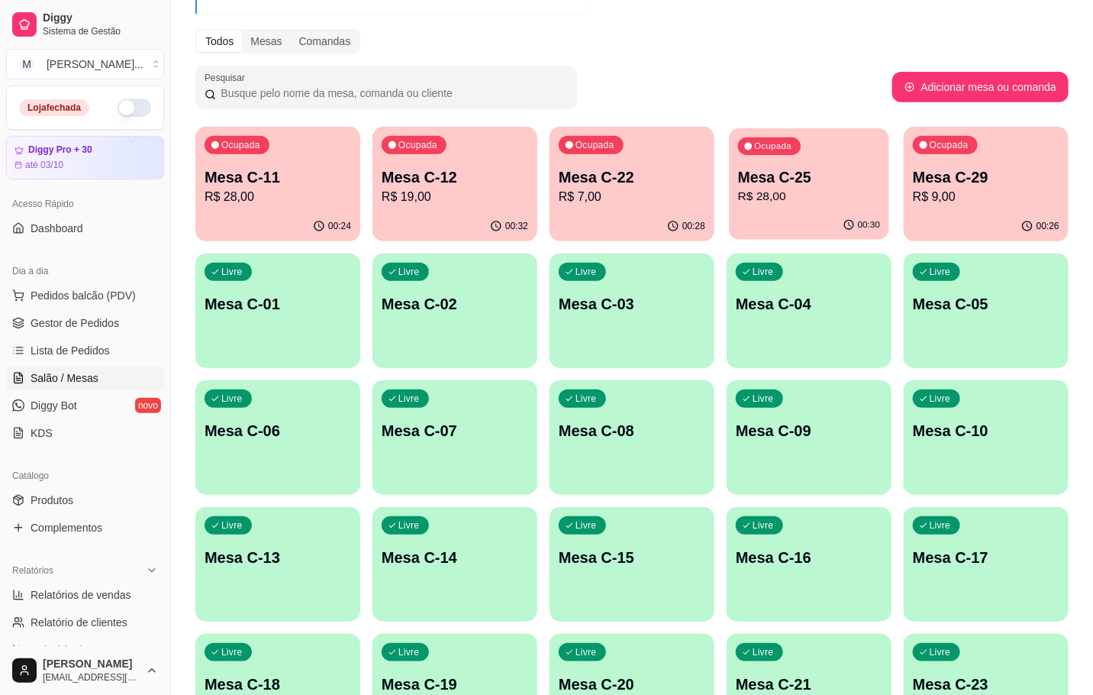
click at [747, 201] on p "R$ 28,00" at bounding box center [809, 197] width 142 height 18
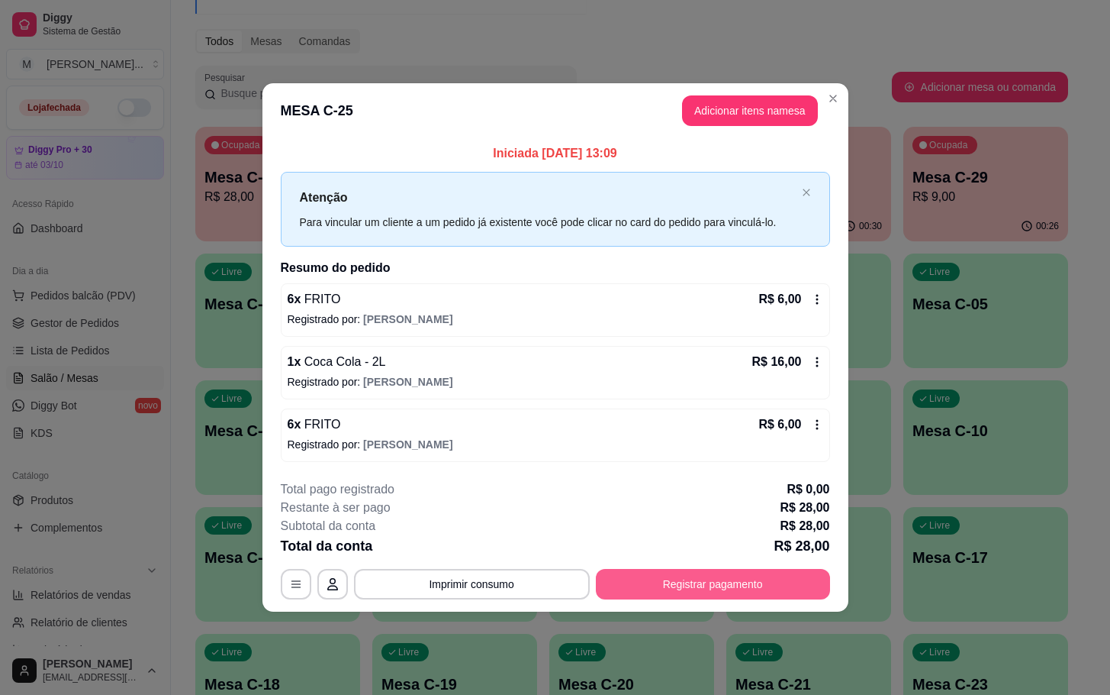
click at [669, 584] on button "Registrar pagamento" at bounding box center [713, 584] width 234 height 31
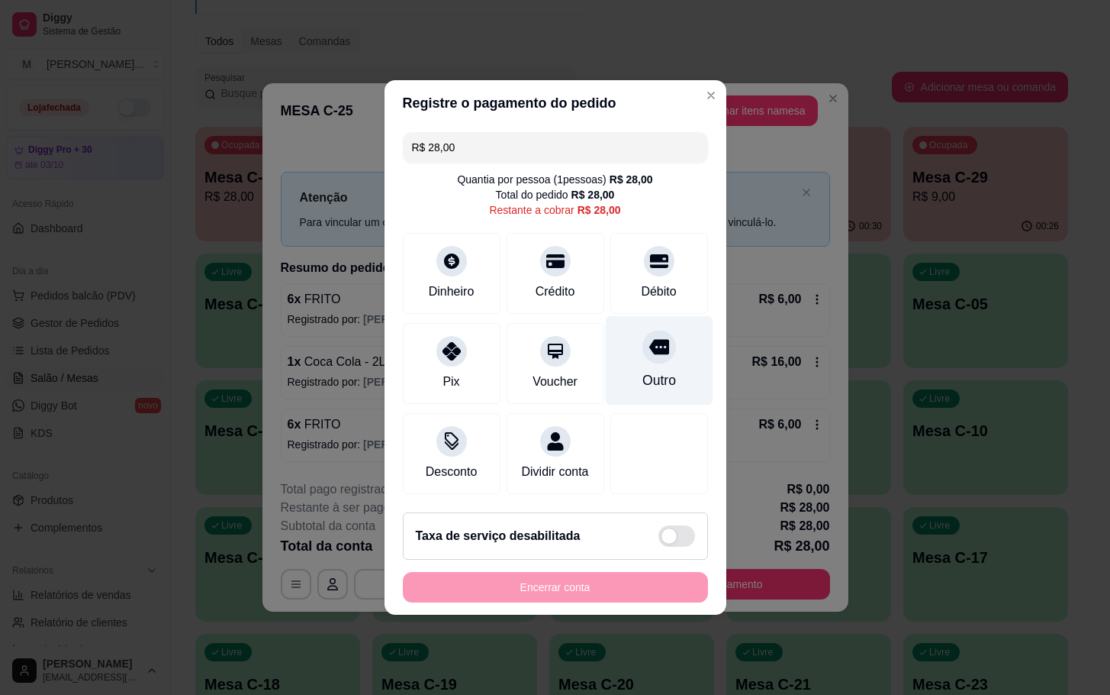
click at [658, 374] on div "Outro" at bounding box center [659, 380] width 34 height 20
type input "R$ 0,00"
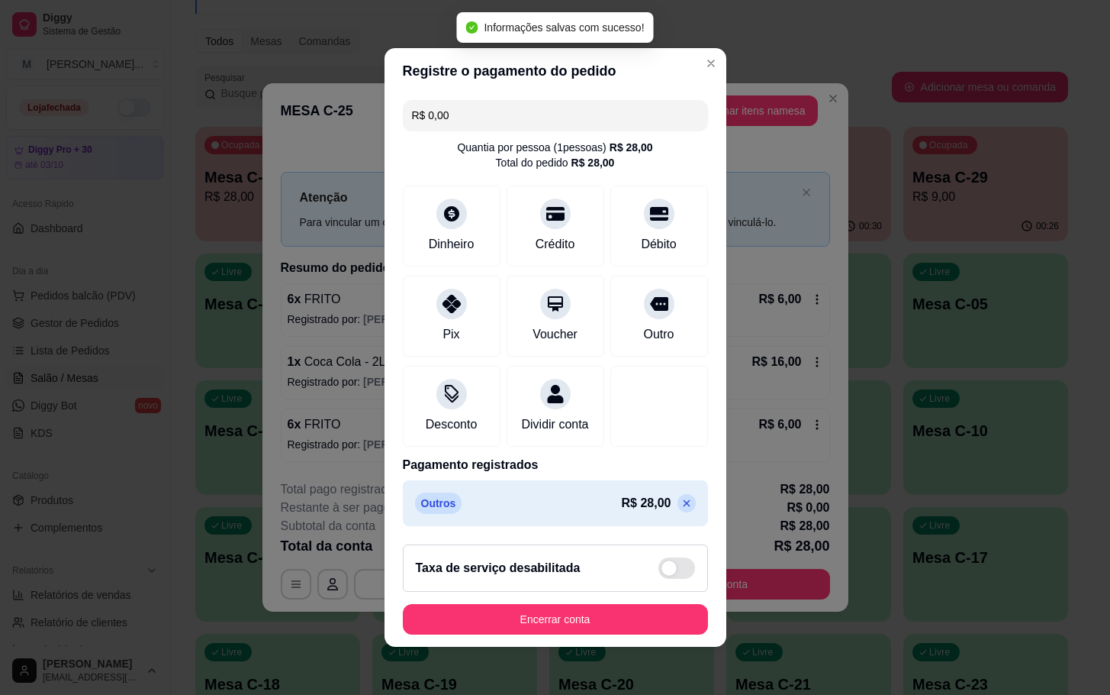
click at [579, 646] on footer "Taxa de serviço desabilitada Encerrar conta" at bounding box center [556, 589] width 342 height 114
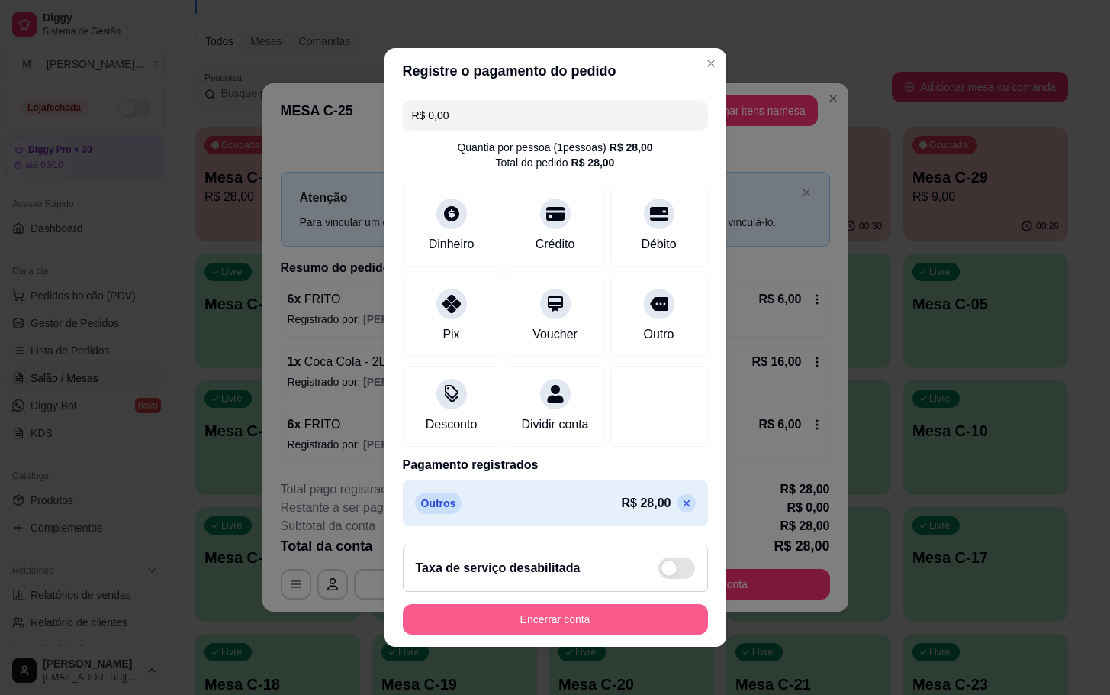
click at [511, 616] on button "Encerrar conta" at bounding box center [555, 619] width 305 height 31
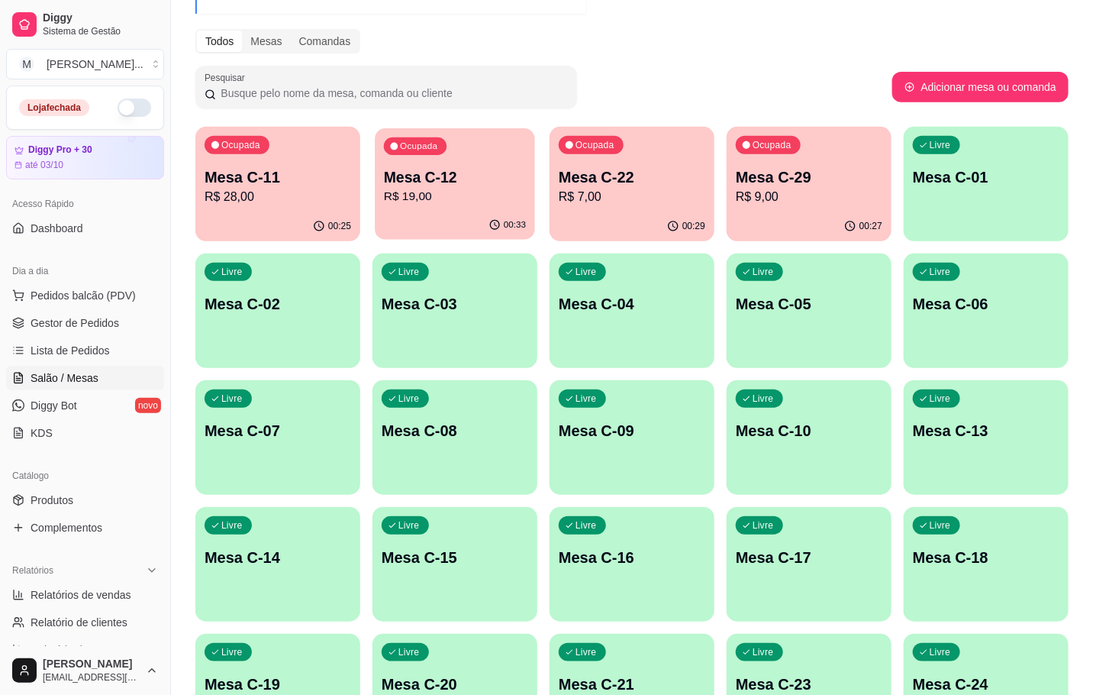
click at [435, 188] on p "R$ 19,00" at bounding box center [455, 197] width 142 height 18
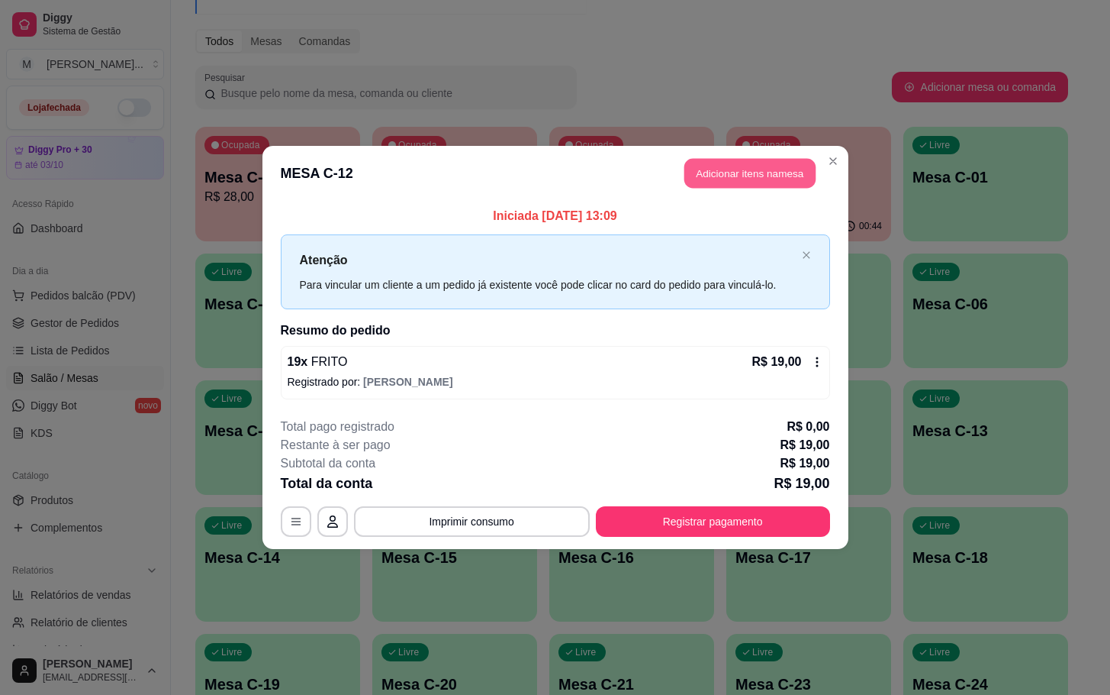
click at [753, 185] on button "Adicionar itens na mesa" at bounding box center [750, 174] width 131 height 30
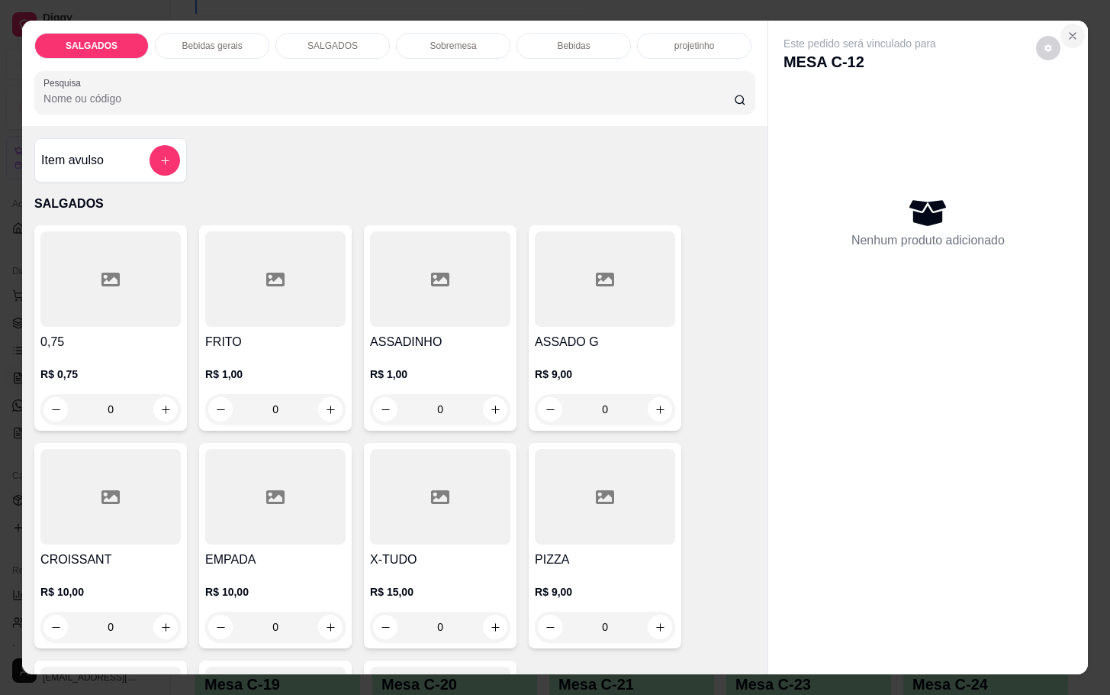
click at [1068, 30] on icon "Close" at bounding box center [1073, 36] width 12 height 12
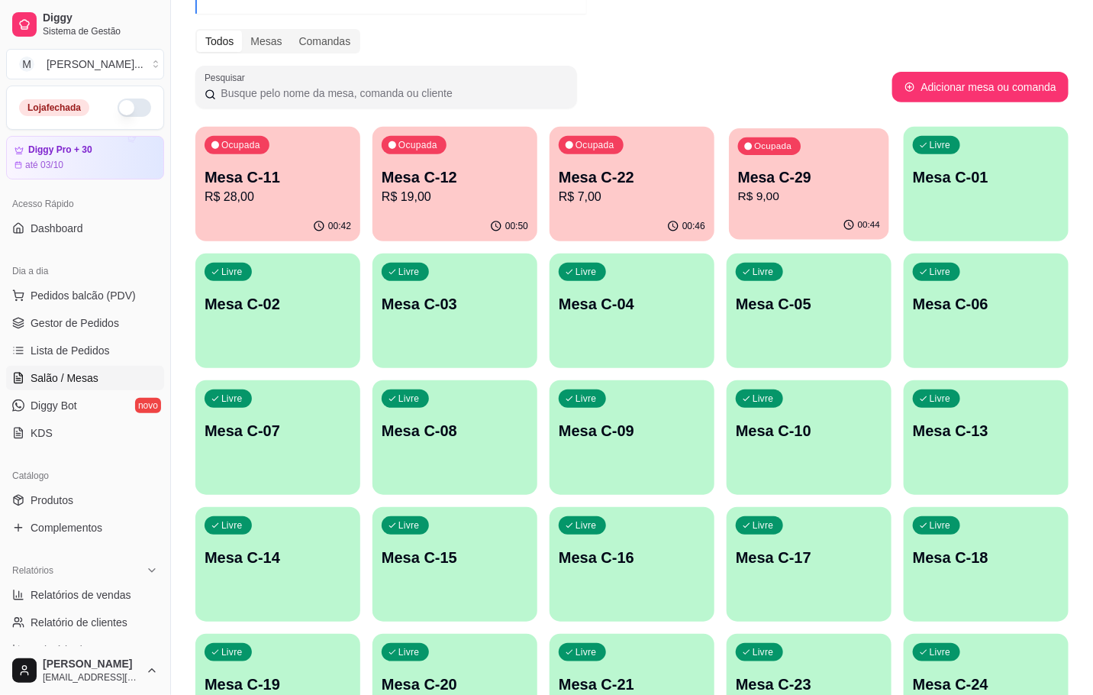
click at [736, 184] on div "Ocupada Mesa C-29 R$ 9,00" at bounding box center [809, 169] width 160 height 82
click at [401, 197] on p "R$ 19,00" at bounding box center [455, 197] width 147 height 18
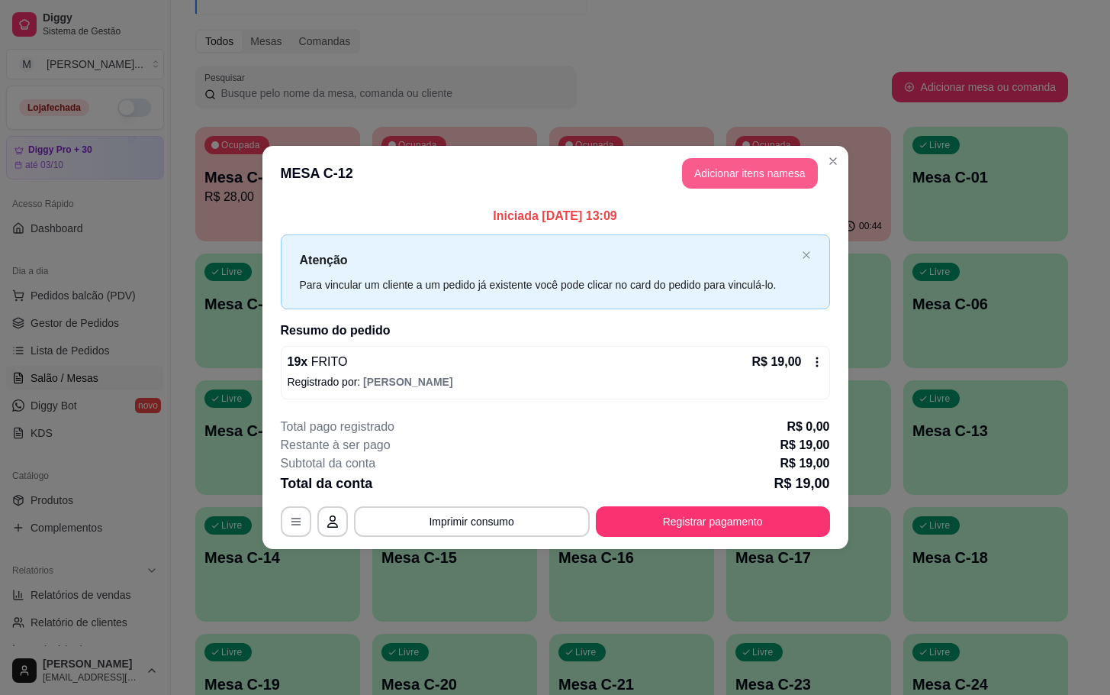
click at [744, 183] on button "Adicionar itens na mesa" at bounding box center [750, 173] width 136 height 31
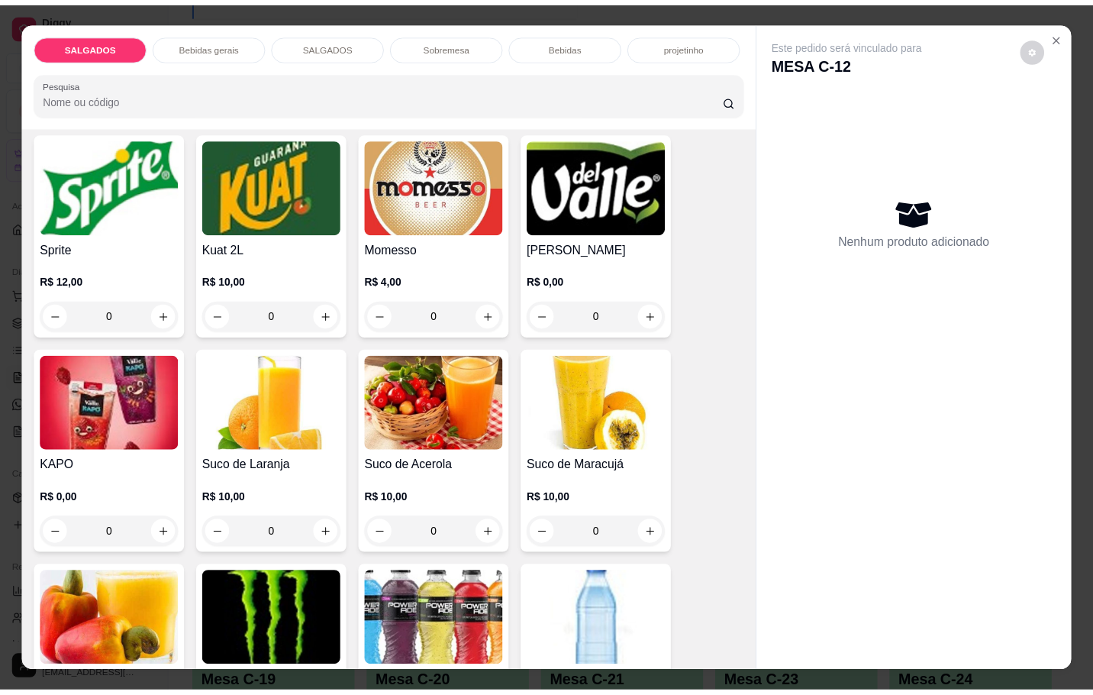
scroll to position [2633, 0]
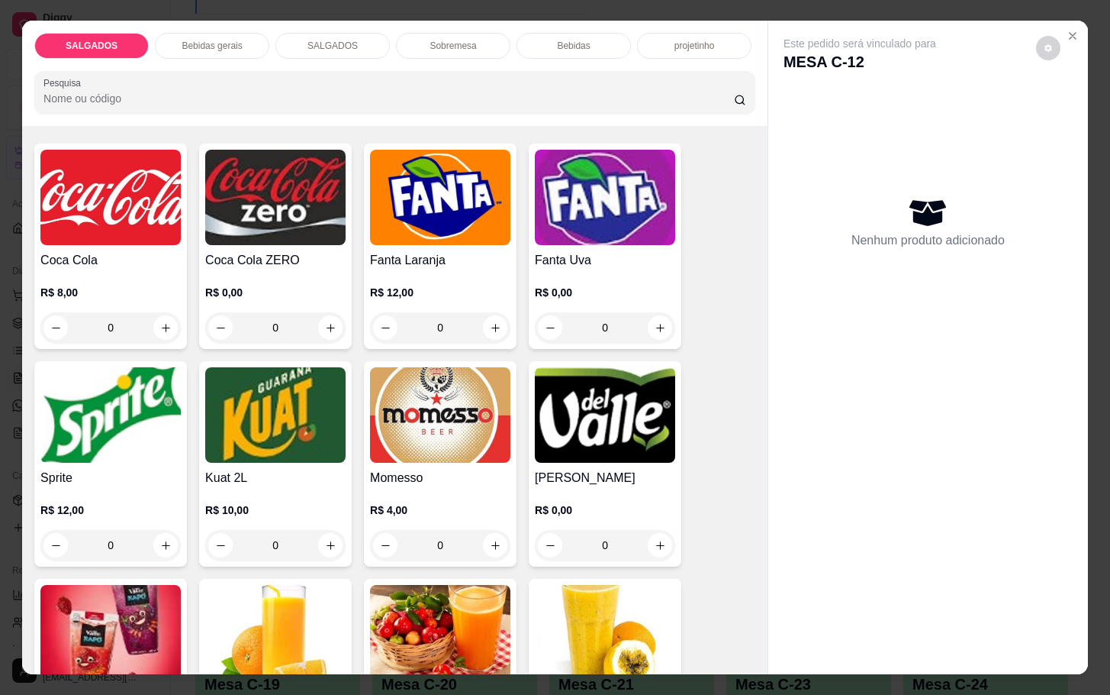
click at [114, 213] on img at bounding box center [110, 197] width 140 height 95
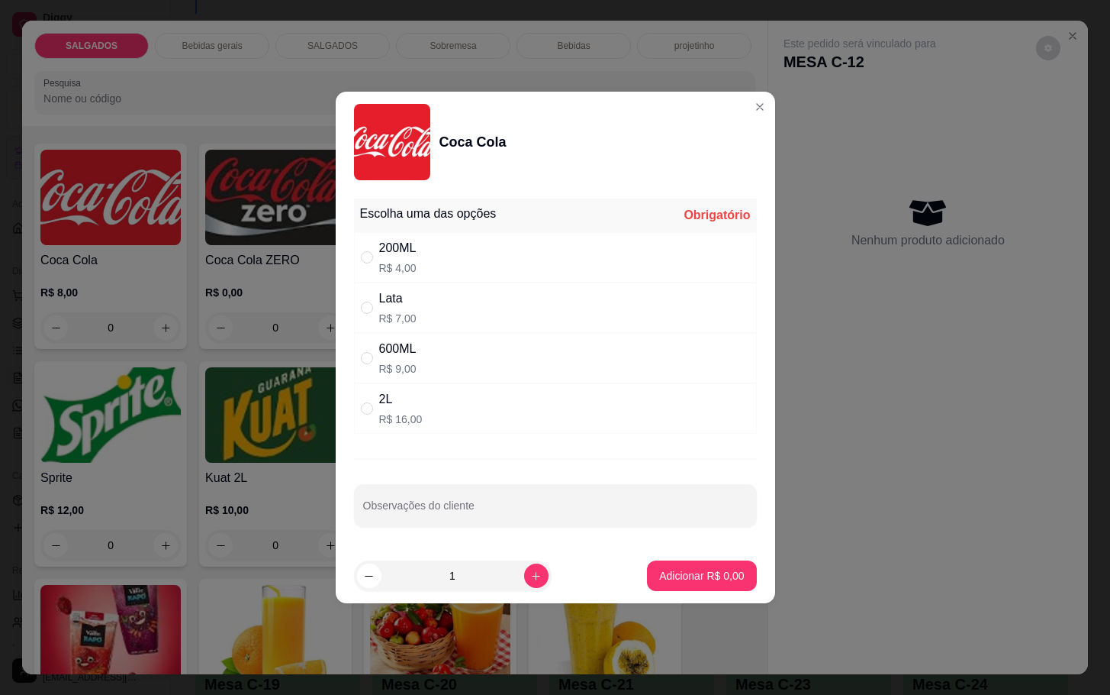
click at [421, 417] on div "2L R$ 16,00" at bounding box center [555, 408] width 403 height 50
radio input "true"
click at [688, 578] on p "Adicionar R$ 16,00" at bounding box center [699, 575] width 89 height 15
type input "1"
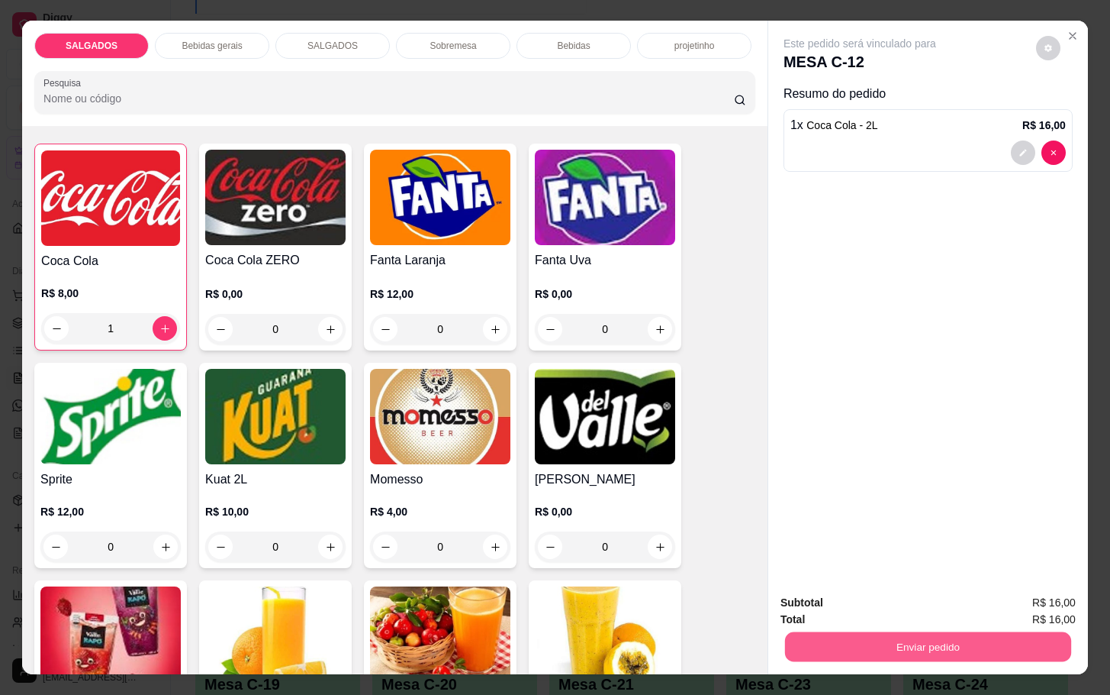
click at [832, 634] on button "Enviar pedido" at bounding box center [928, 646] width 286 height 30
click at [823, 598] on button "Não registrar e enviar pedido" at bounding box center [875, 601] width 159 height 29
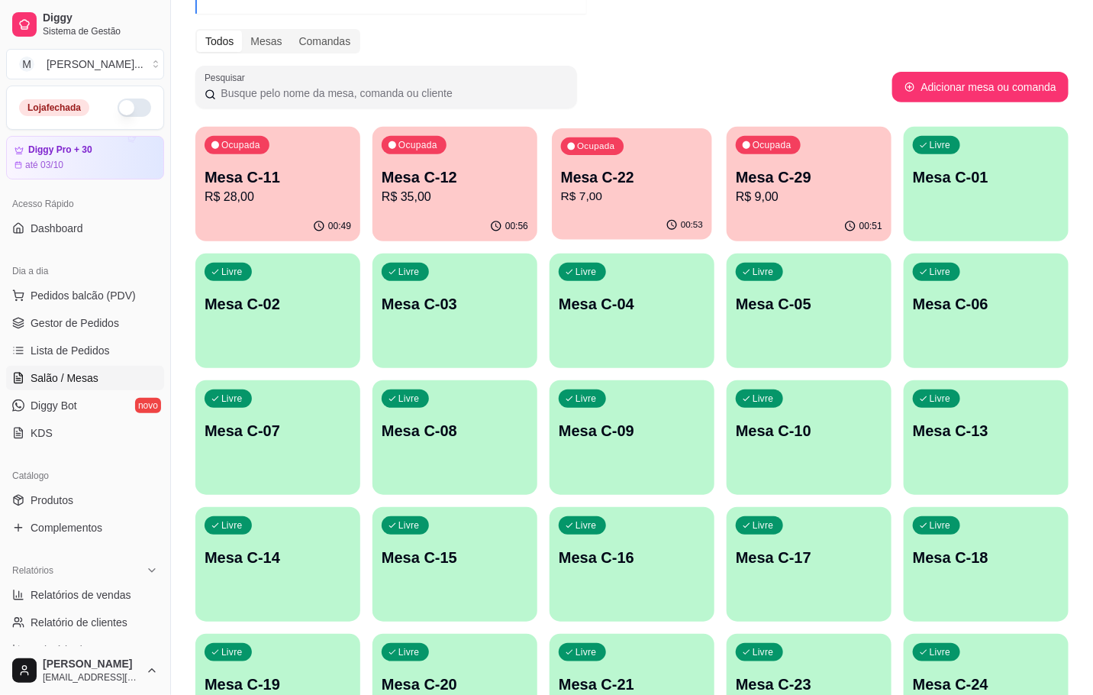
click at [640, 200] on p "R$ 7,00" at bounding box center [632, 197] width 142 height 18
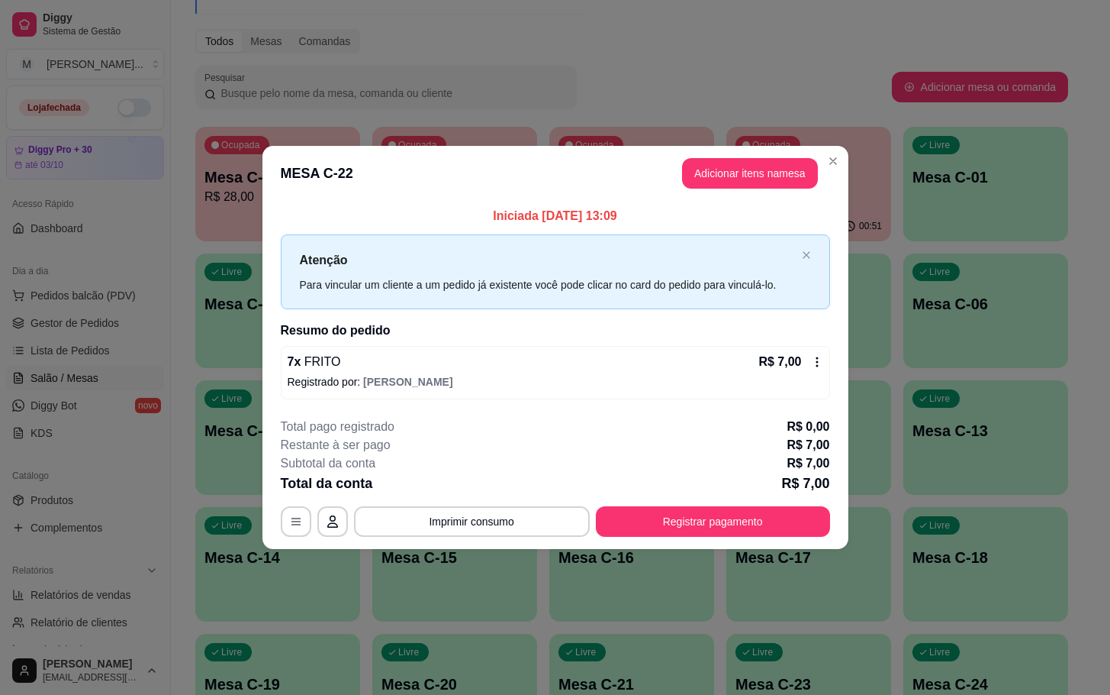
click at [692, 172] on button "Adicionar itens na mesa" at bounding box center [750, 173] width 136 height 31
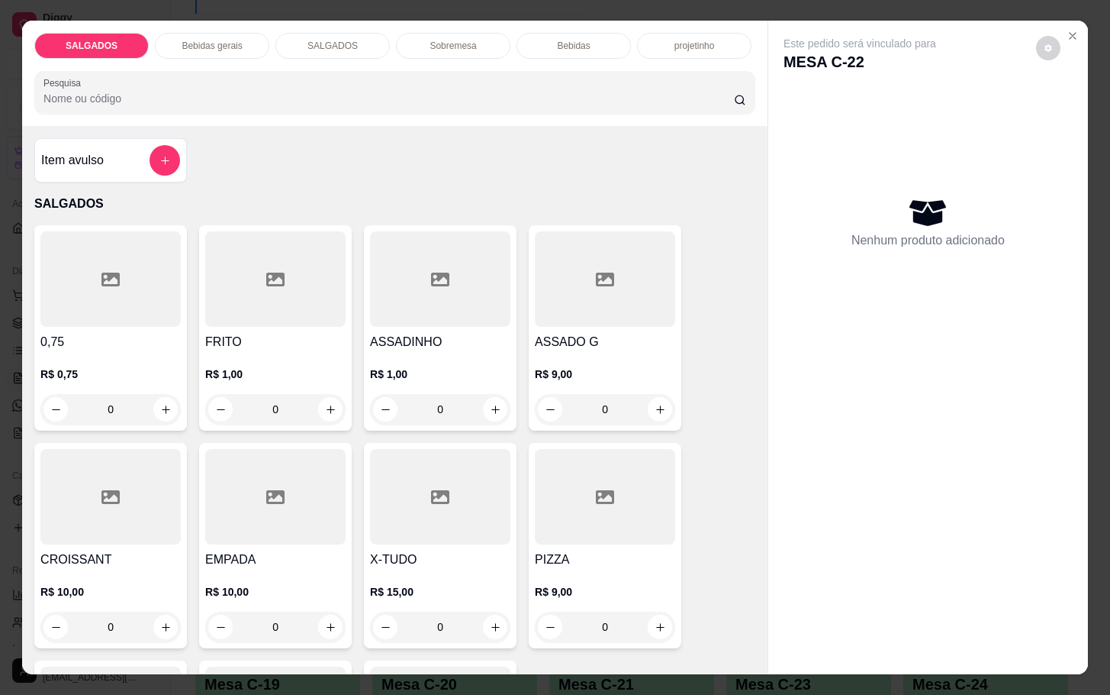
click at [311, 339] on h4 "FRITO" at bounding box center [275, 342] width 140 height 18
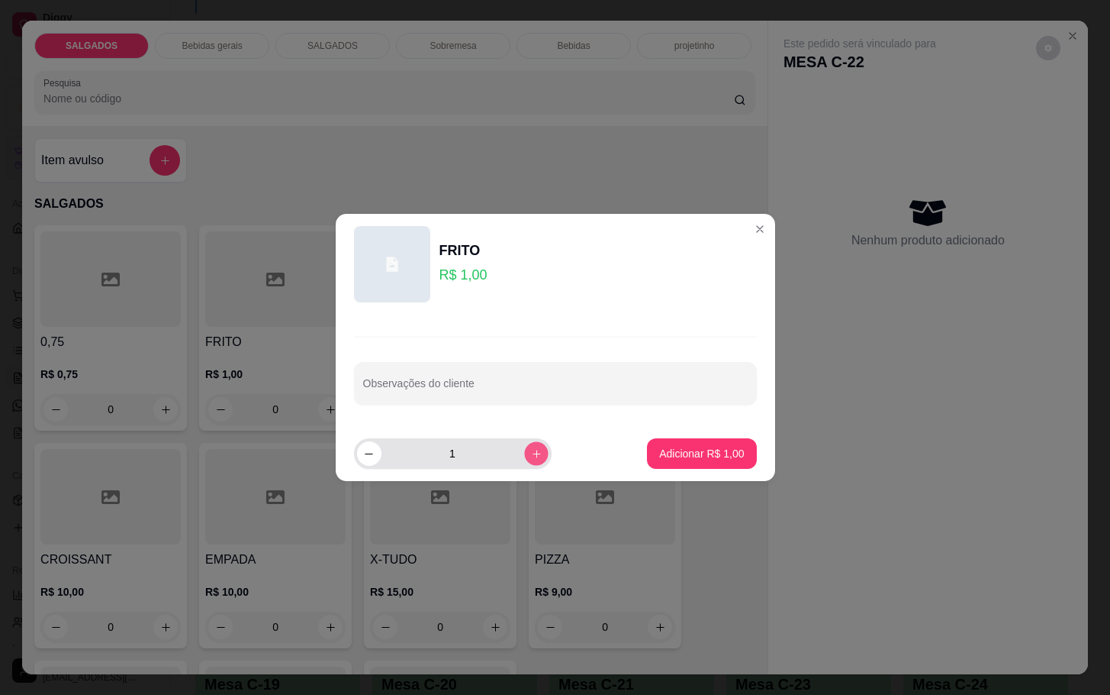
click at [530, 456] on icon "increase-product-quantity" at bounding box center [535, 453] width 11 height 11
type input "4"
click at [680, 458] on p "Adicionar R$ 4,00" at bounding box center [701, 453] width 85 height 15
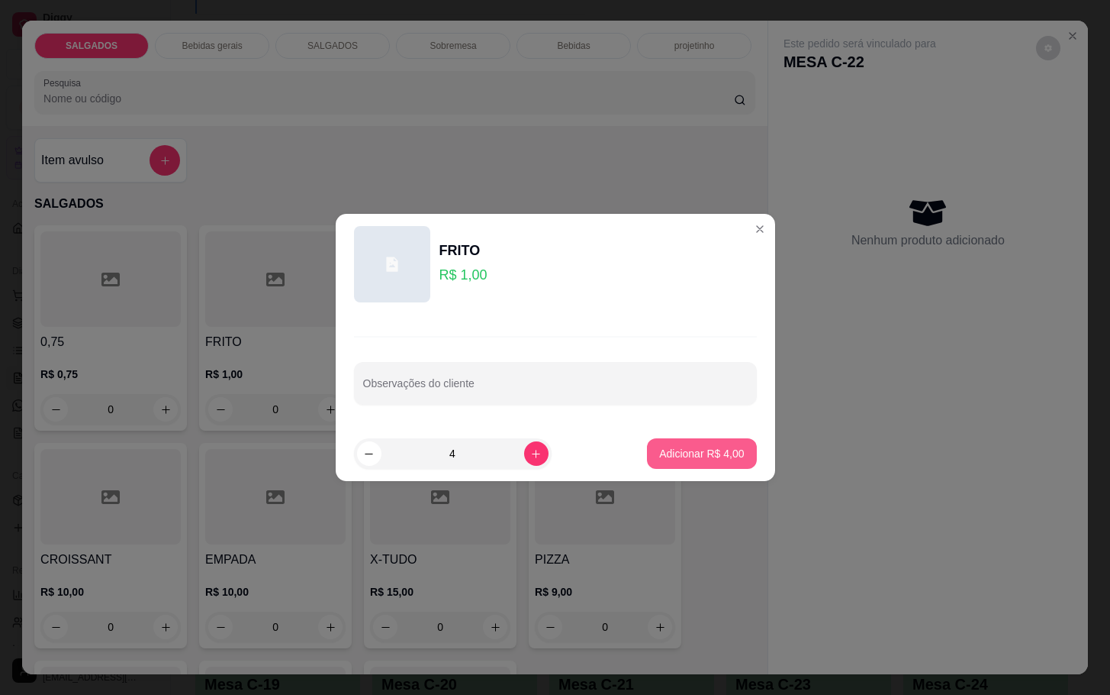
type input "4"
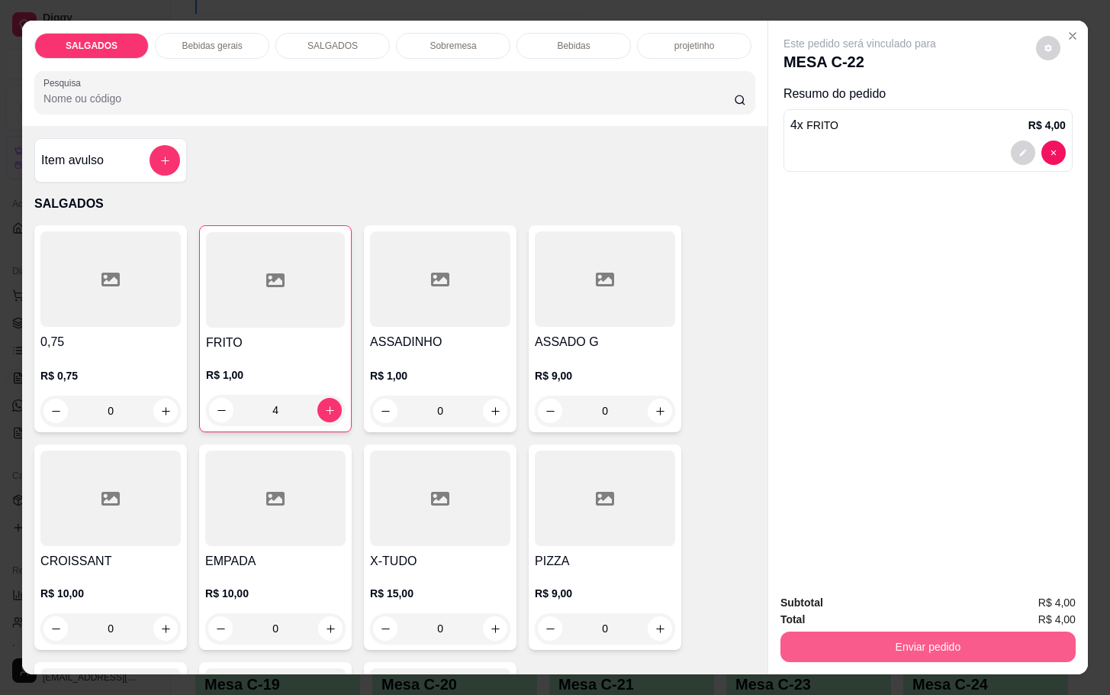
click at [952, 631] on button "Enviar pedido" at bounding box center [928, 646] width 295 height 31
click at [936, 610] on button "Não registrar e enviar pedido" at bounding box center [875, 601] width 154 height 28
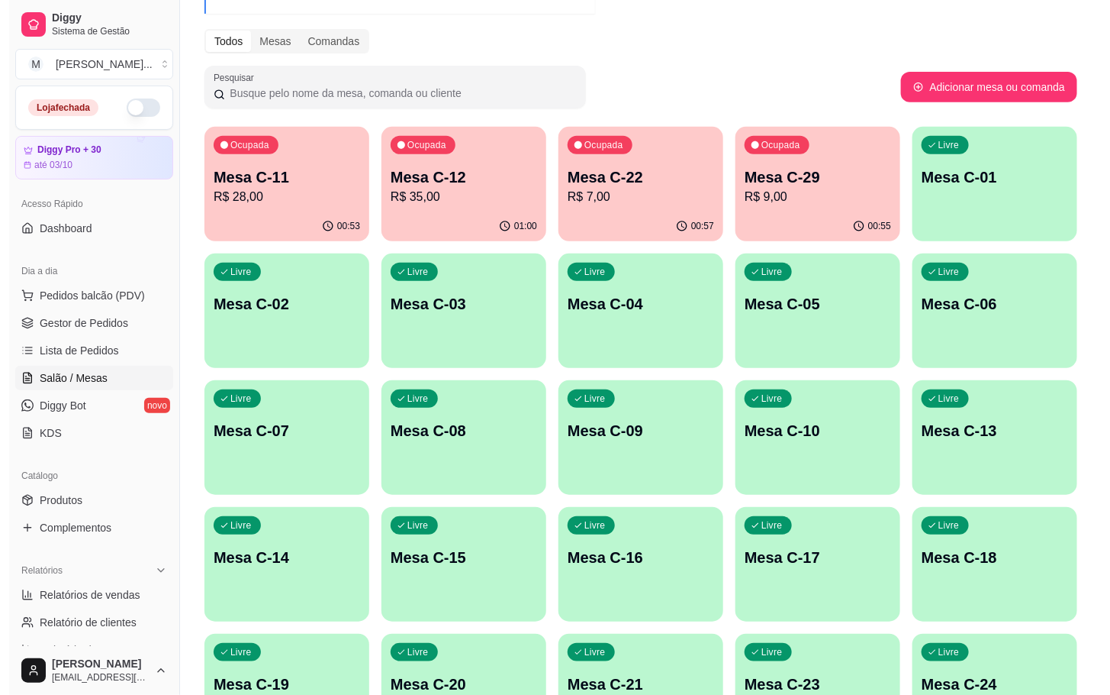
scroll to position [401, 0]
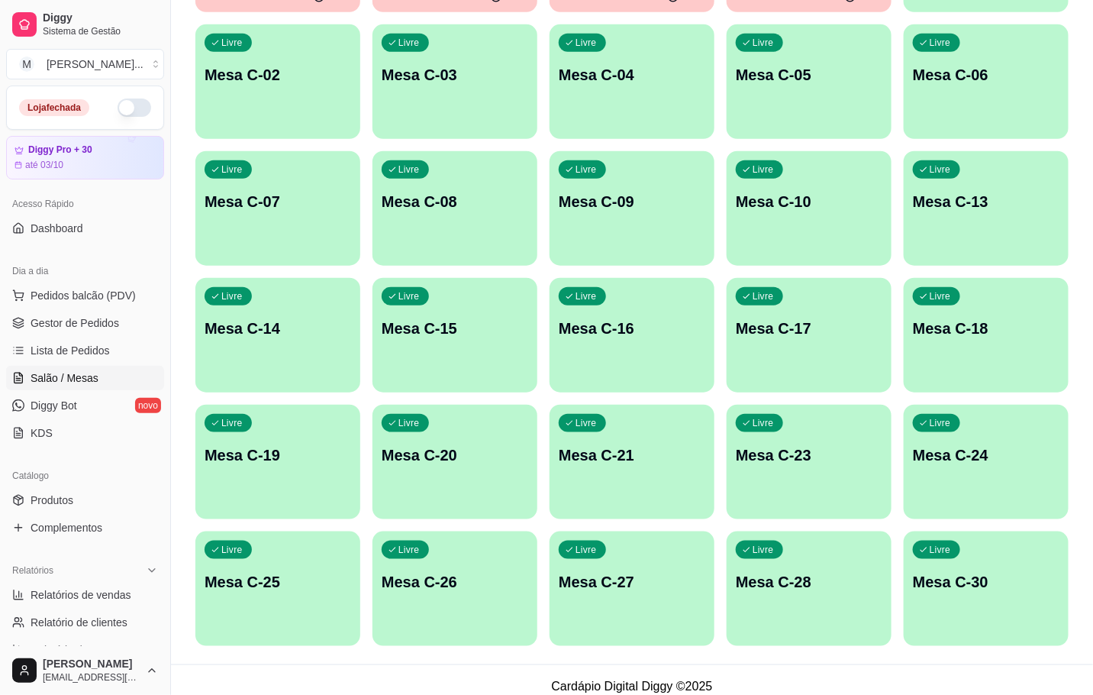
click at [272, 575] on p "Mesa C-25" at bounding box center [278, 581] width 147 height 21
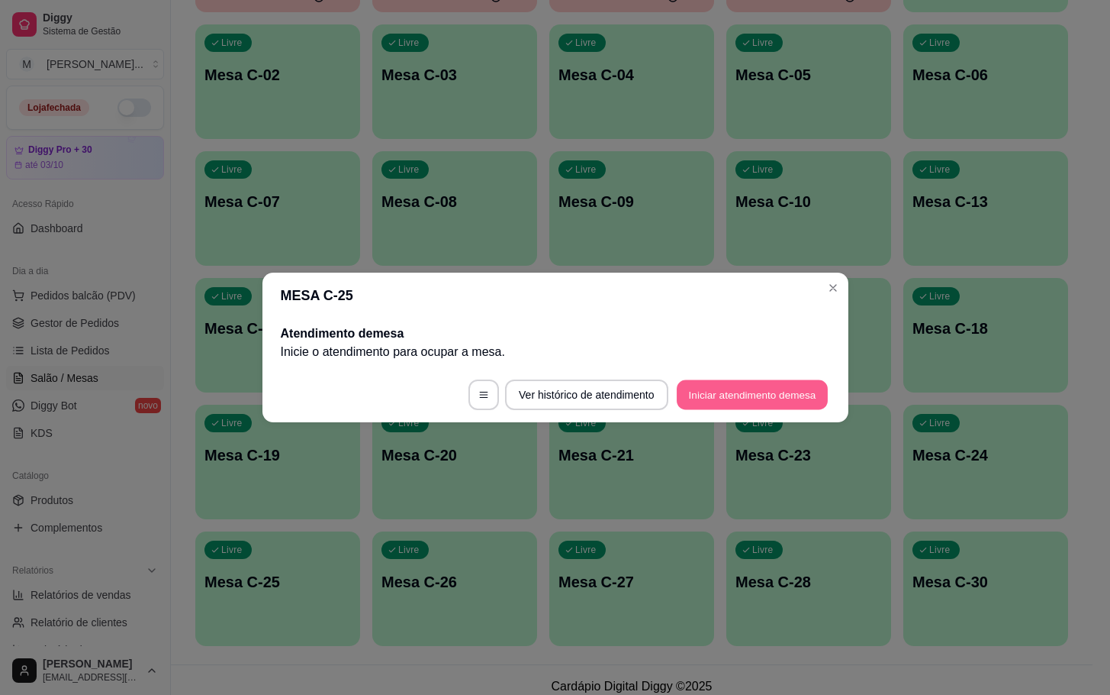
click at [707, 396] on button "Iniciar atendimento de mesa" at bounding box center [752, 395] width 151 height 30
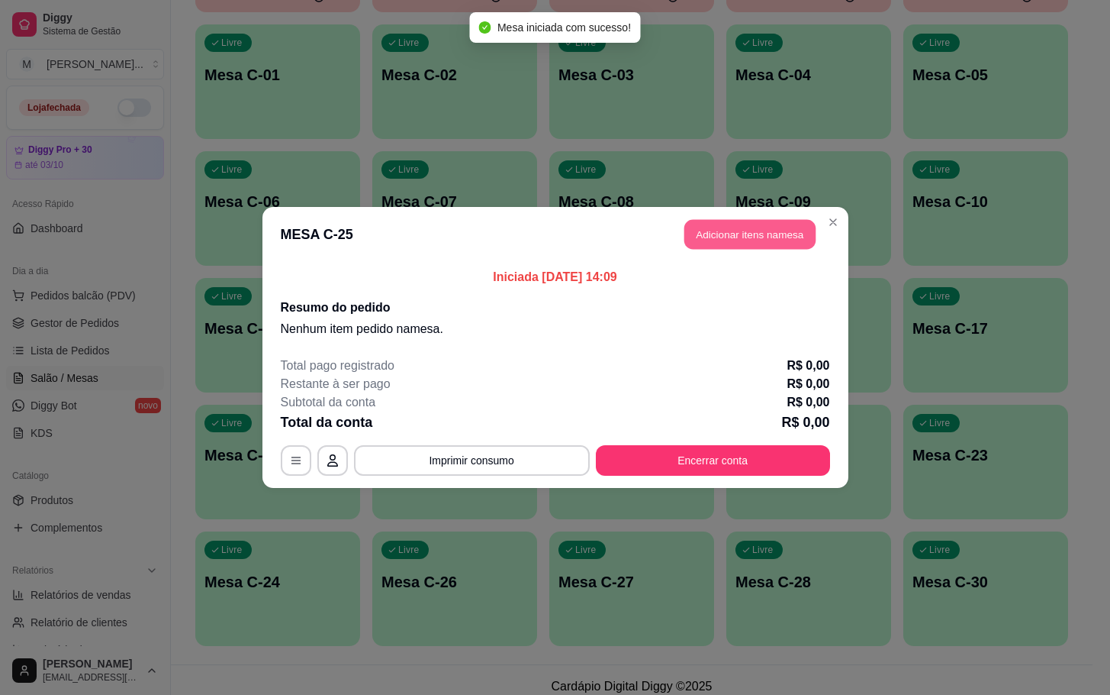
click at [788, 231] on button "Adicionar itens na mesa" at bounding box center [750, 235] width 131 height 30
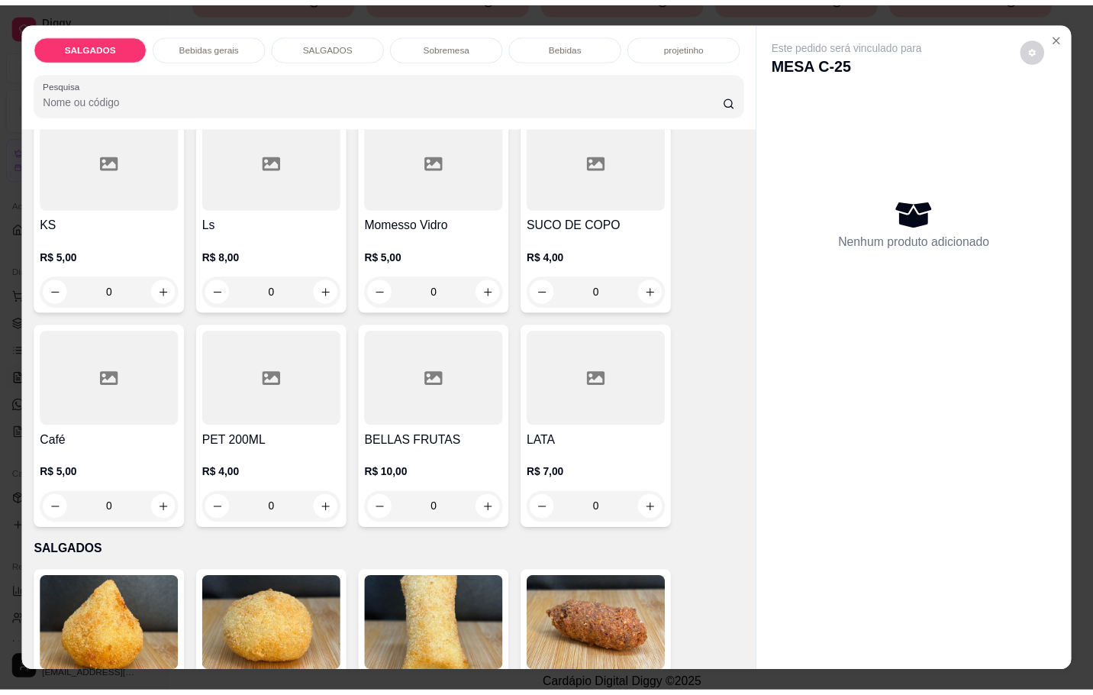
scroll to position [458, 0]
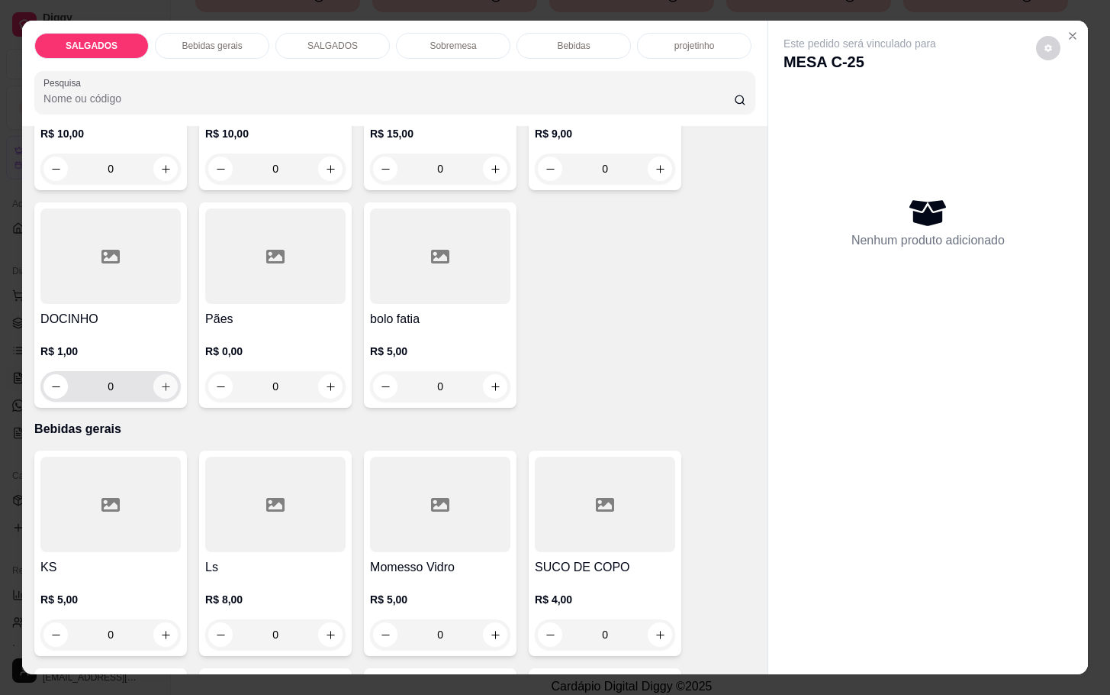
click at [160, 381] on icon "increase-product-quantity" at bounding box center [165, 386] width 11 height 11
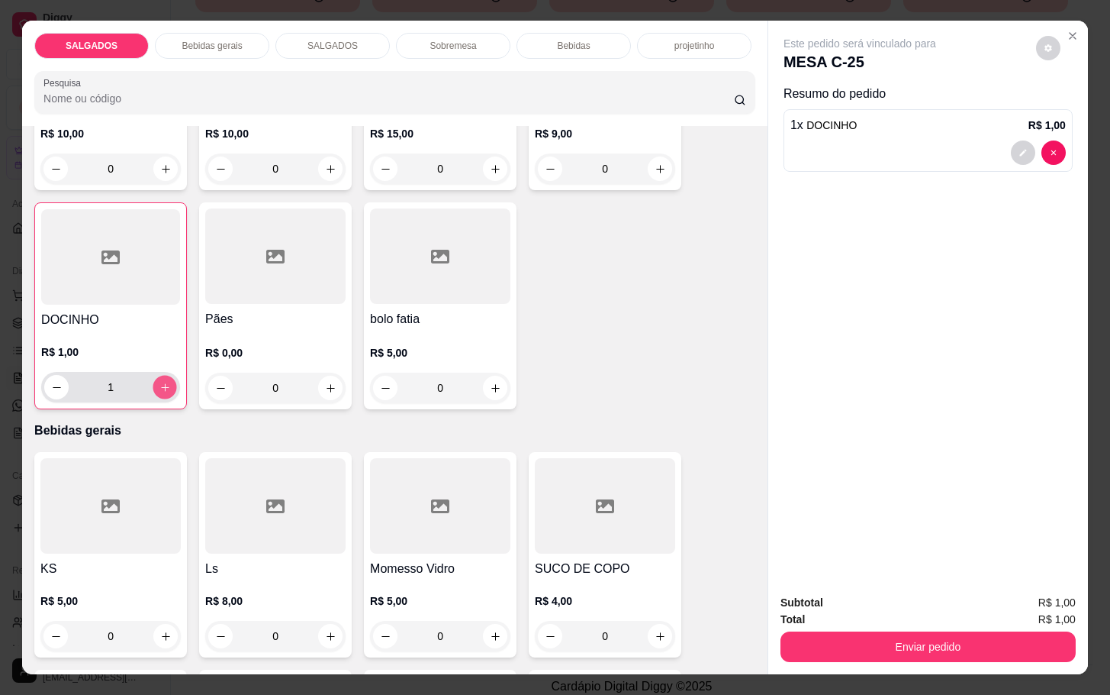
click at [160, 382] on icon "increase-product-quantity" at bounding box center [165, 387] width 11 height 11
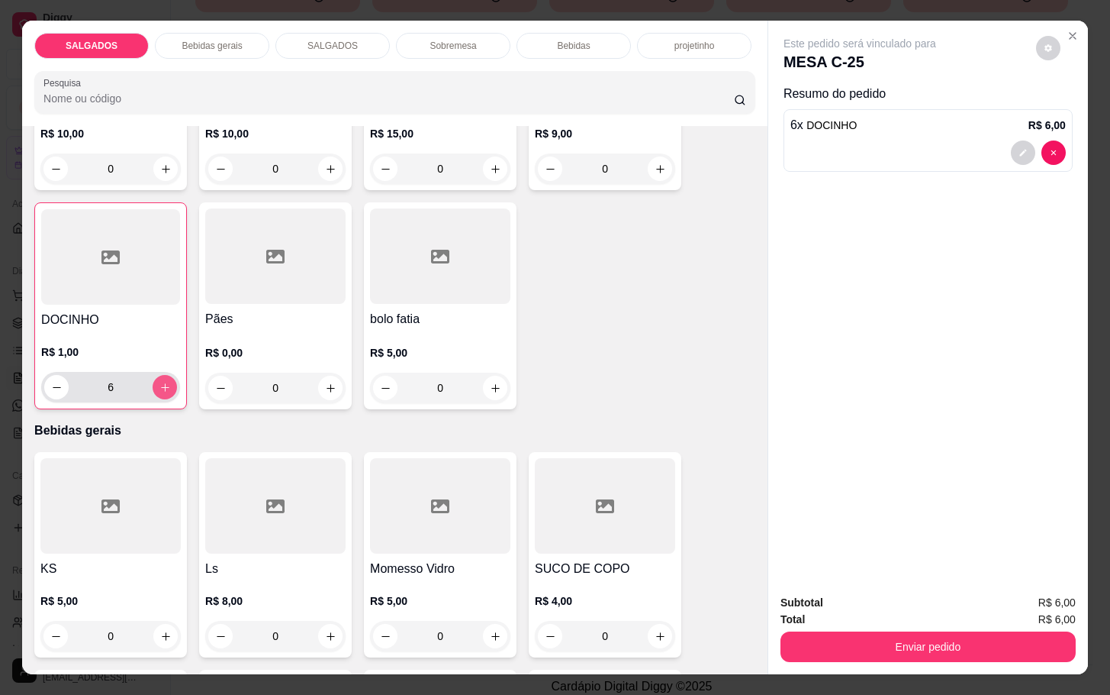
click at [160, 382] on icon "increase-product-quantity" at bounding box center [165, 387] width 11 height 11
type input "7"
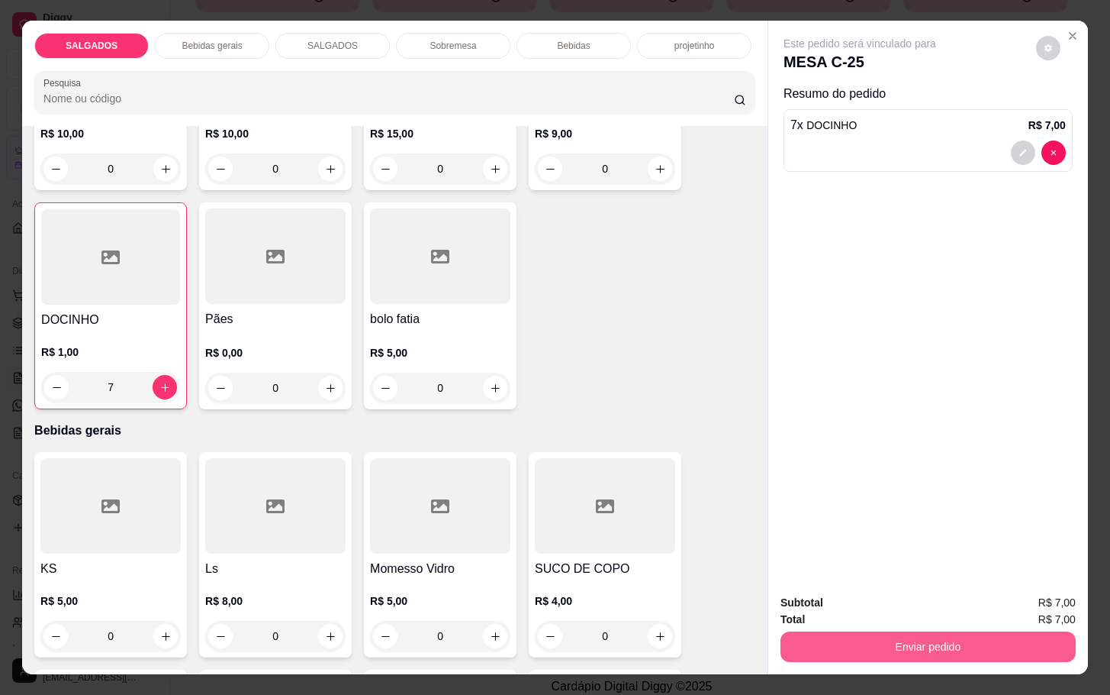
click at [937, 640] on button "Enviar pedido" at bounding box center [928, 646] width 295 height 31
click at [905, 612] on button "Não registrar e enviar pedido" at bounding box center [875, 601] width 154 height 28
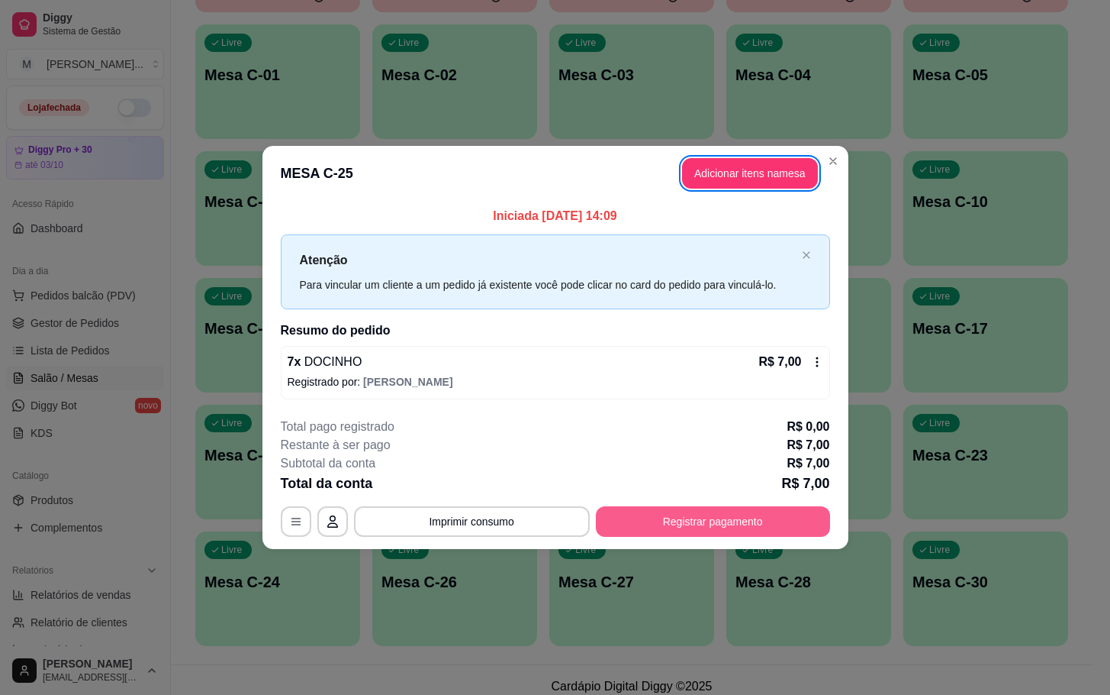
click at [747, 527] on button "Registrar pagamento" at bounding box center [713, 521] width 234 height 31
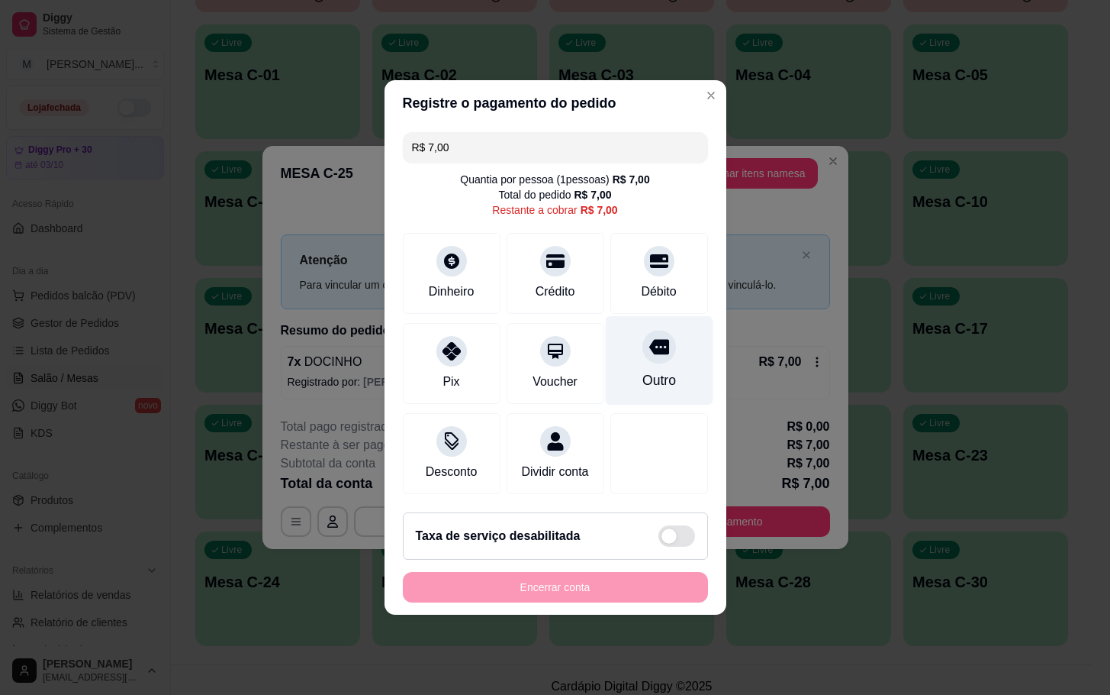
click at [662, 342] on div "Outro" at bounding box center [659, 360] width 108 height 89
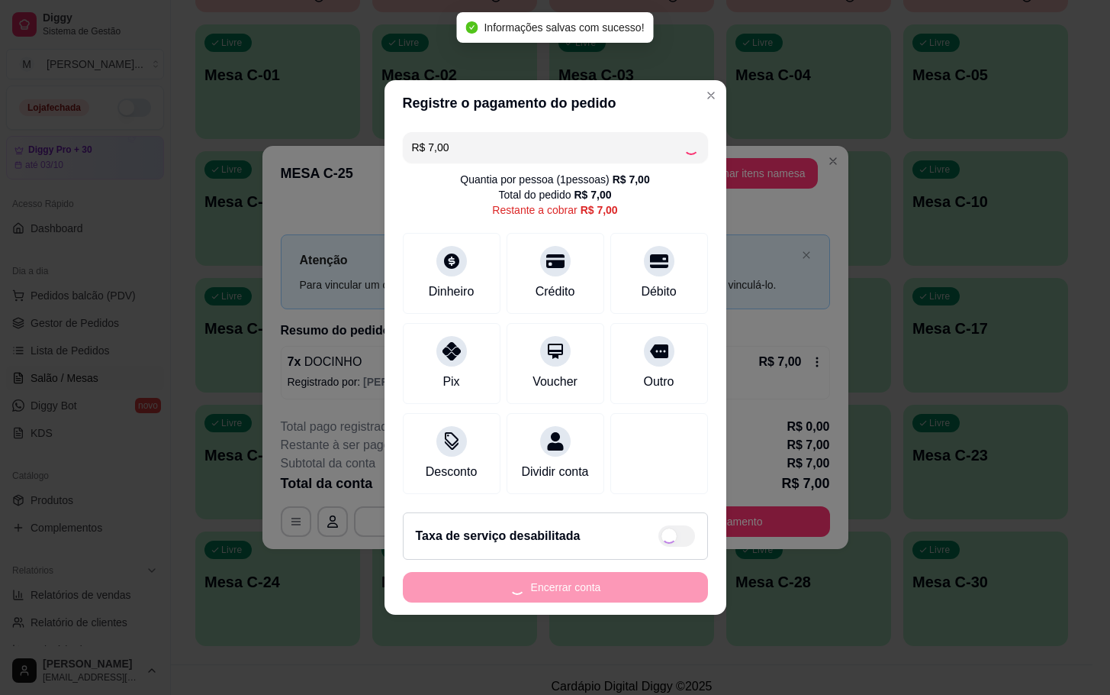
type input "R$ 0,00"
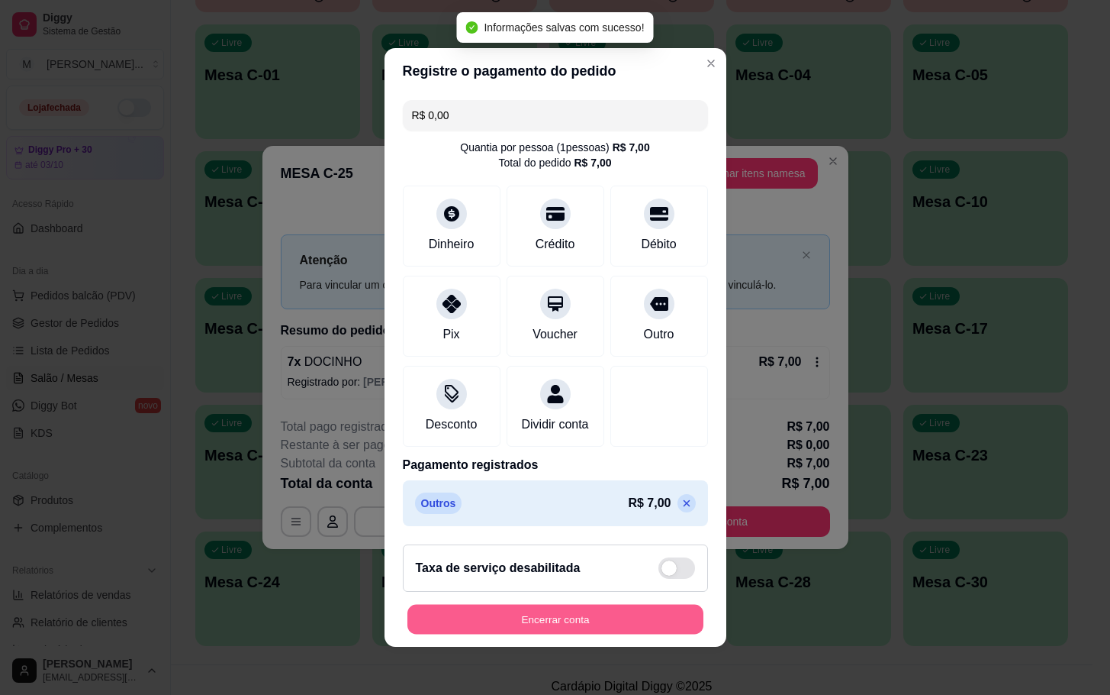
click at [466, 634] on button "Encerrar conta" at bounding box center [556, 619] width 296 height 30
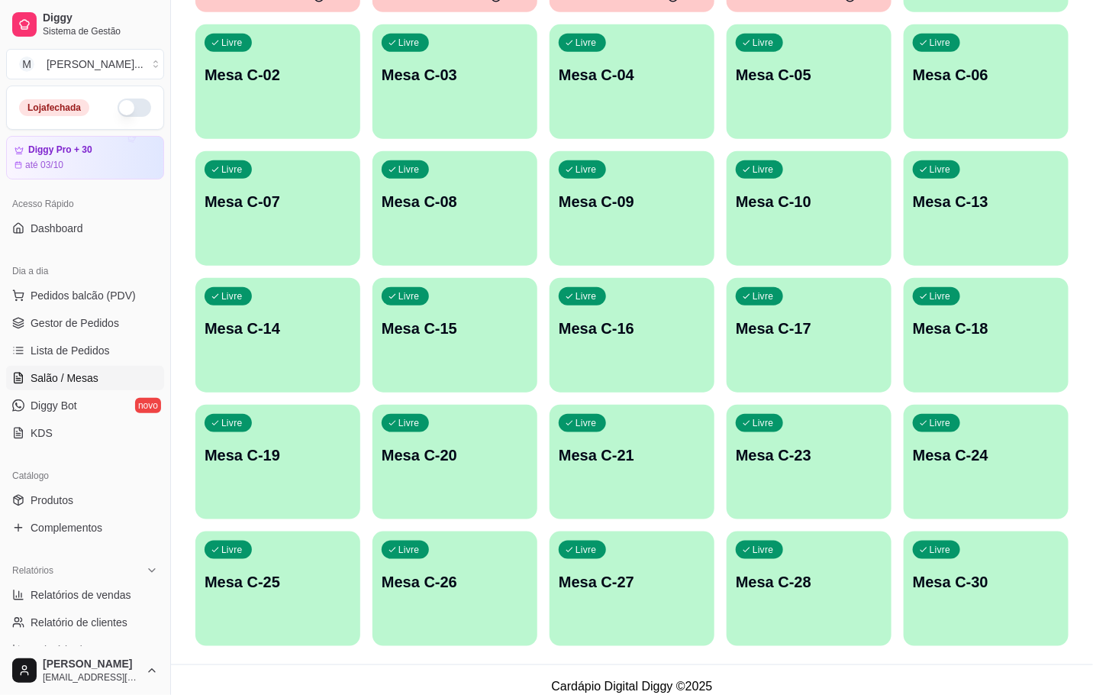
scroll to position [58, 0]
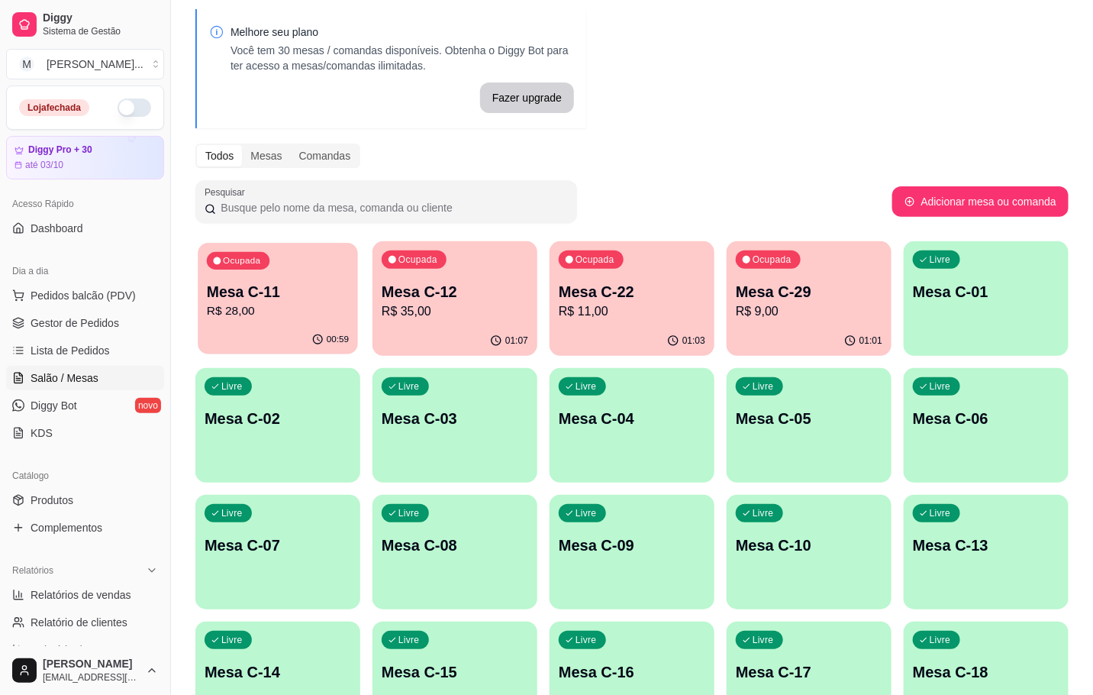
click at [266, 292] on p "Mesa C-11" at bounding box center [278, 292] width 142 height 21
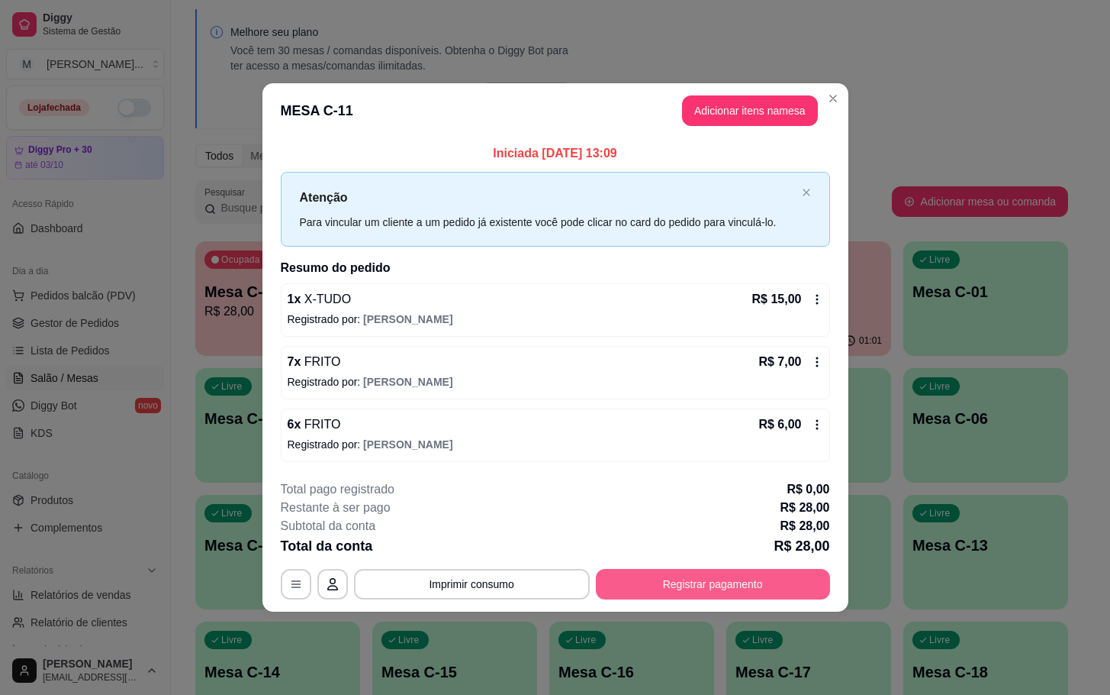
click at [743, 584] on button "Registrar pagamento" at bounding box center [713, 584] width 234 height 31
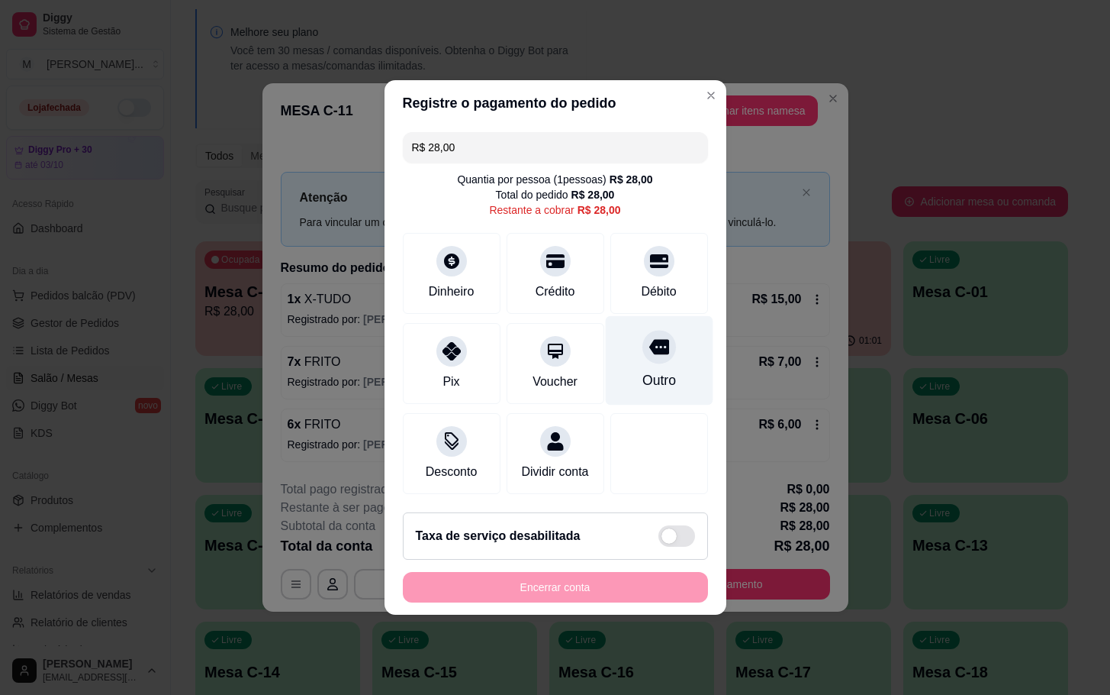
click at [632, 359] on div "Outro" at bounding box center [659, 360] width 108 height 89
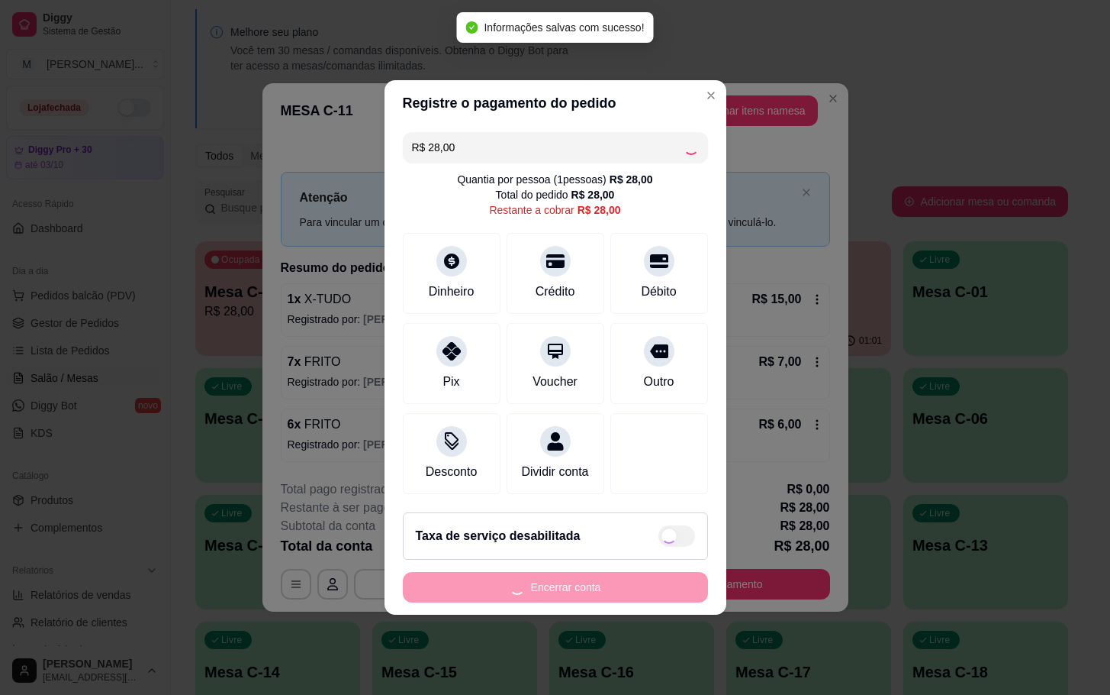
type input "R$ 0,00"
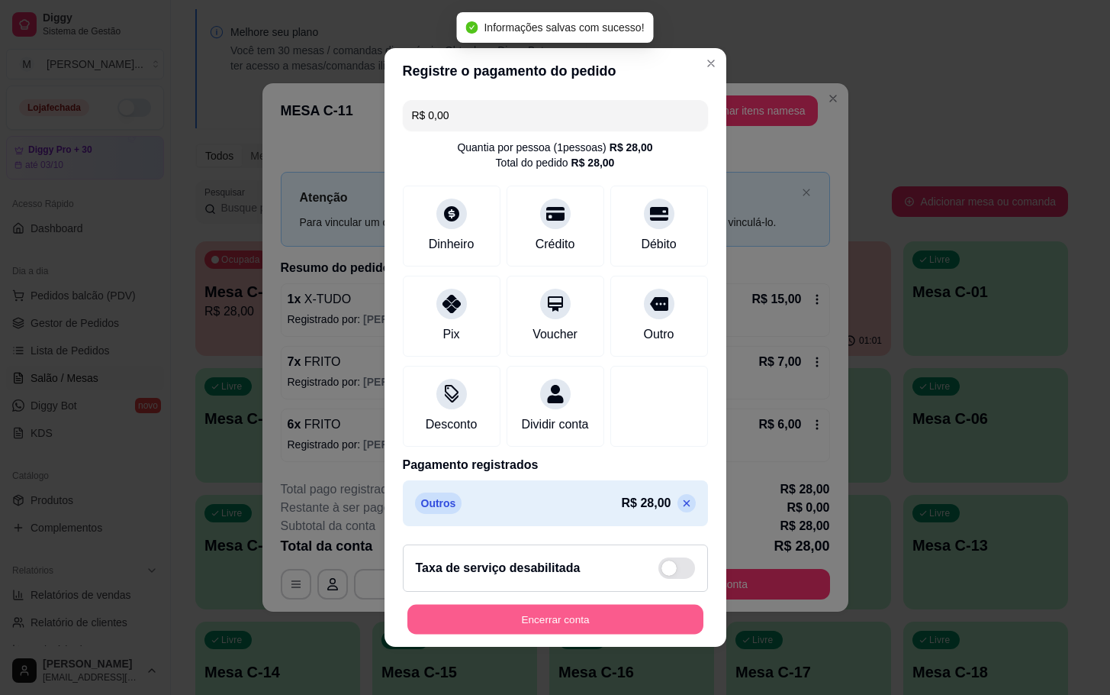
click at [566, 634] on button "Encerrar conta" at bounding box center [556, 619] width 296 height 30
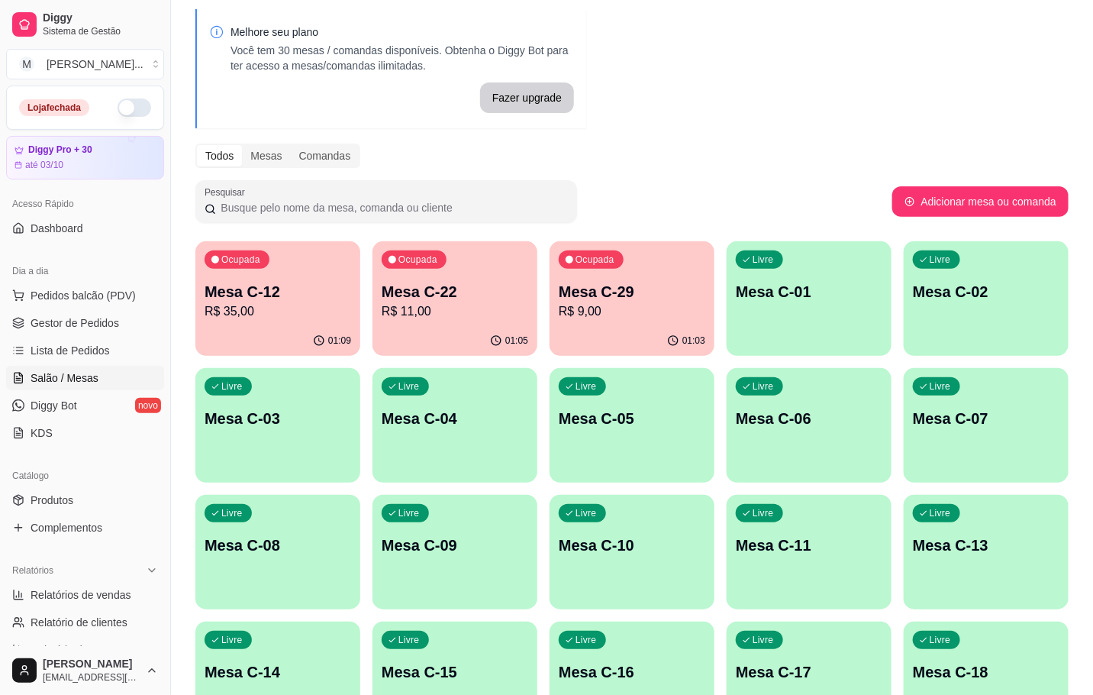
click at [459, 277] on div "Ocupada Mesa C-22 R$ 11,00" at bounding box center [454, 283] width 165 height 85
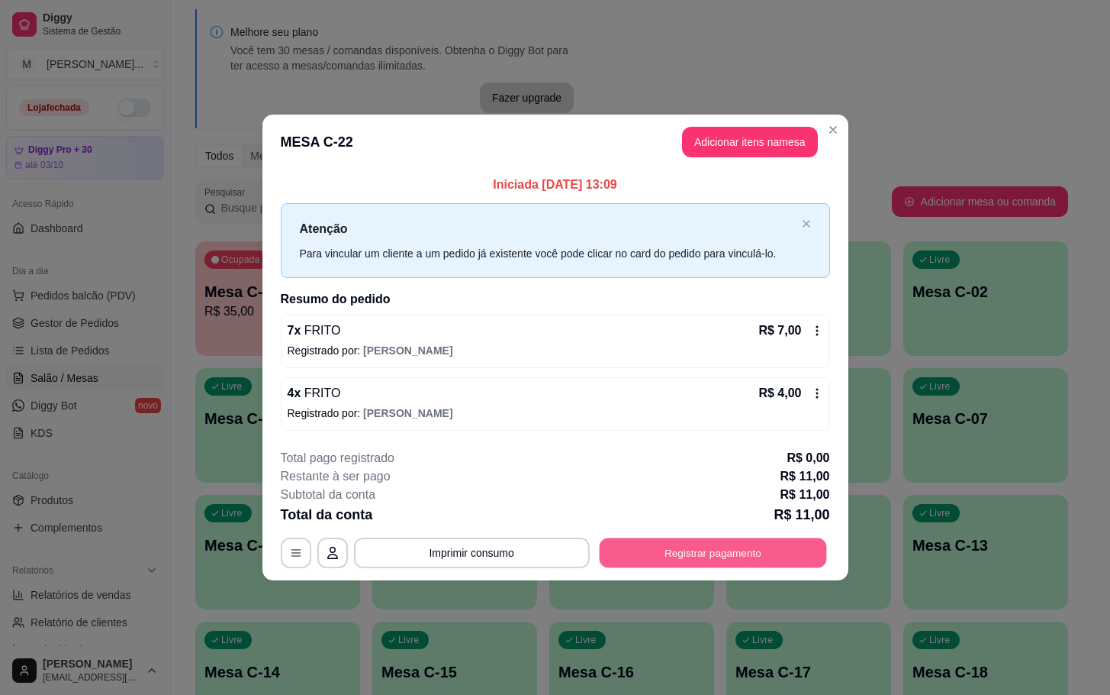
click at [695, 563] on button "Registrar pagamento" at bounding box center [712, 552] width 227 height 30
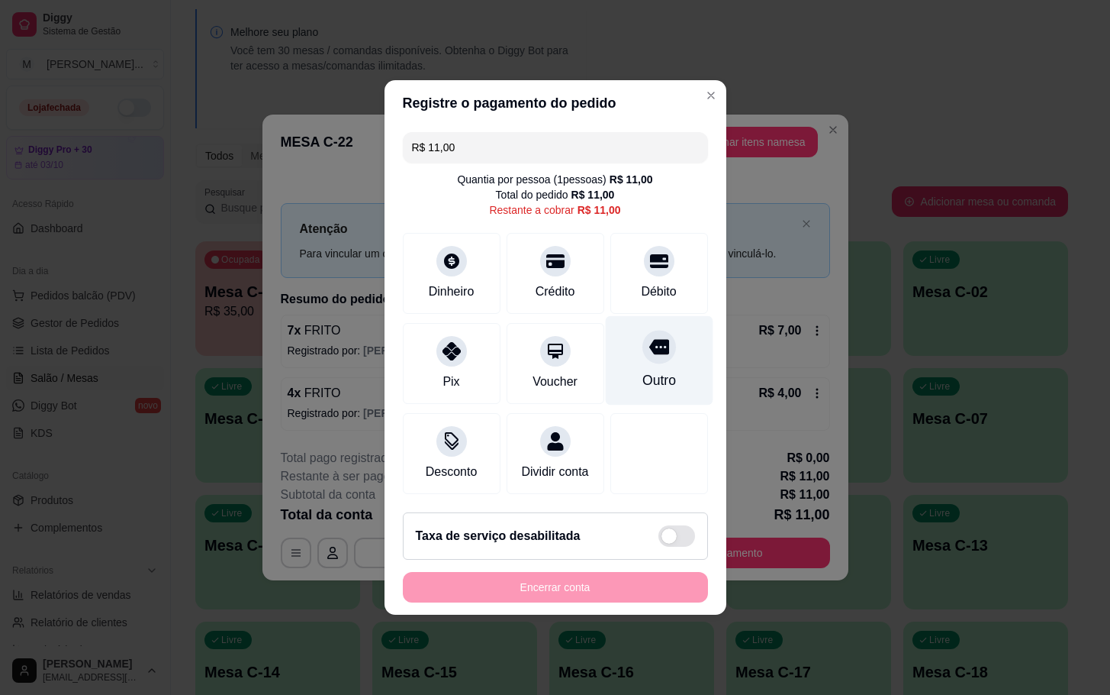
click at [637, 385] on div "Outro" at bounding box center [659, 360] width 108 height 89
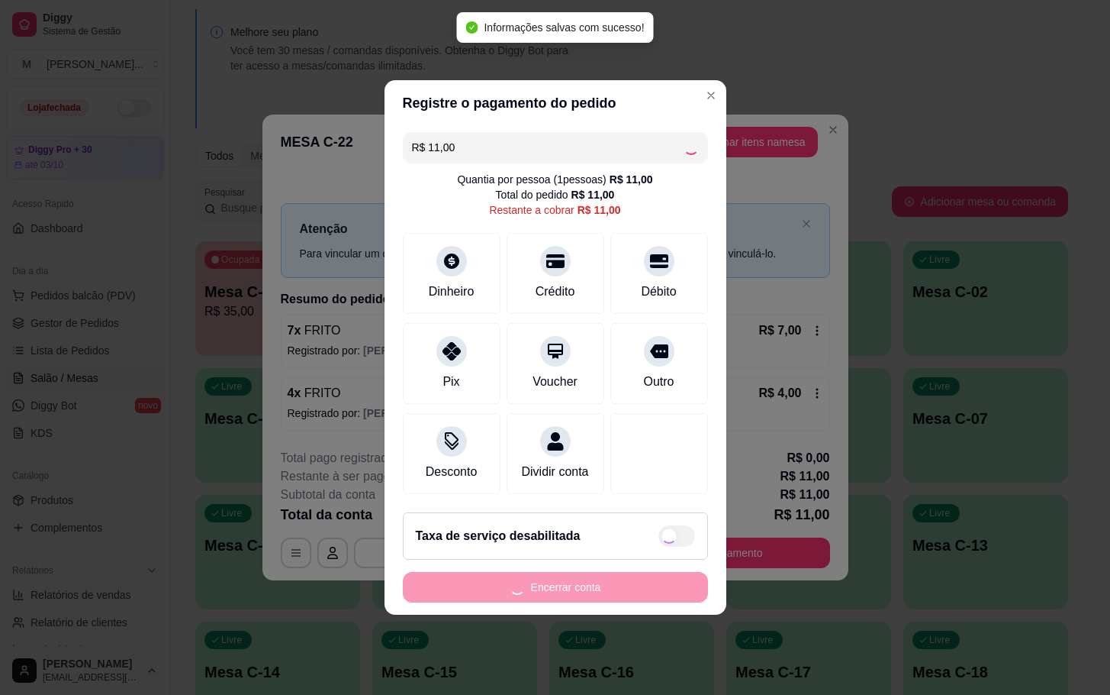
type input "R$ 0,00"
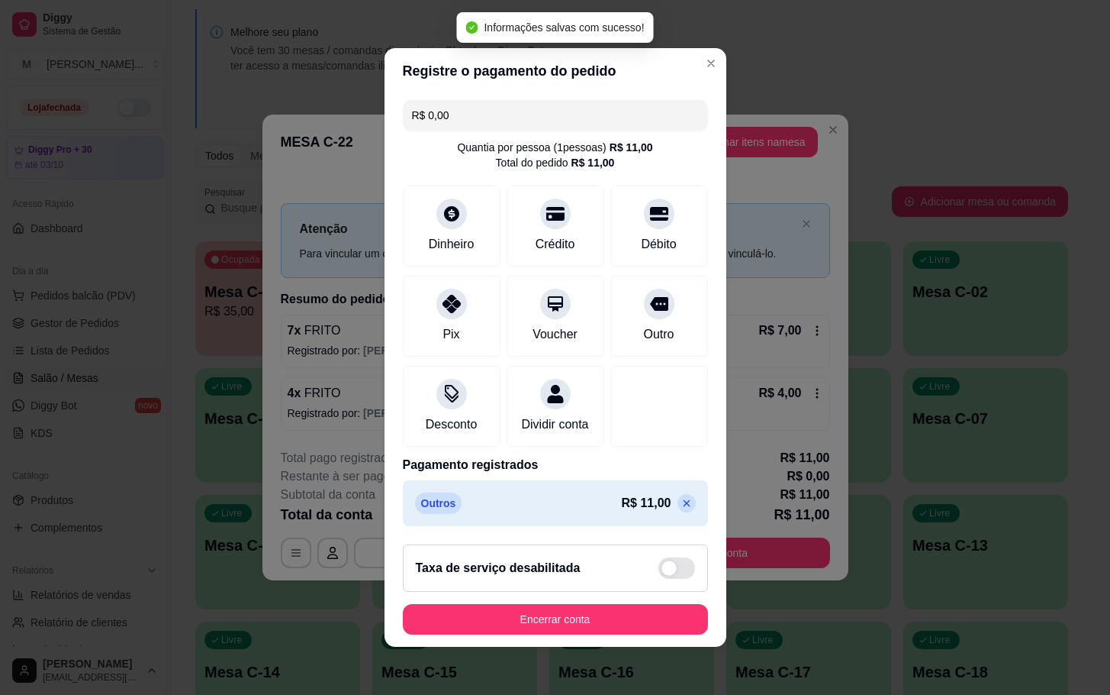
click at [637, 591] on div "Taxa de serviço desabilitada" at bounding box center [555, 567] width 305 height 47
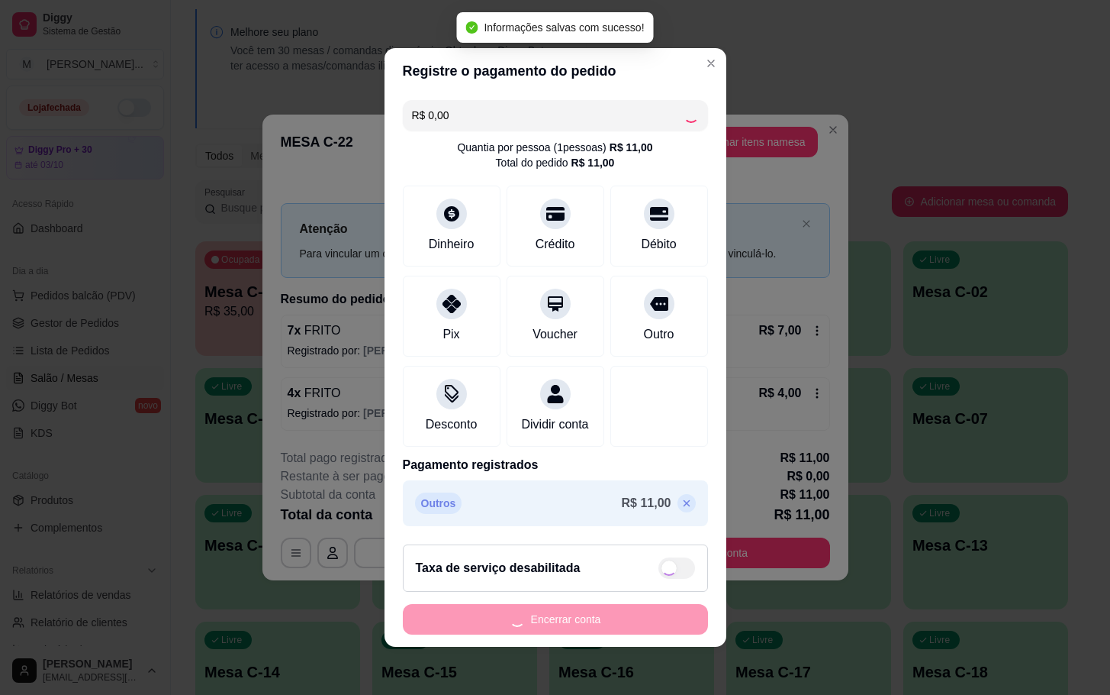
checkbox input "true"
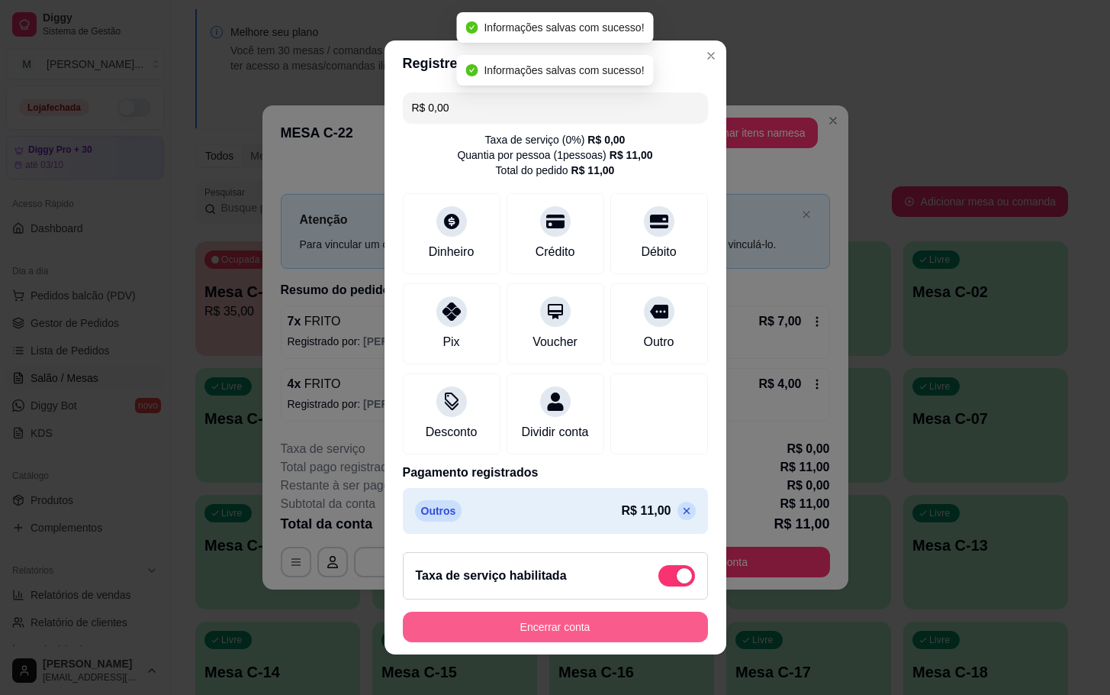
click at [639, 640] on button "Encerrar conta" at bounding box center [555, 626] width 305 height 31
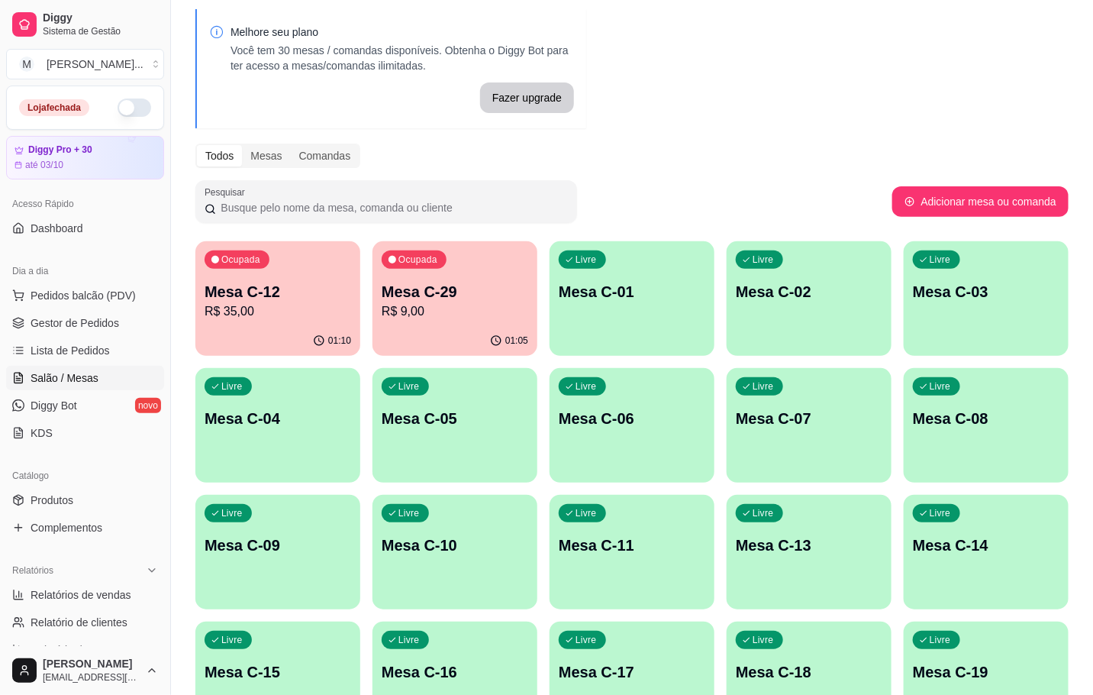
click at [307, 337] on div "01:10" at bounding box center [277, 341] width 165 height 30
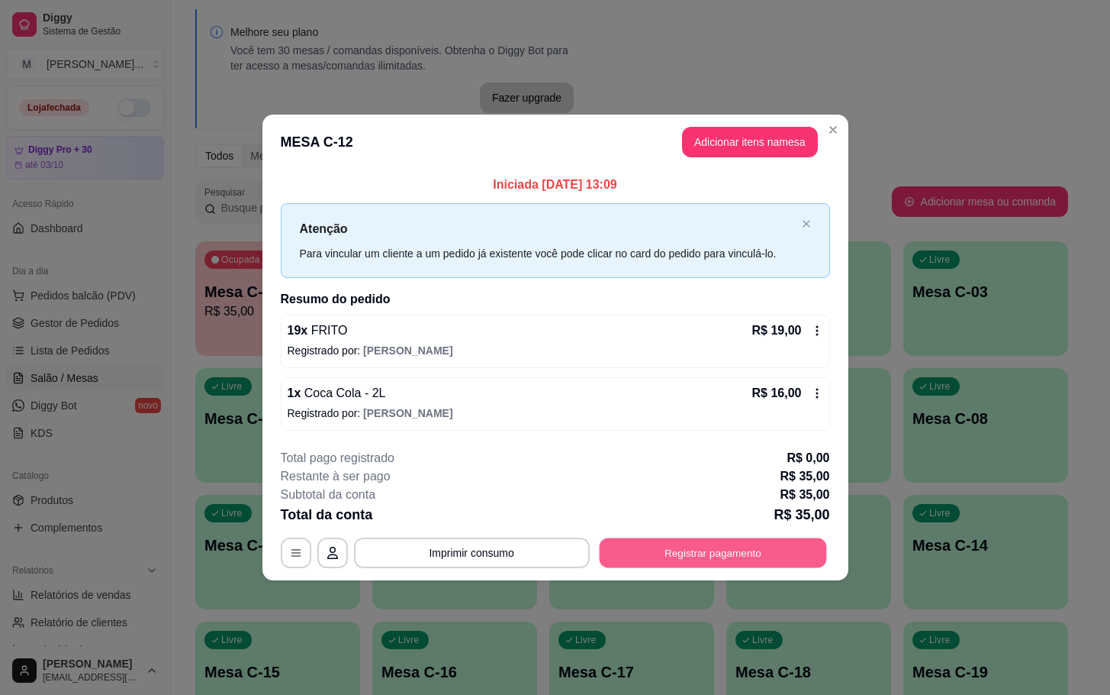
click at [744, 559] on button "Registrar pagamento" at bounding box center [712, 552] width 227 height 30
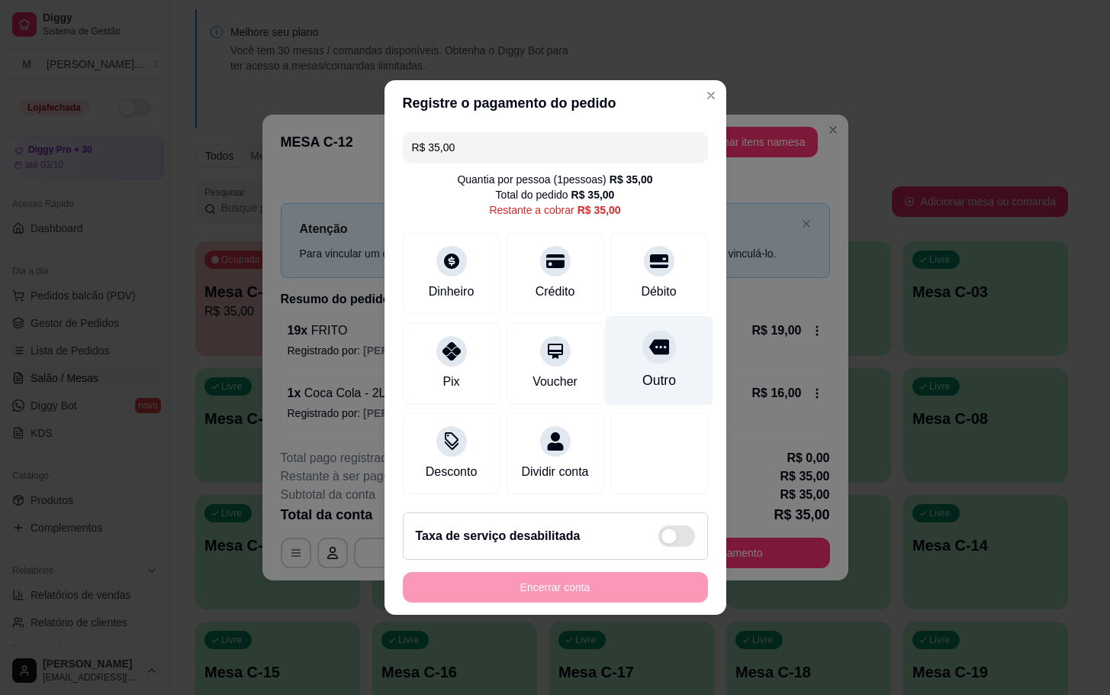
click at [650, 340] on icon at bounding box center [659, 347] width 20 height 15
type input "R$ 0,00"
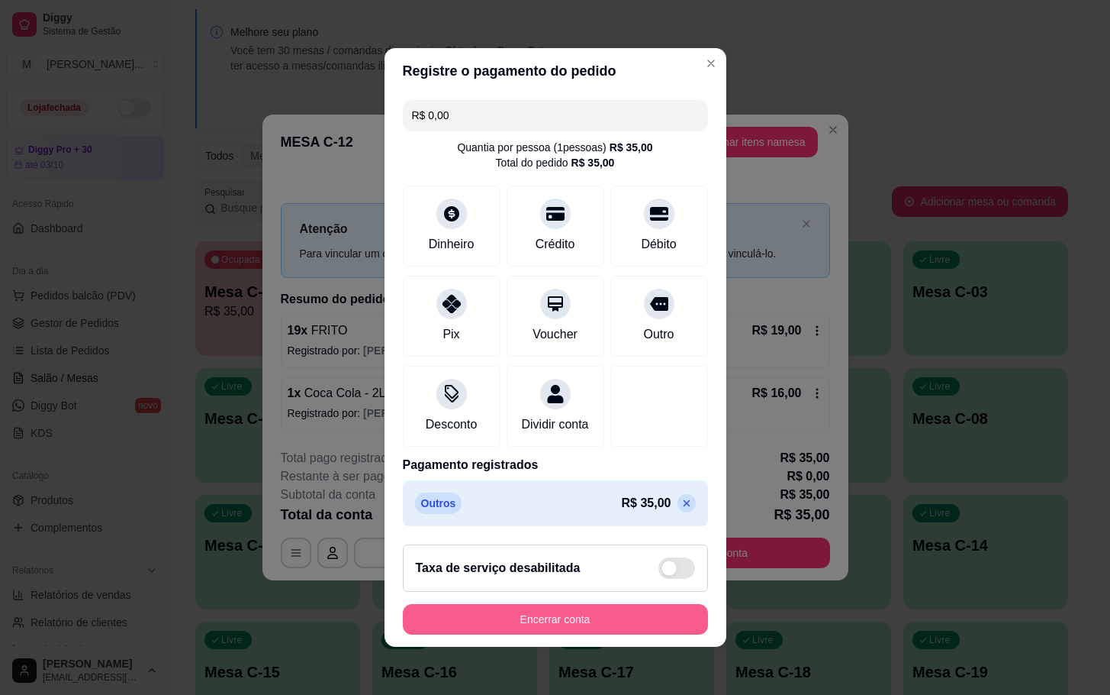
click at [584, 627] on button "Encerrar conta" at bounding box center [555, 619] width 305 height 31
